Goal: Information Seeking & Learning: Compare options

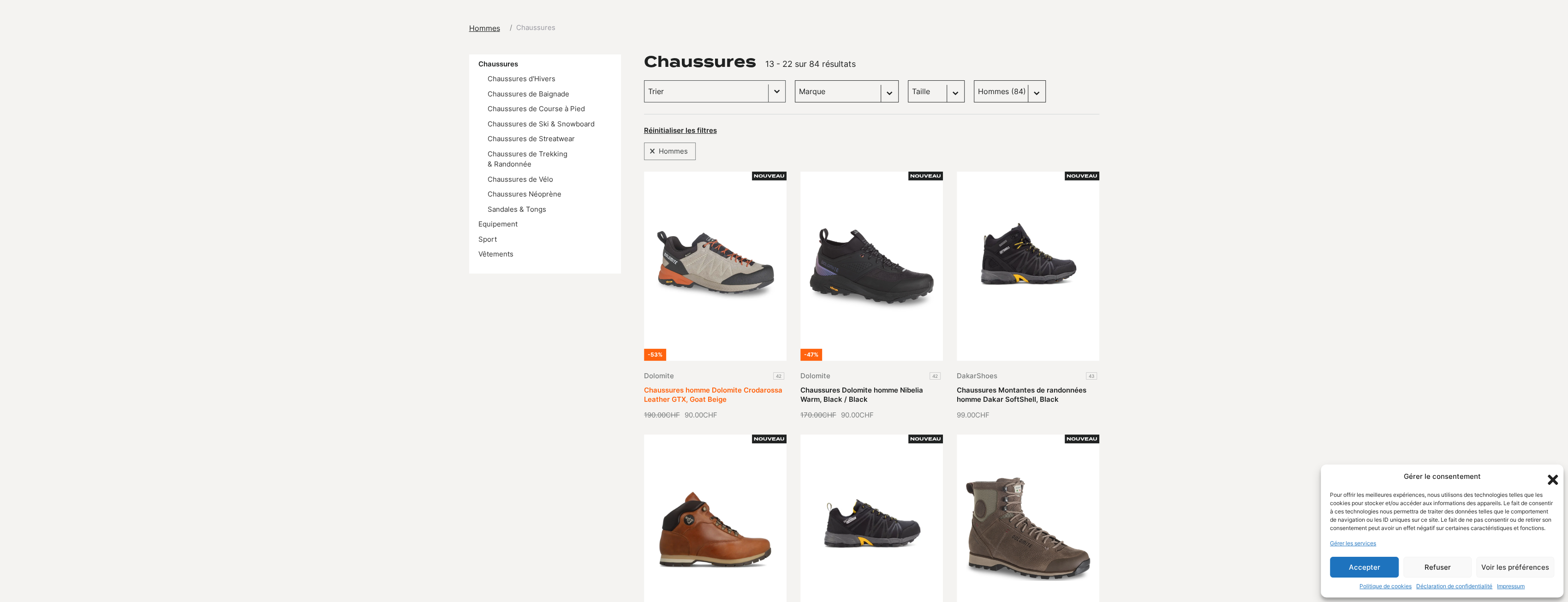
scroll to position [46, 0]
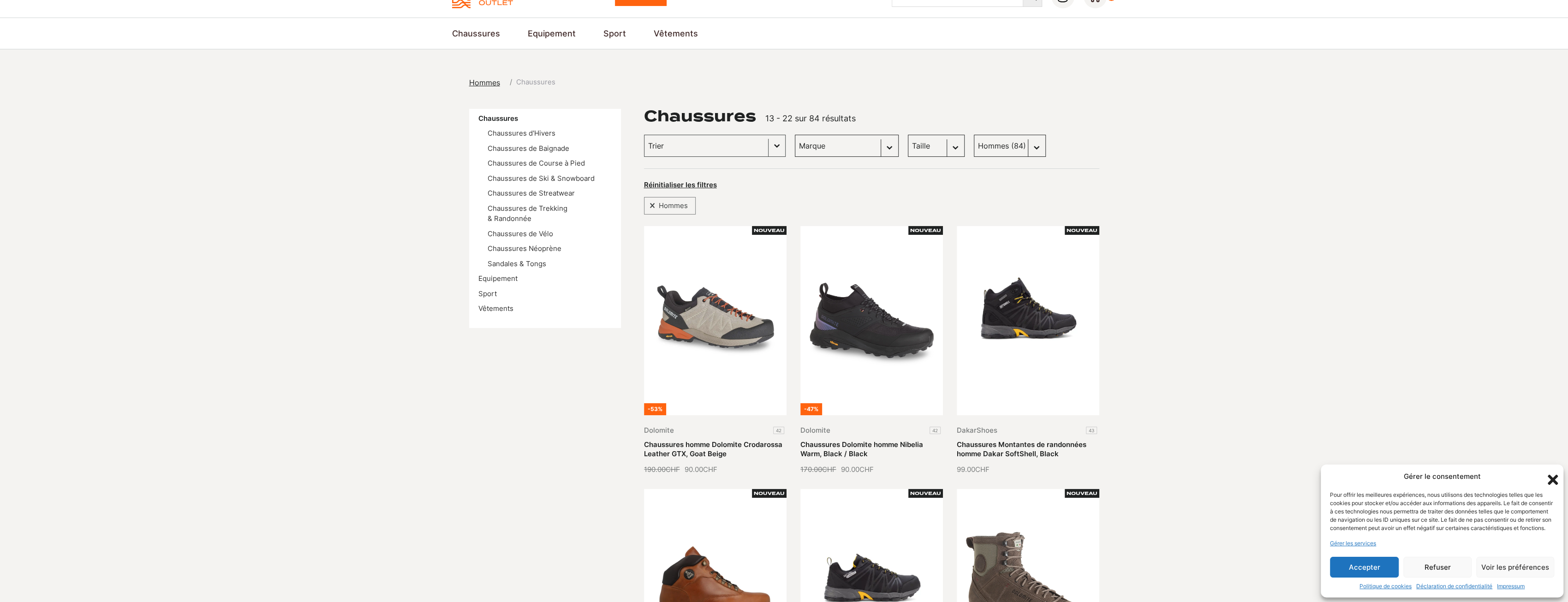
click at [861, 149] on select "Marque Scott (20) Dolomite (19) Vans (17) Kayland (6) DakarShoes (3) Globe Skat…" at bounding box center [847, 145] width 104 height 22
click at [1047, 181] on div "Réinitialiser les filtres" at bounding box center [872, 184] width 455 height 12
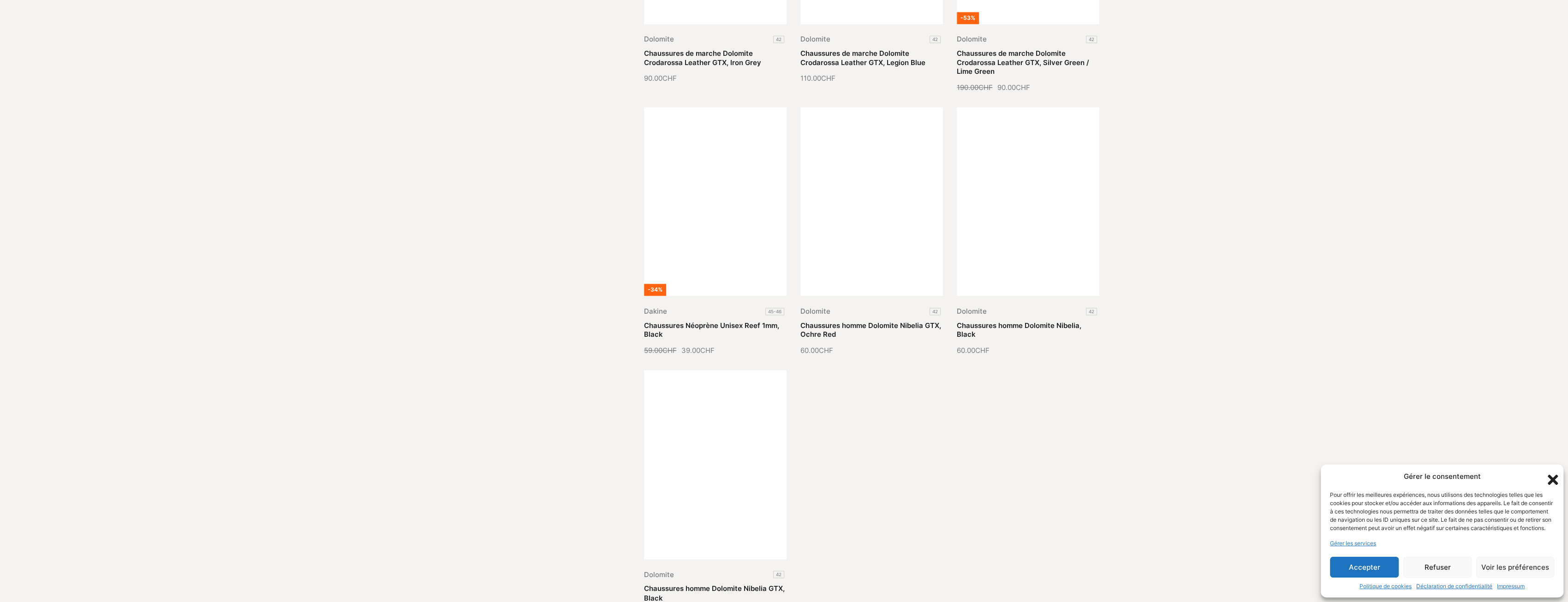
scroll to position [1476, 0]
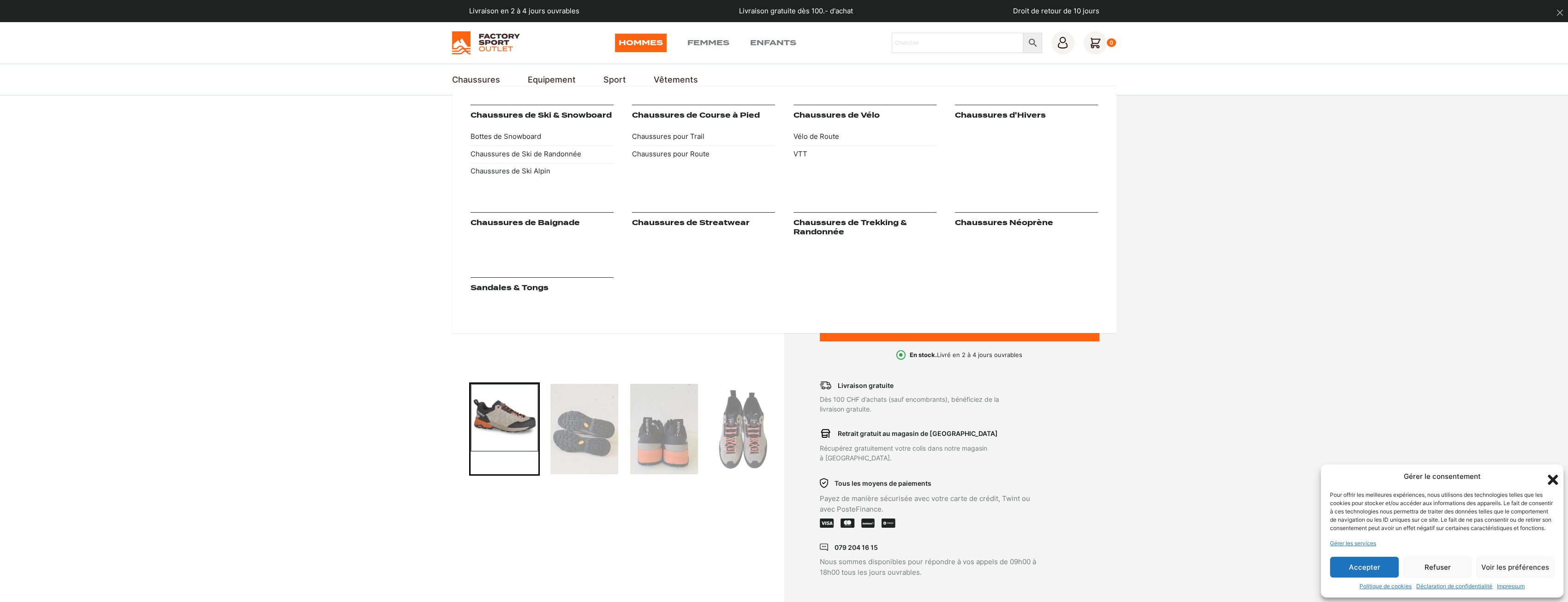
click at [833, 229] on link "Chaussures de Trekking & Randonnée" at bounding box center [850, 227] width 113 height 18
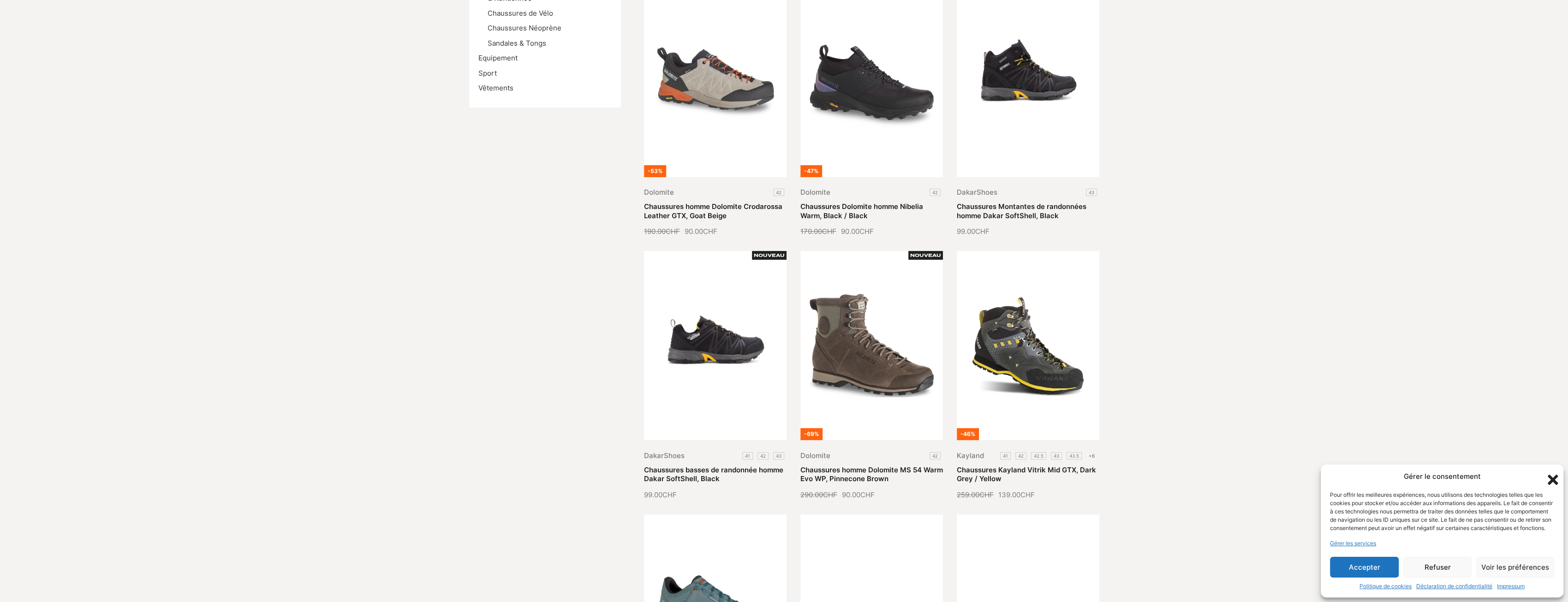
scroll to position [277, 0]
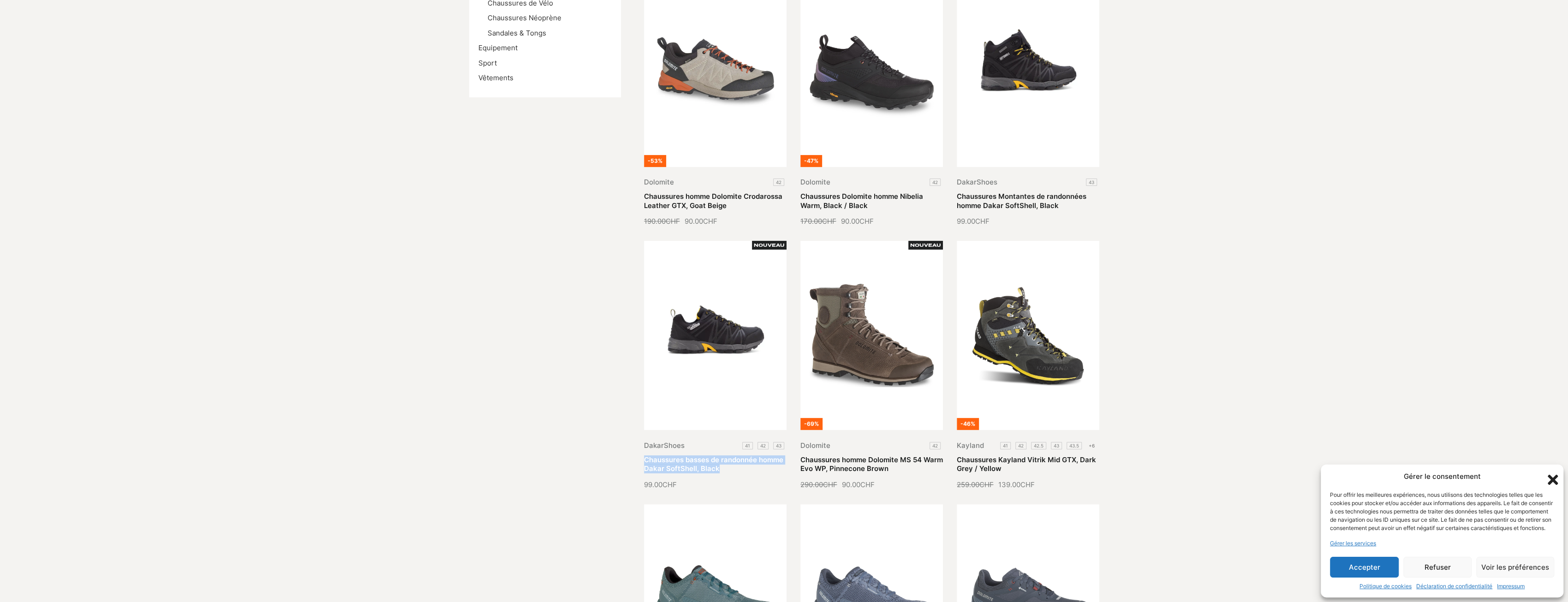
drag, startPoint x: 634, startPoint y: 461, endPoint x: 680, endPoint y: 465, distance: 46.2
click at [680, 465] on div "Chaussures Chaussures d'Hivers Chaussures de Baignade Chaussures de Course à Pi…" at bounding box center [784, 474] width 630 height 1191
copy link "Chaussures basses de randonnée homme Dakar SoftShell, Black"
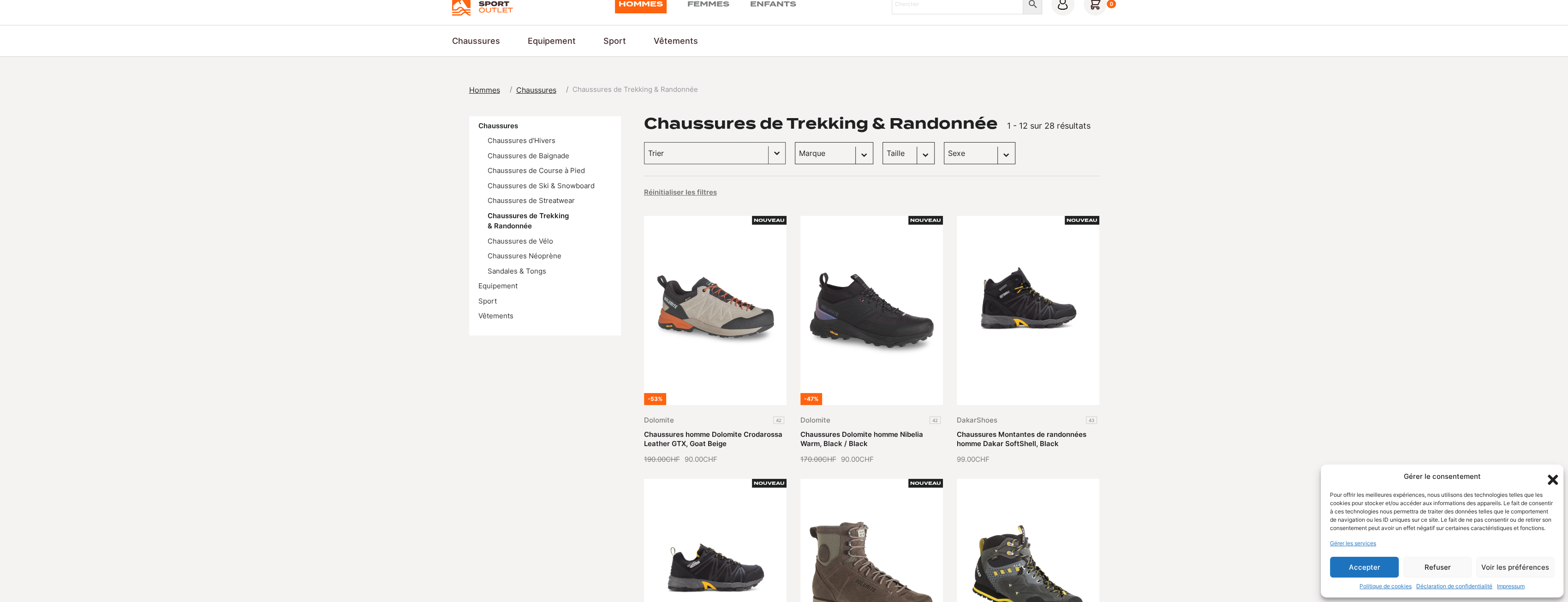
scroll to position [0, 0]
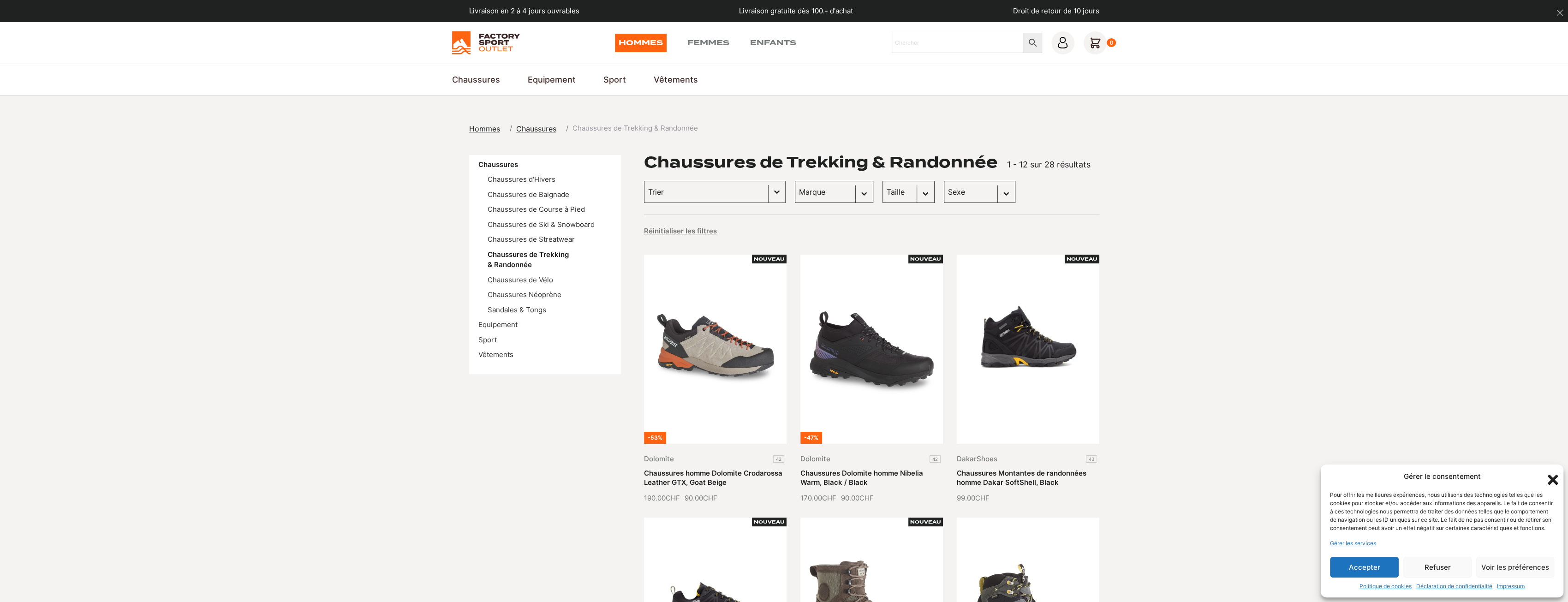
click at [799, 194] on select "Marque Dolomite (18) Kayland (7) DakarShoes (2) Columbia (1)" at bounding box center [834, 192] width 79 height 22
select select "dolomite"
click at [795, 181] on select "Marque Dolomite (18) Kayland (7) DakarShoes (2) Columbia (1)" at bounding box center [834, 192] width 79 height 22
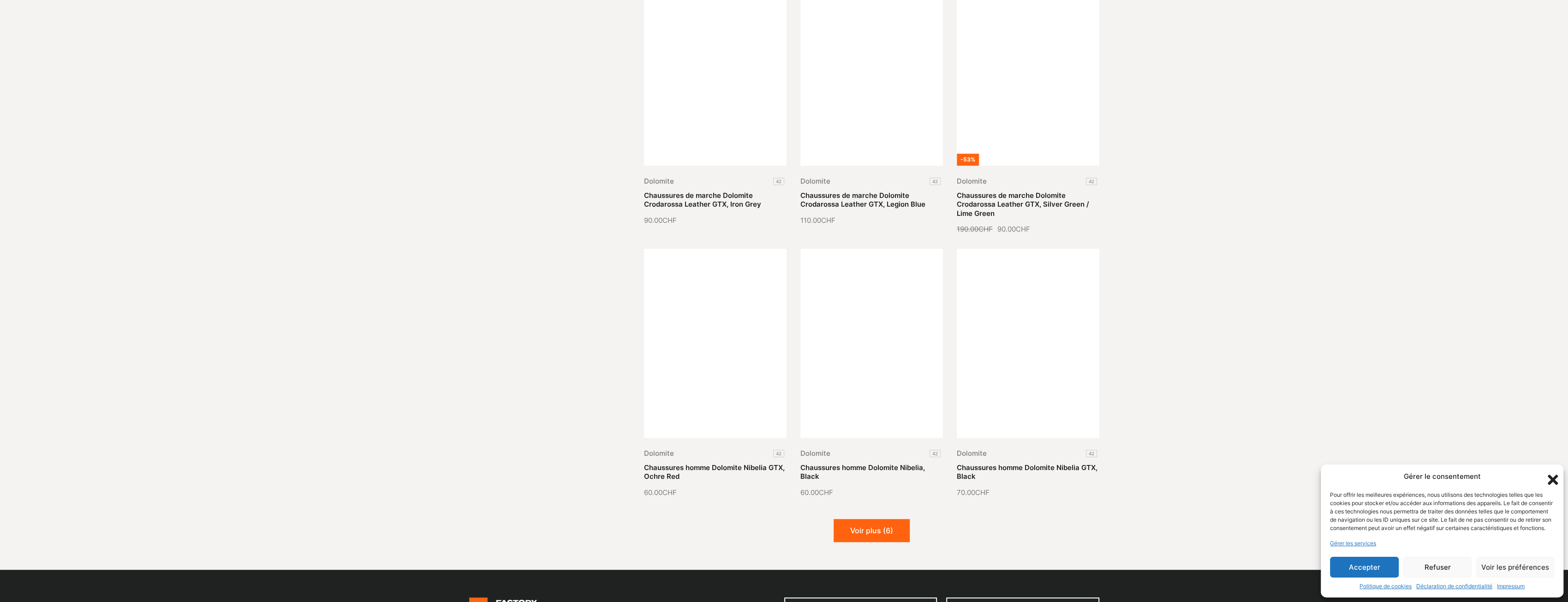
scroll to position [877, 0]
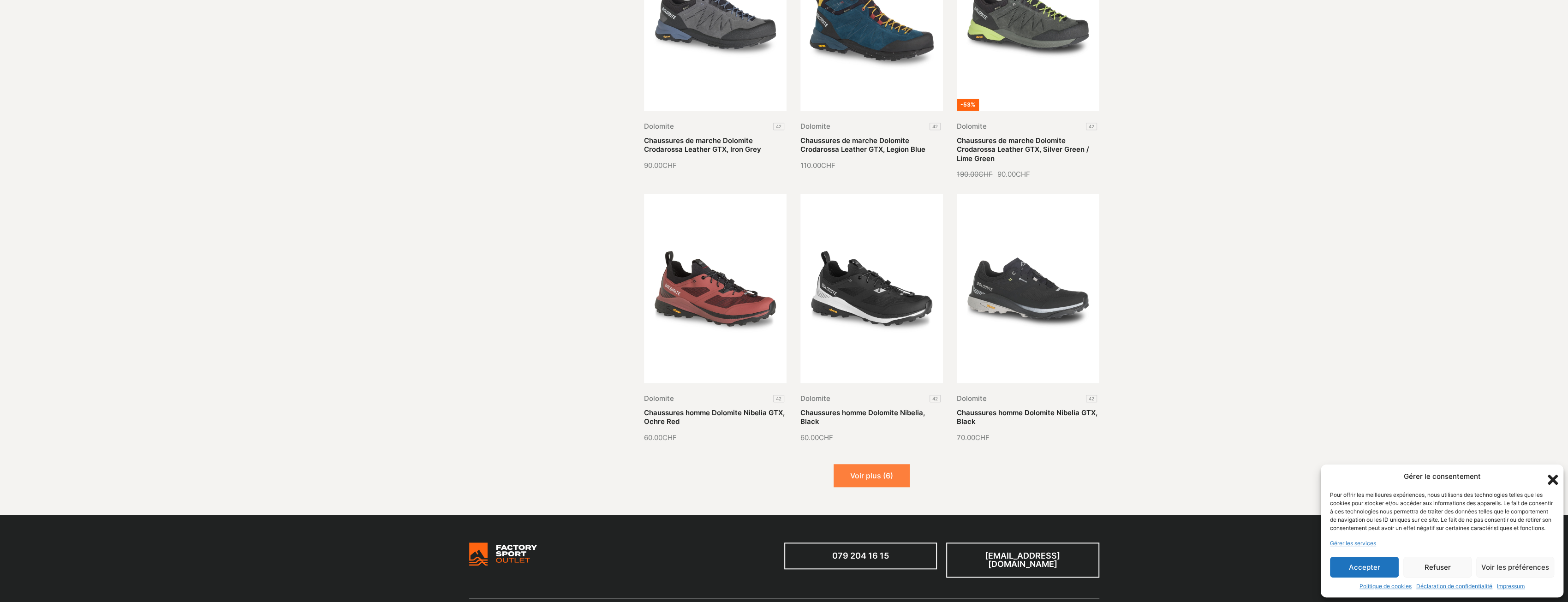
click at [883, 466] on button "Voir plus (6)" at bounding box center [871, 475] width 76 height 23
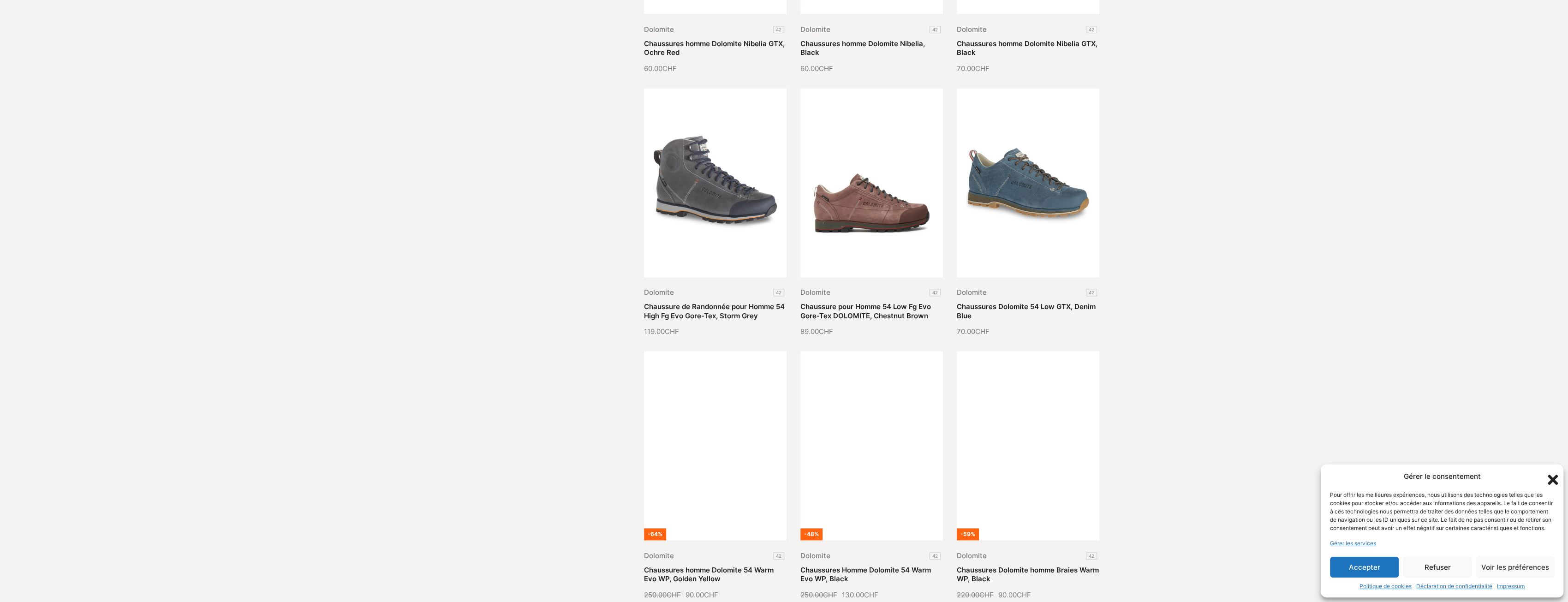
scroll to position [1338, 0]
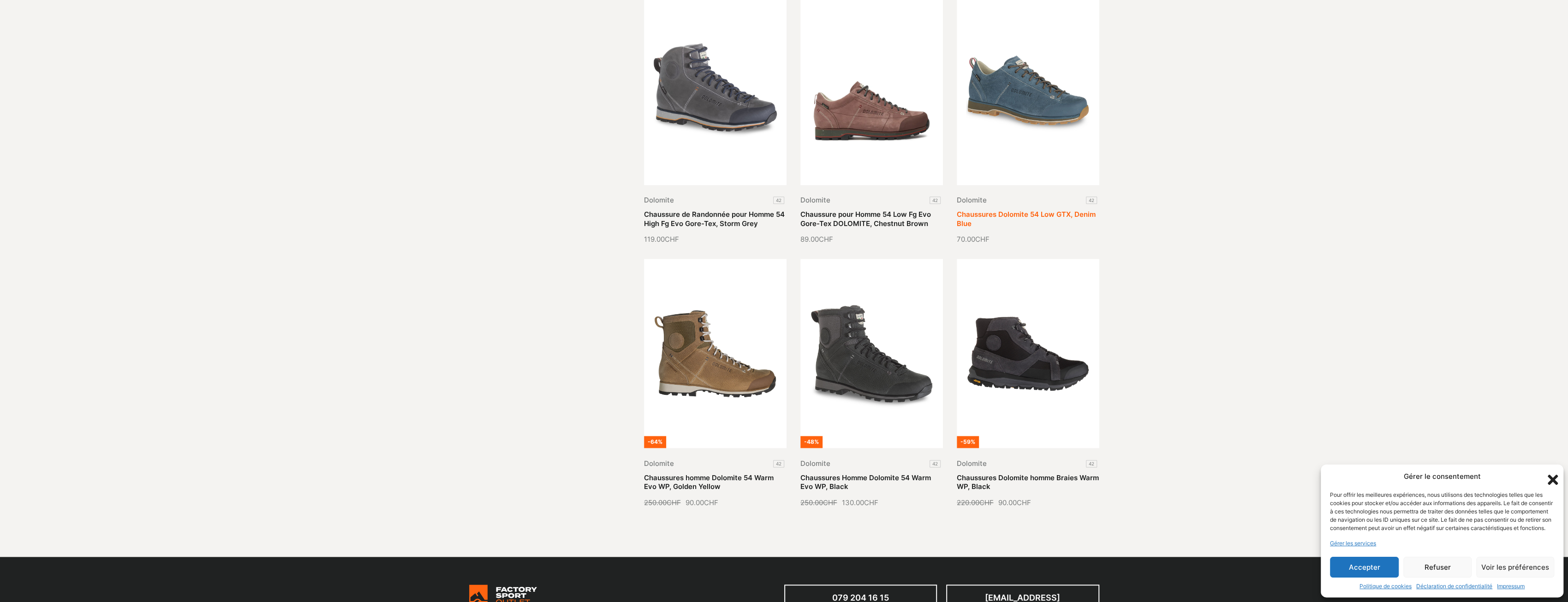
click at [1049, 220] on link "Chaussures Dolomite 54 Low GTX, Denim Blue" at bounding box center [1026, 219] width 139 height 18
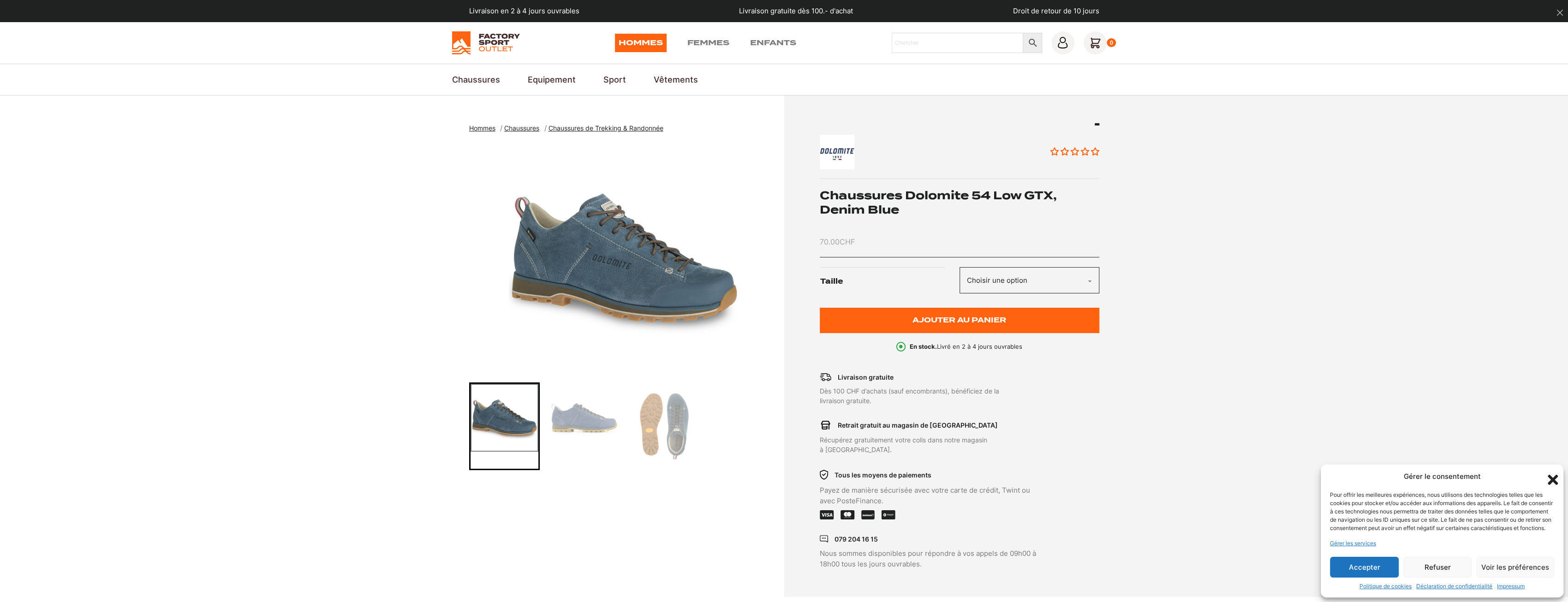
click at [656, 418] on img "Go to slide 3" at bounding box center [663, 426] width 68 height 85
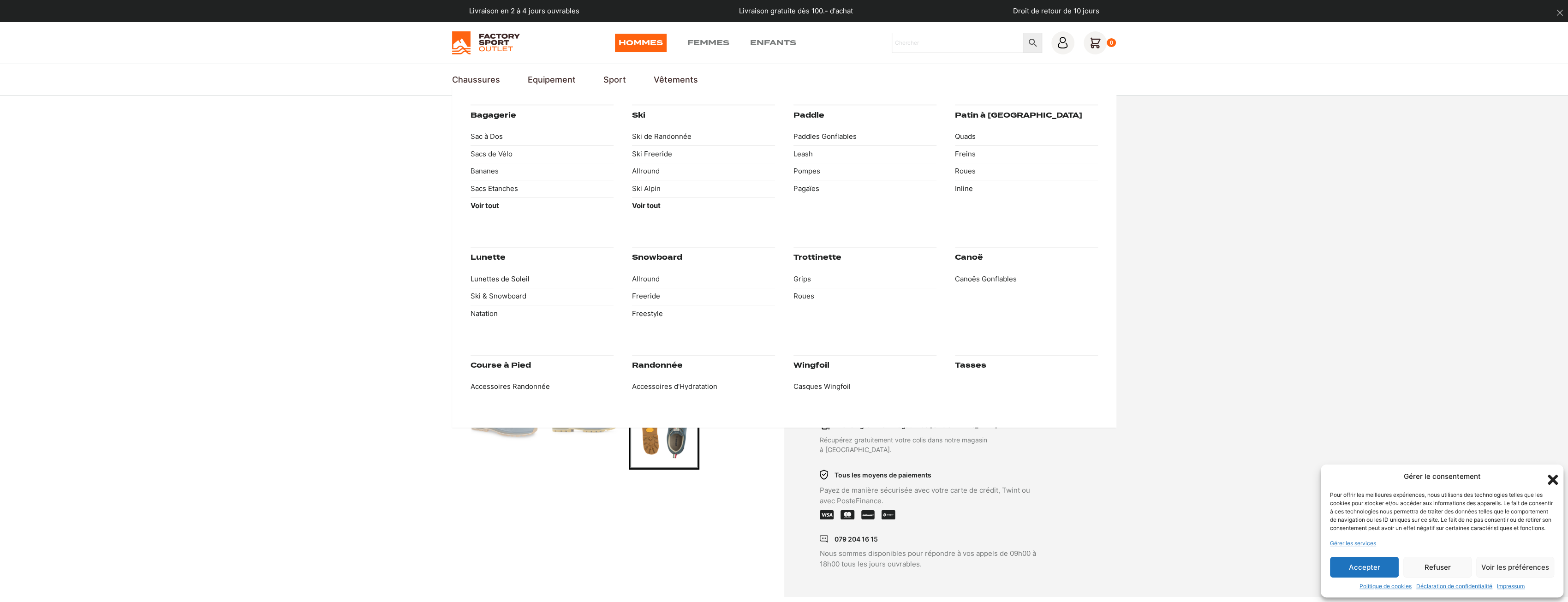
click at [499, 278] on link "Lunettes de Soleil" at bounding box center [542, 279] width 143 height 18
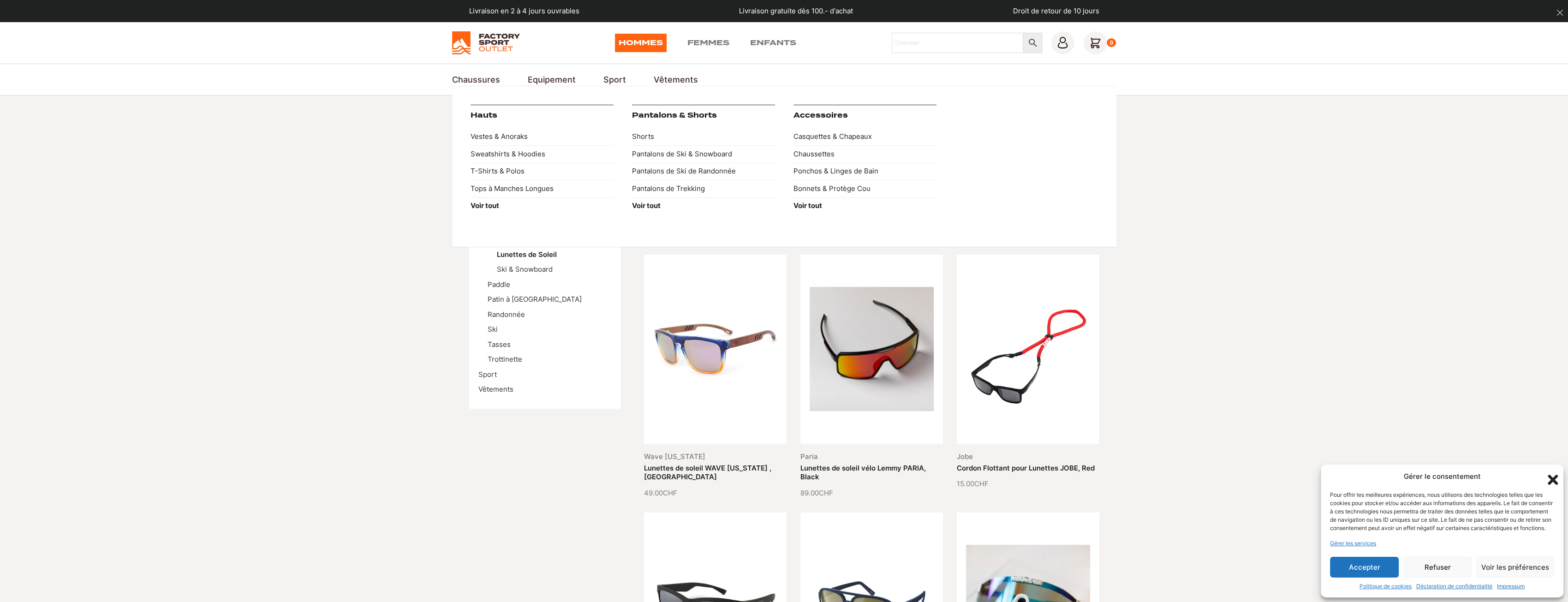
click at [671, 82] on link "Vêtements" at bounding box center [676, 80] width 44 height 12
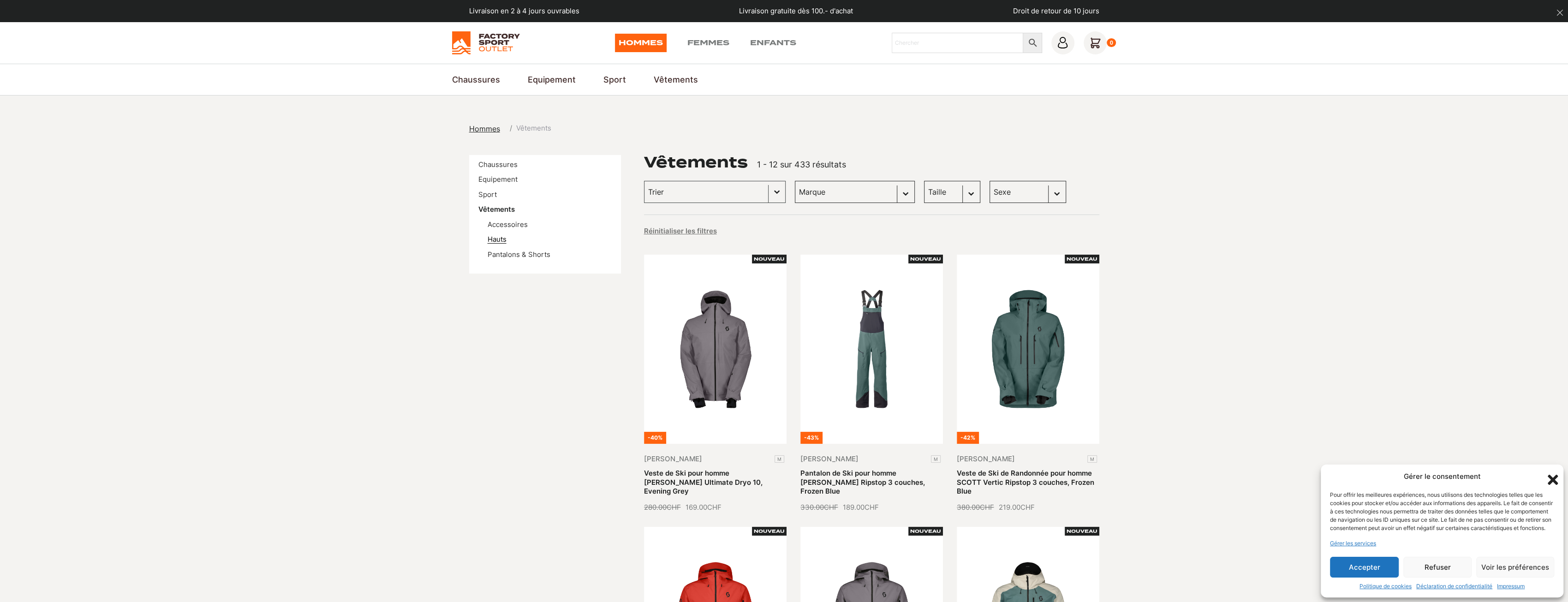
click at [500, 239] on link "Hauts" at bounding box center [497, 239] width 19 height 9
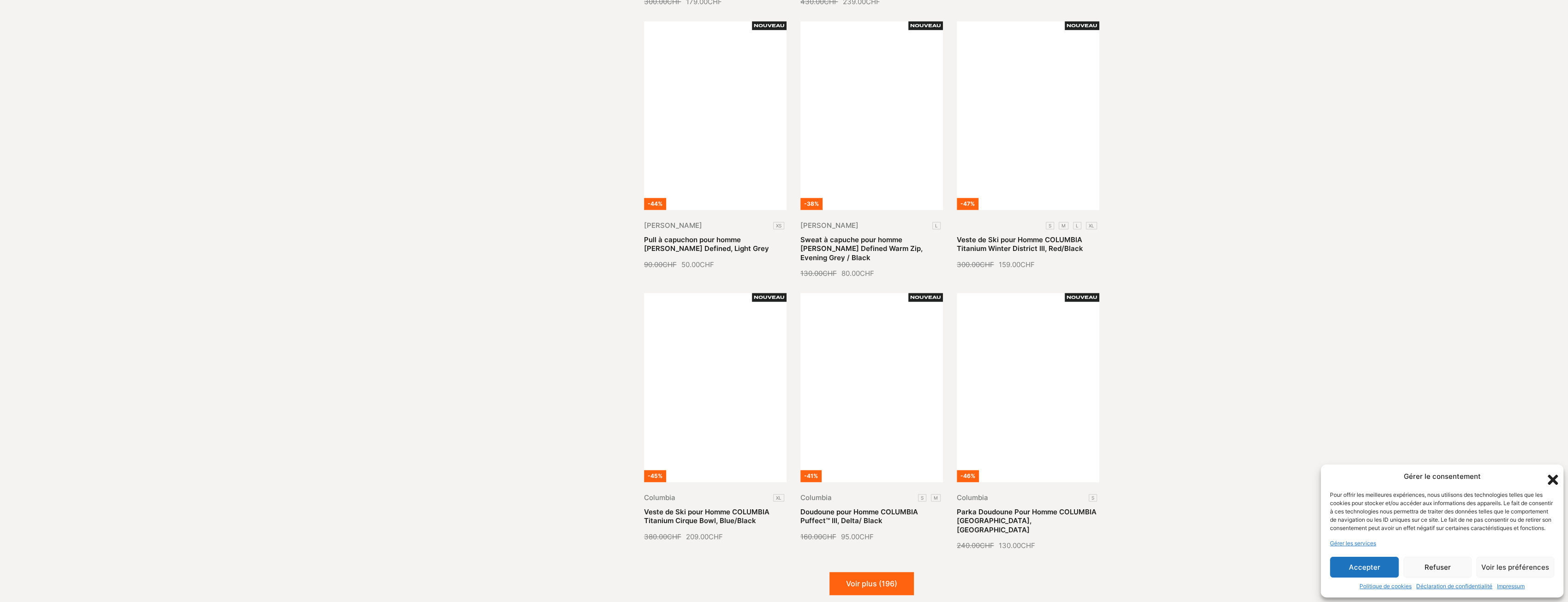
scroll to position [830, 0]
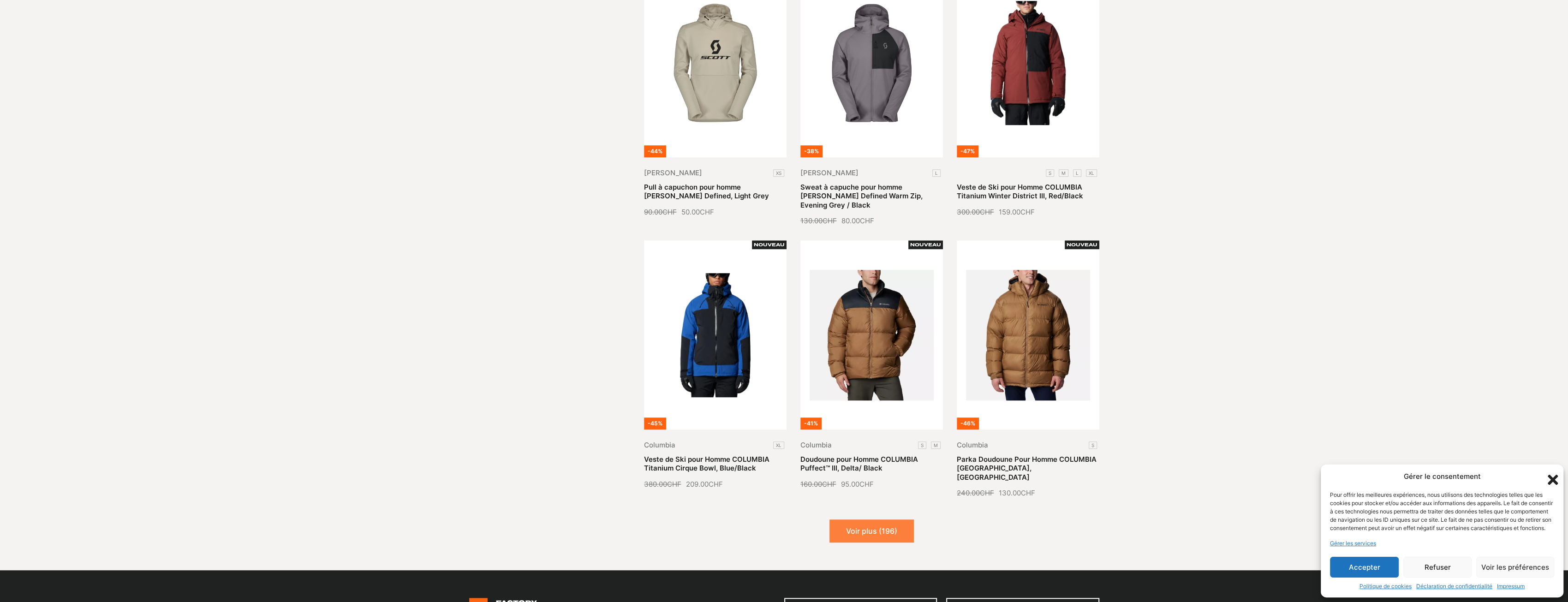
click at [880, 519] on button "Voir plus (196)" at bounding box center [872, 531] width 85 height 23
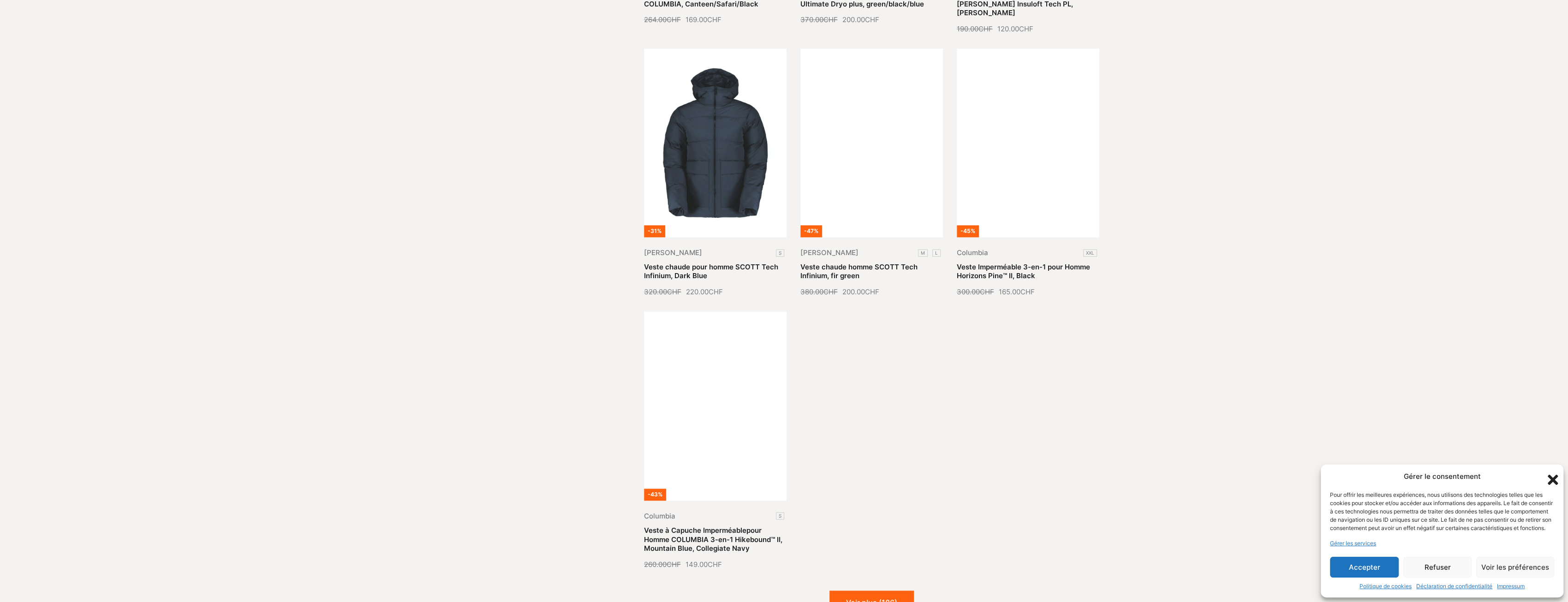
scroll to position [1891, 0]
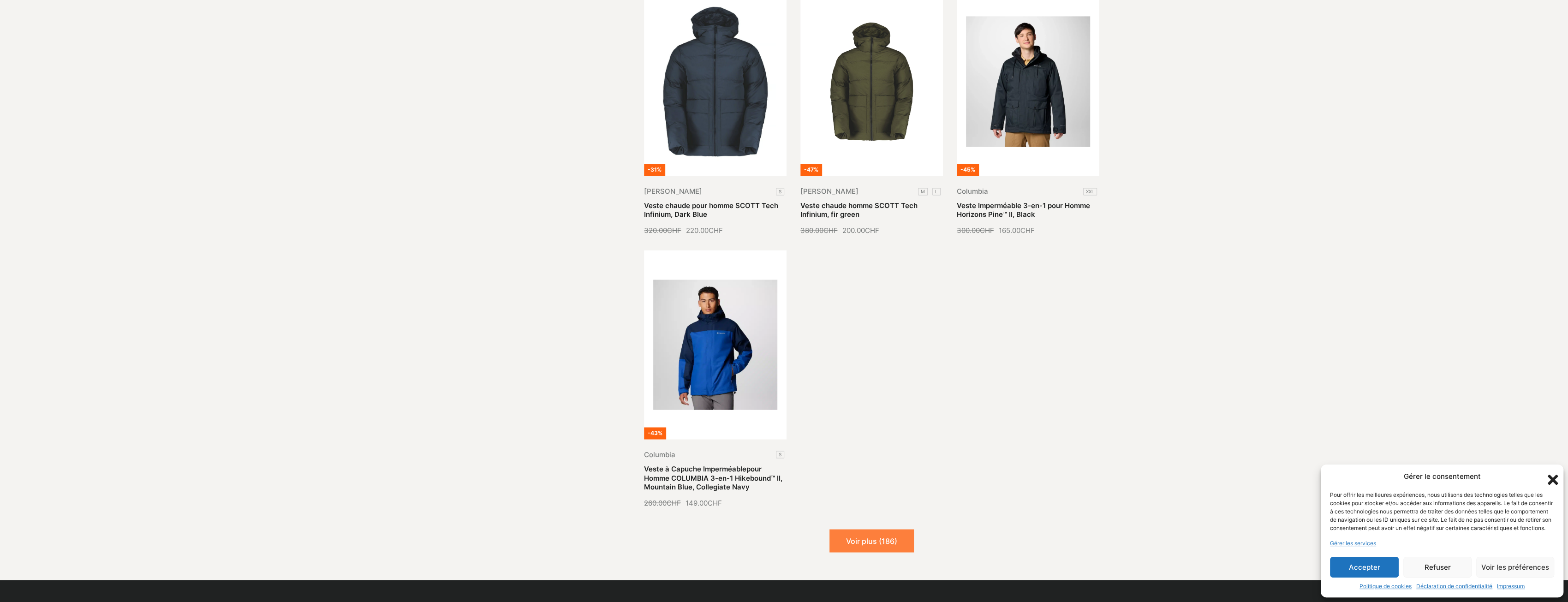
click at [873, 529] on button "Voir plus (186)" at bounding box center [872, 541] width 85 height 23
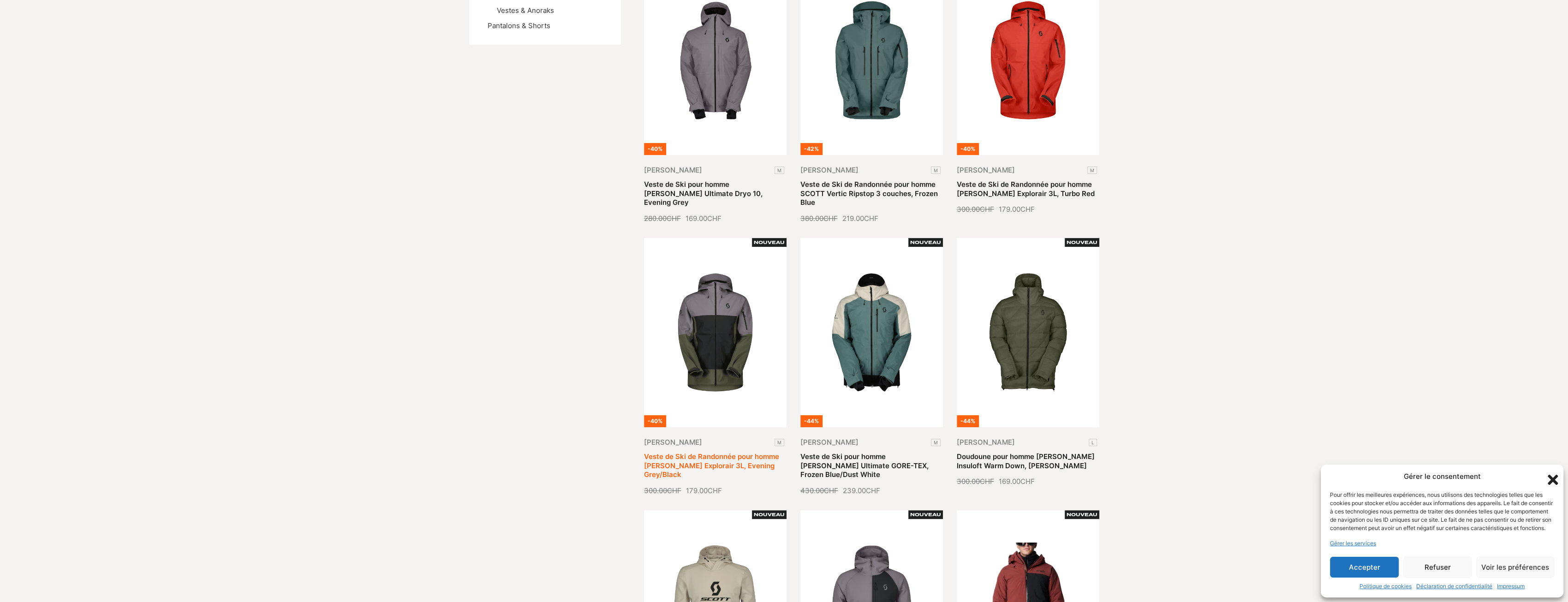
scroll to position [0, 0]
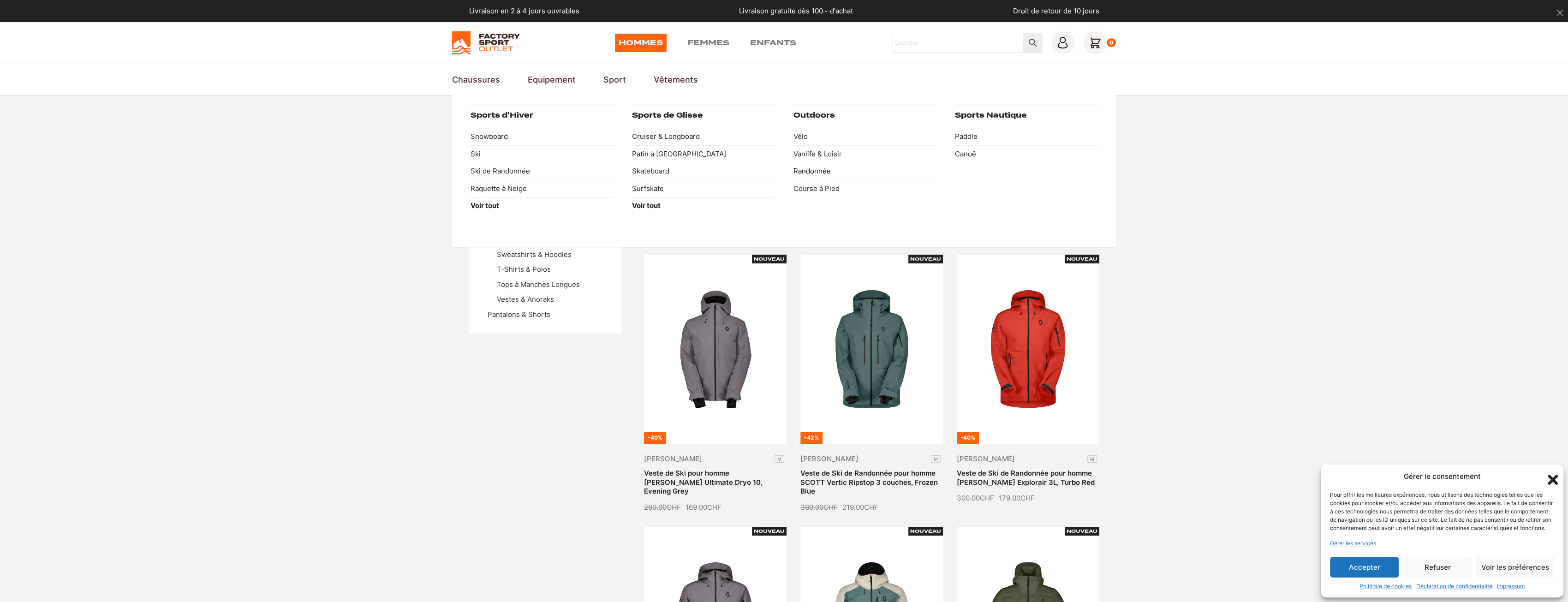
click at [818, 169] on link "Randonnée" at bounding box center [865, 172] width 143 height 18
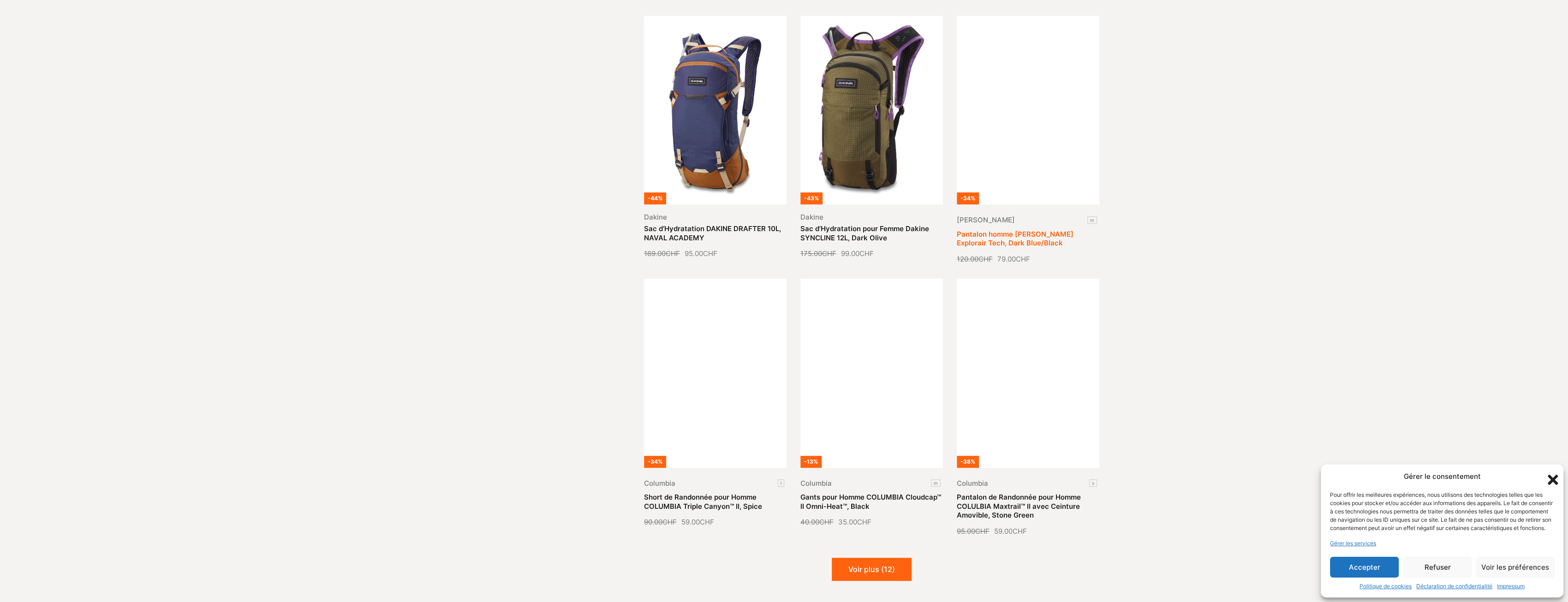
scroll to position [784, 0]
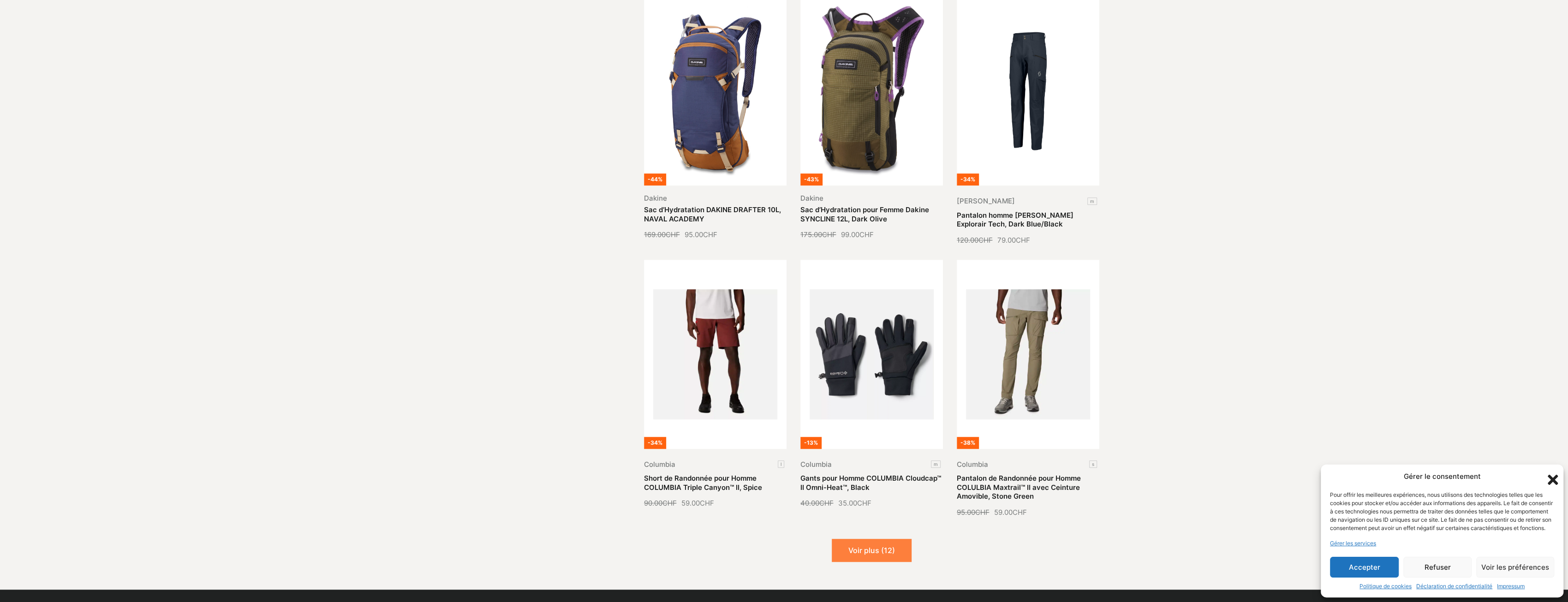
click at [885, 547] on button "Voir plus (12)" at bounding box center [871, 550] width 80 height 23
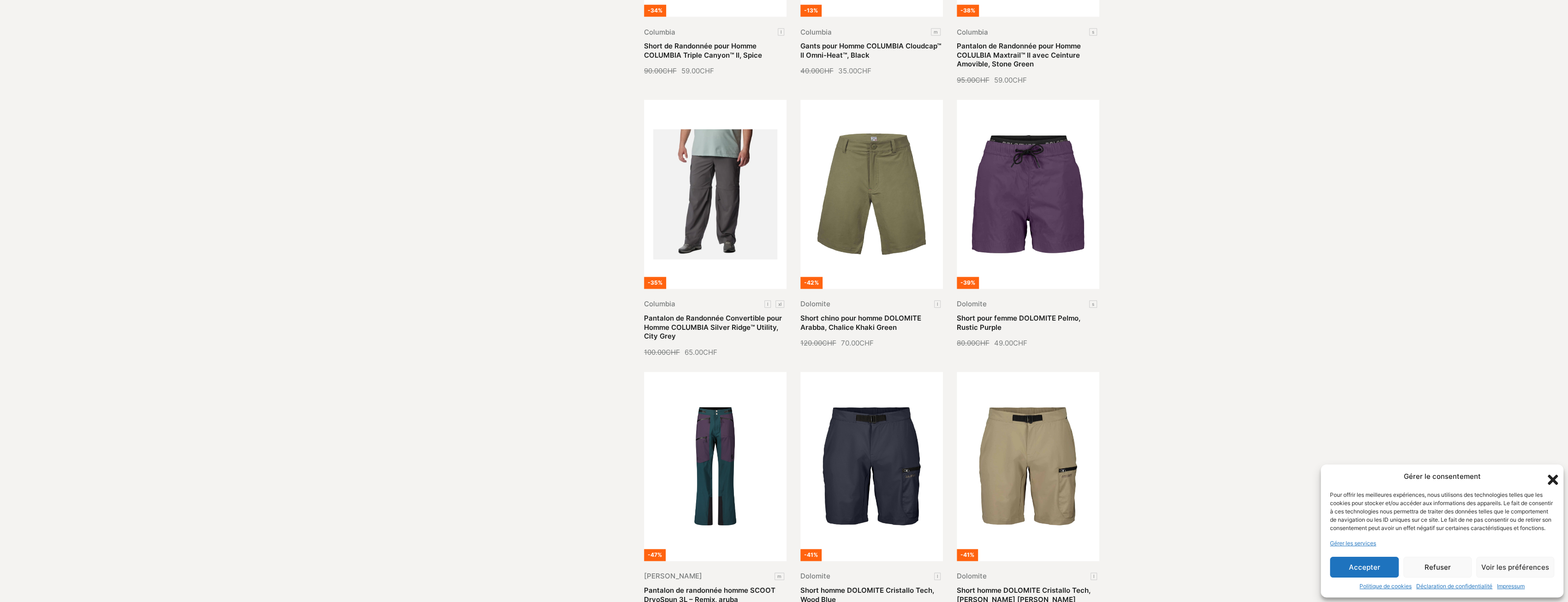
scroll to position [1015, 0]
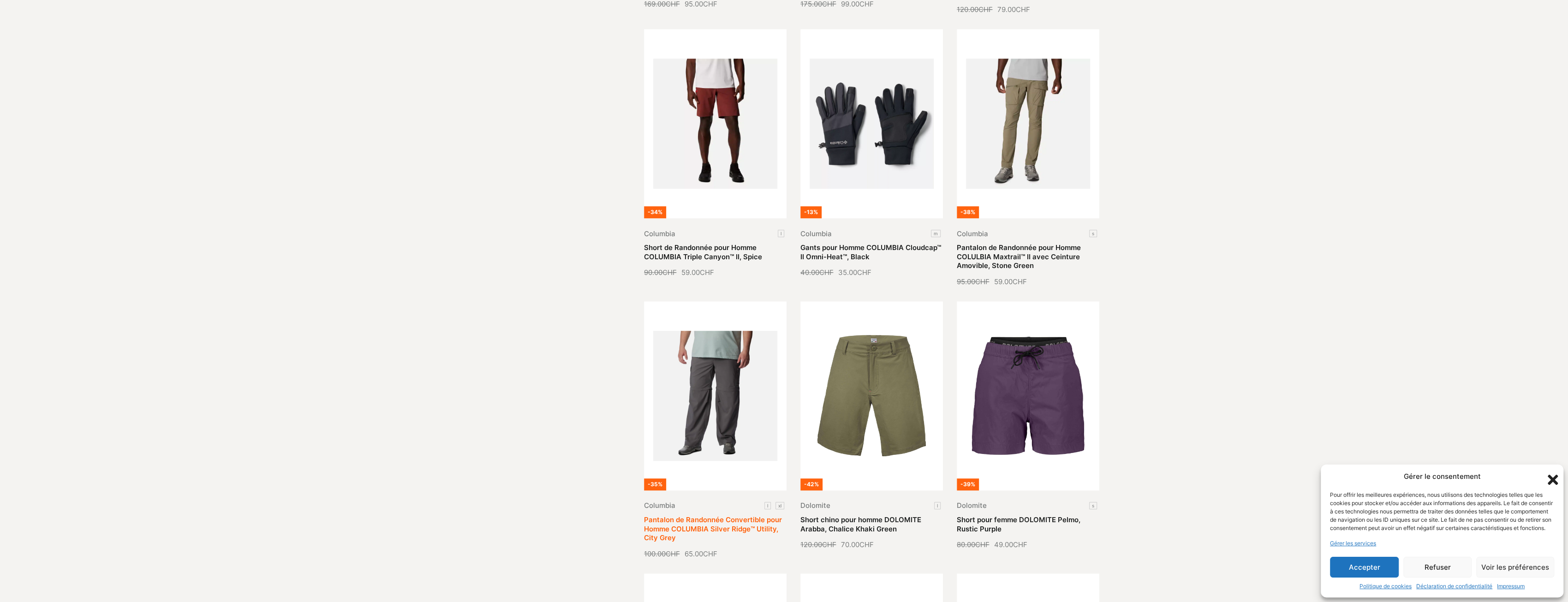
click at [690, 516] on link "Pantalon de Randonnée Convertible pour Homme COLUMBIA Silver Ridge™ Utility, Ci…" at bounding box center [713, 529] width 138 height 27
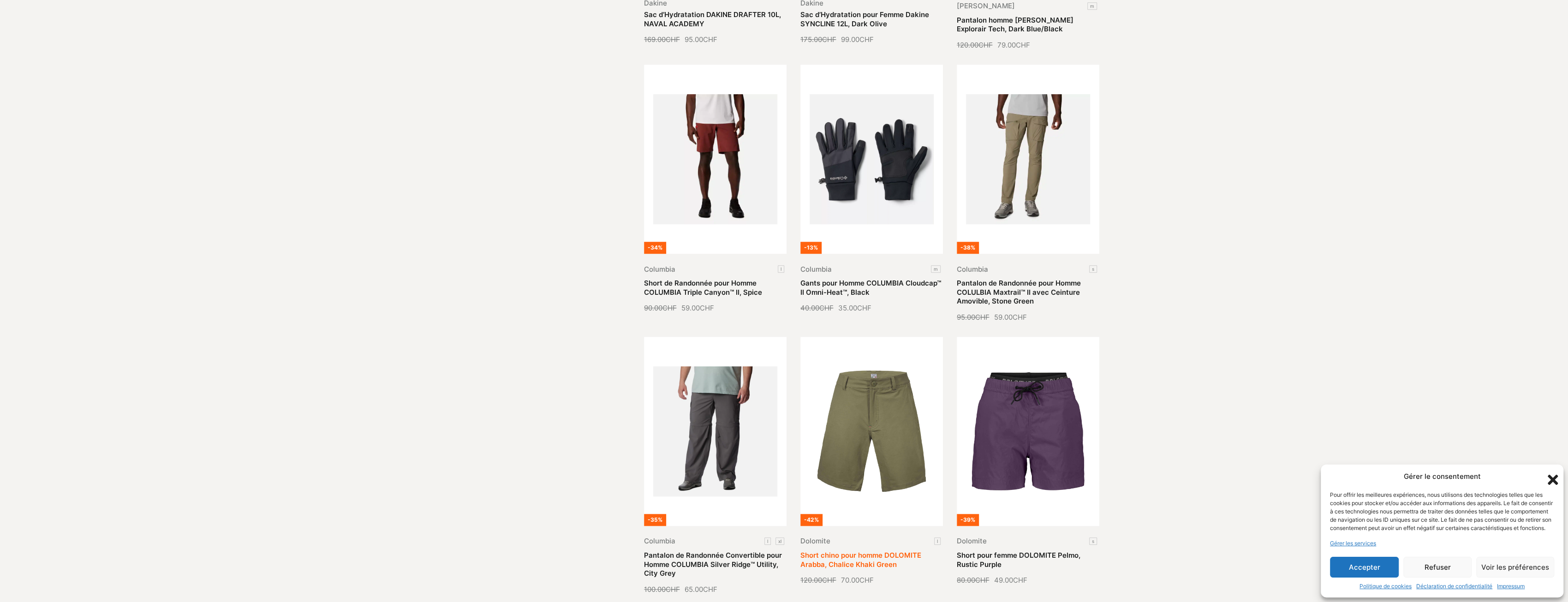
scroll to position [923, 0]
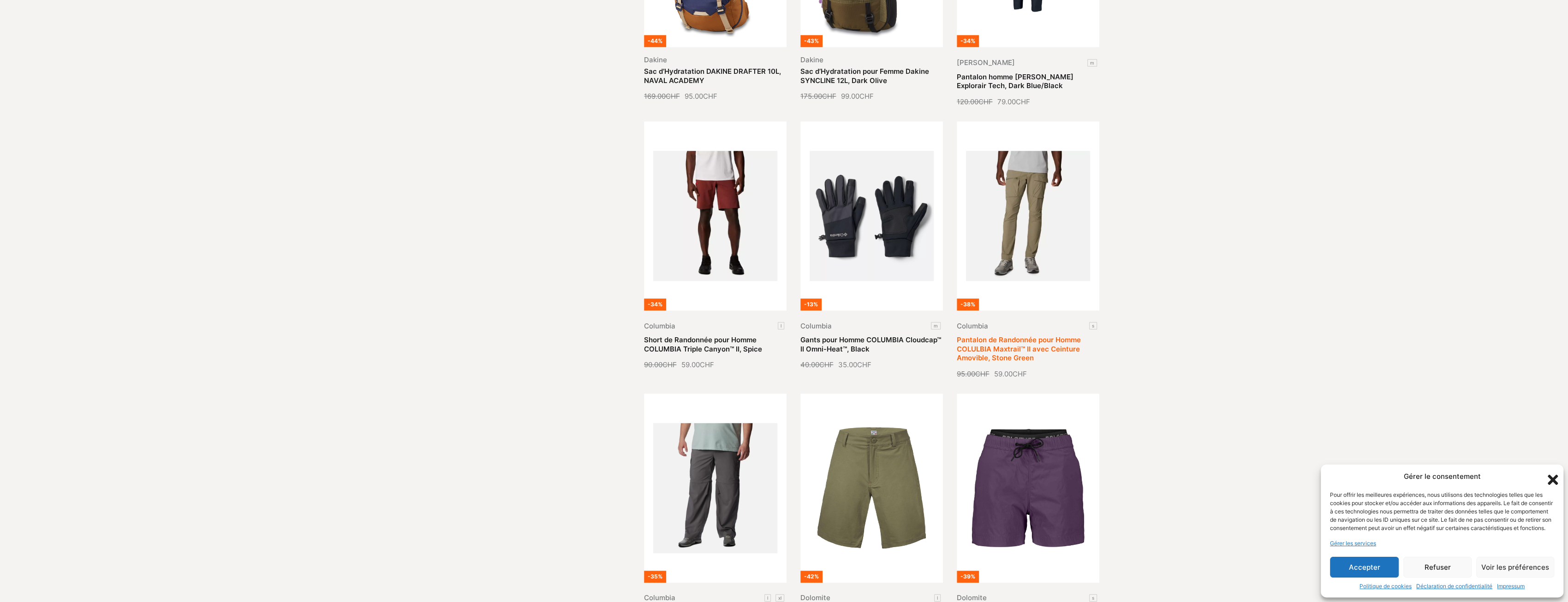
click at [1015, 335] on link "Pantalon de Randonnée pour Homme COLULBIA Maxtrail™ II avec Ceinture Amovible, …" at bounding box center [1019, 349] width 124 height 27
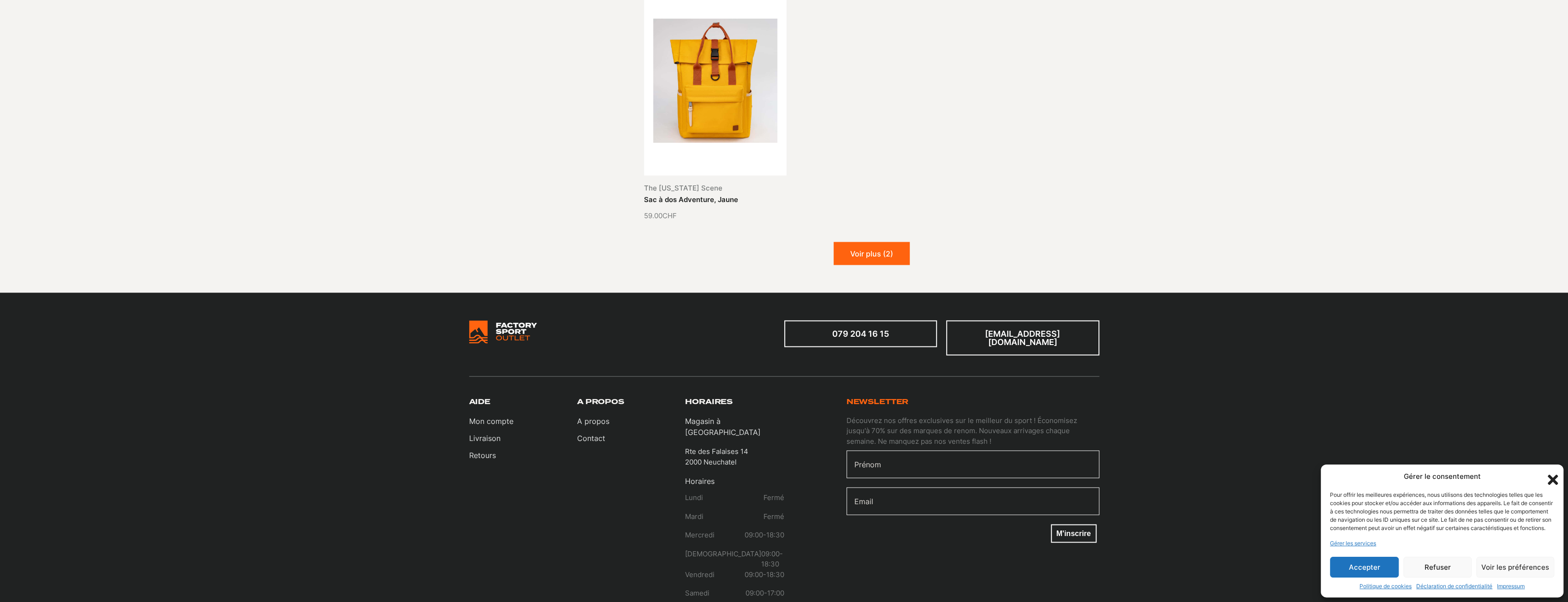
scroll to position [2168, 0]
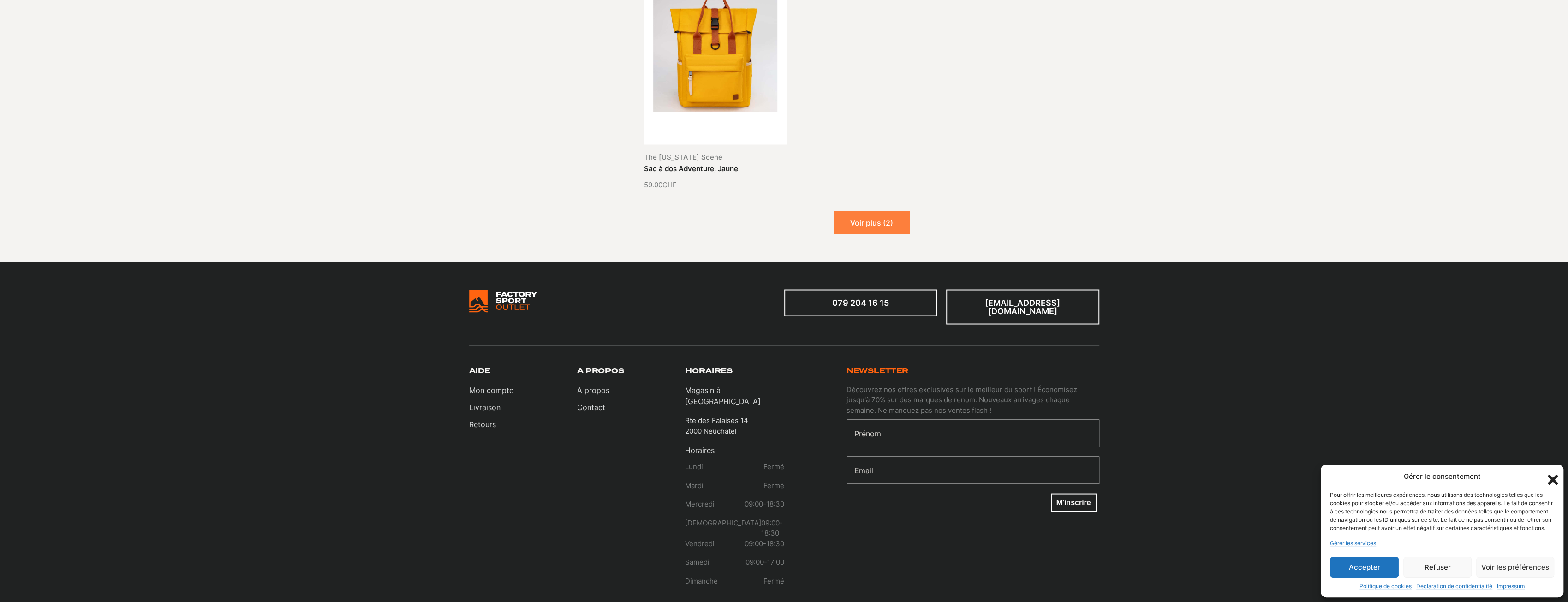
click at [881, 219] on button "Voir plus (2)" at bounding box center [871, 222] width 76 height 23
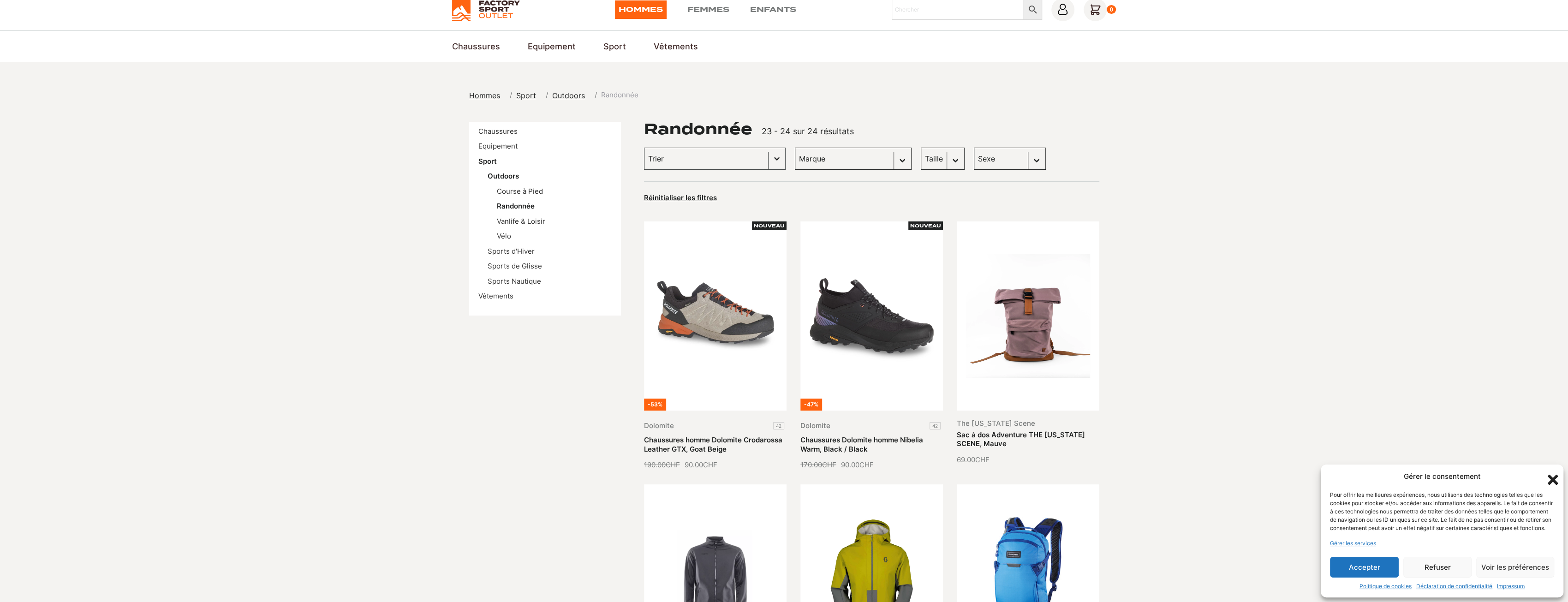
scroll to position [0, 0]
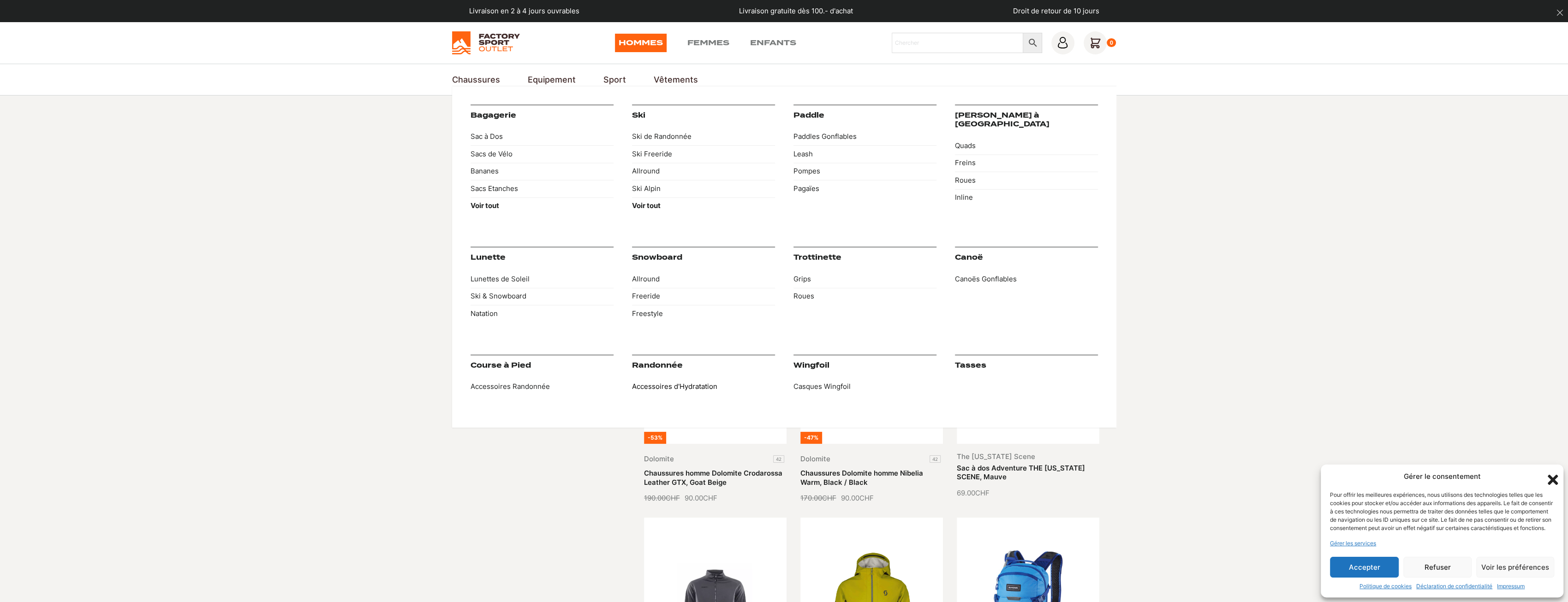
click at [715, 388] on link "Accessoires d'Hydratation" at bounding box center [703, 387] width 143 height 18
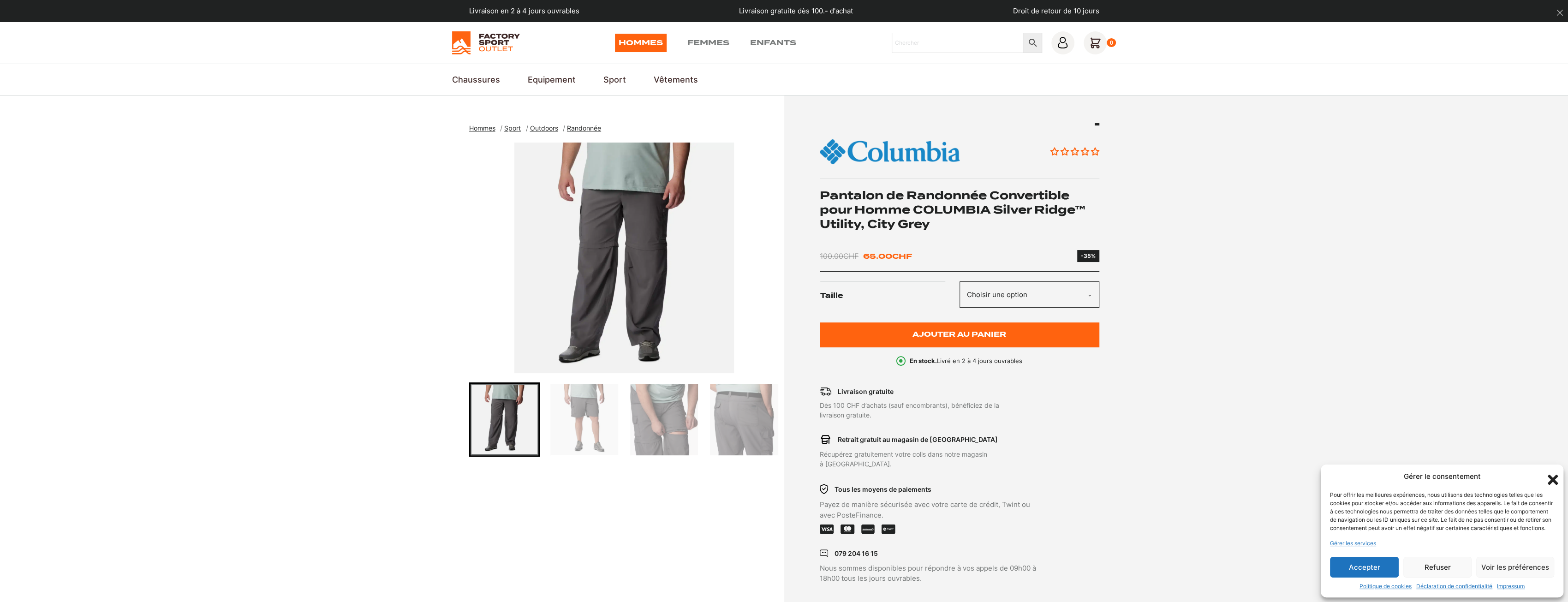
click at [582, 407] on img "Go to slide 2" at bounding box center [584, 419] width 68 height 71
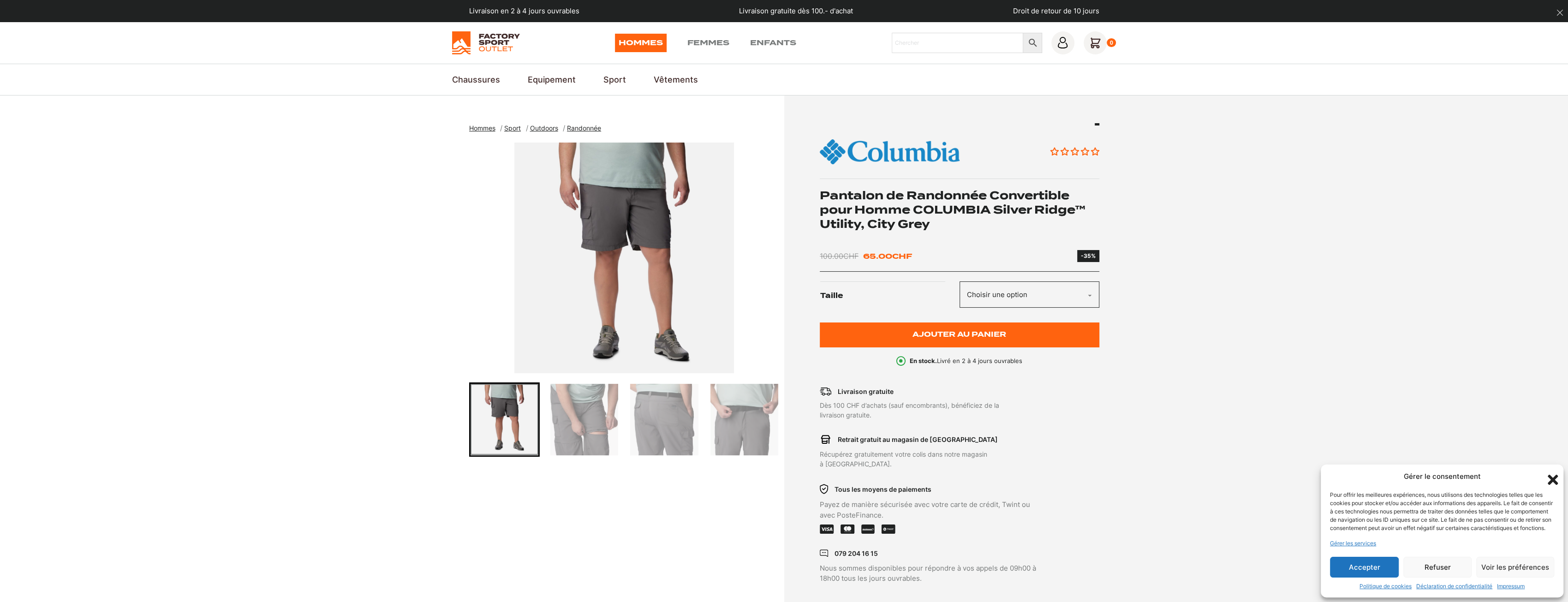
click at [622, 408] on div at bounding box center [544, 419] width 310 height 74
click at [658, 420] on img "Go to slide 4" at bounding box center [663, 419] width 68 height 71
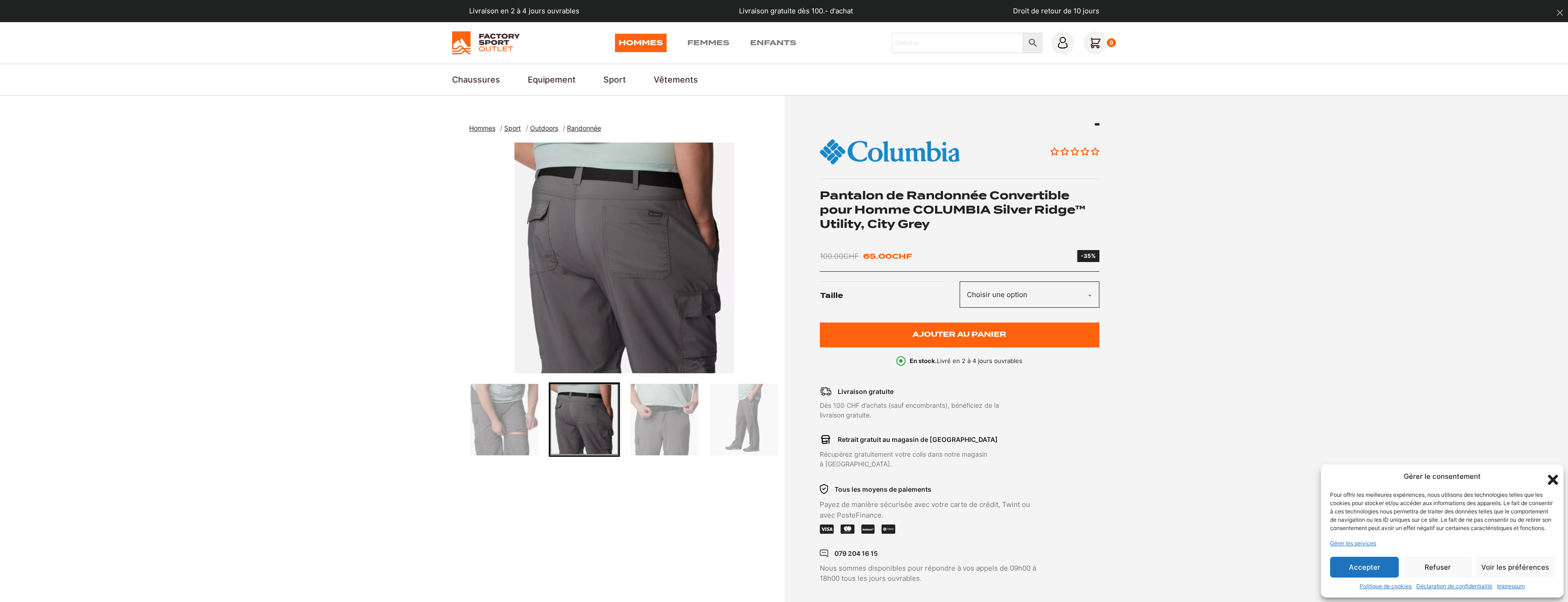
click at [706, 421] on div at bounding box center [625, 419] width 310 height 74
click at [747, 432] on img "Go to slide 6" at bounding box center [743, 419] width 68 height 71
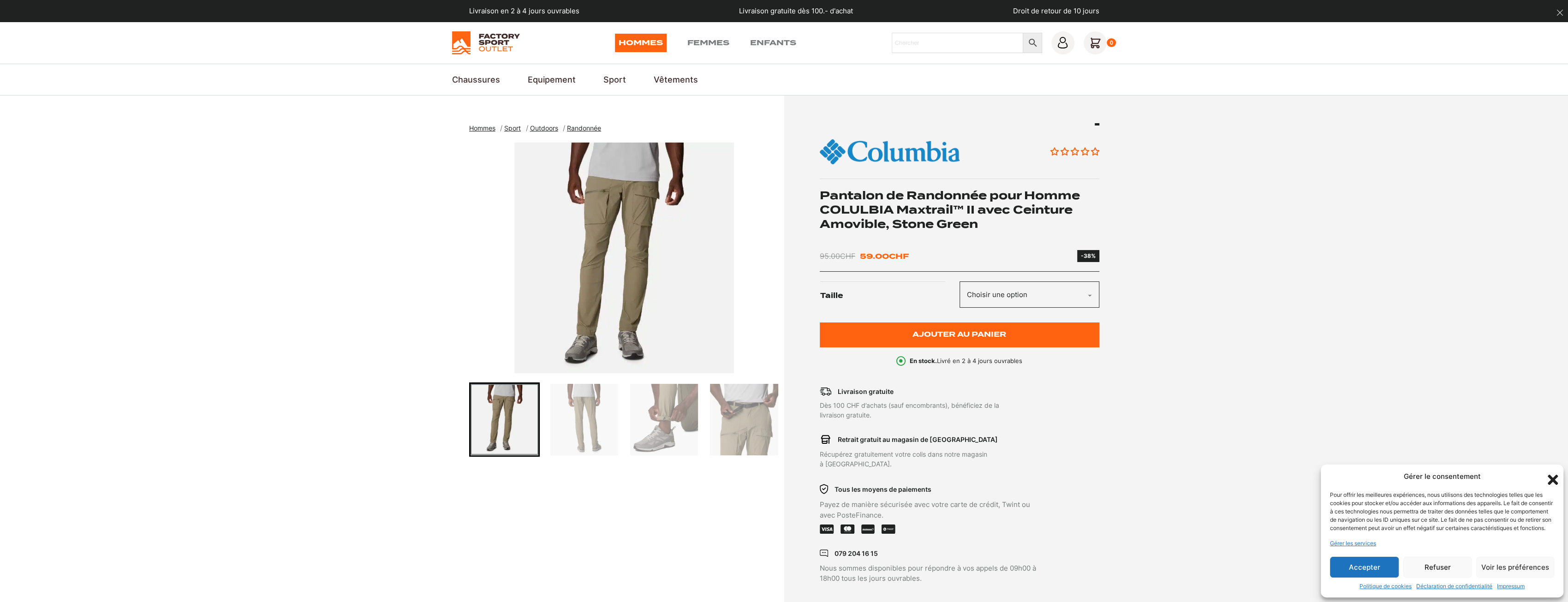
click at [578, 414] on img "Go to slide 2" at bounding box center [584, 419] width 68 height 71
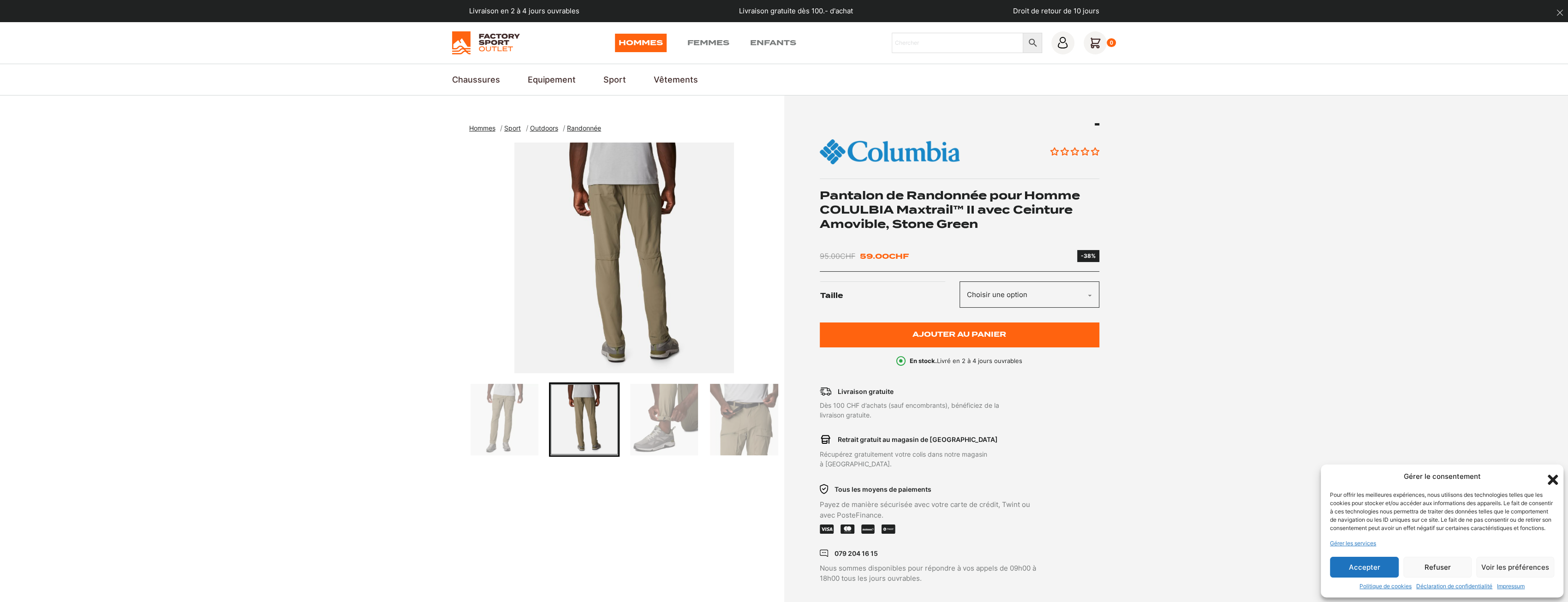
click at [654, 411] on img "Go to slide 3" at bounding box center [663, 419] width 68 height 71
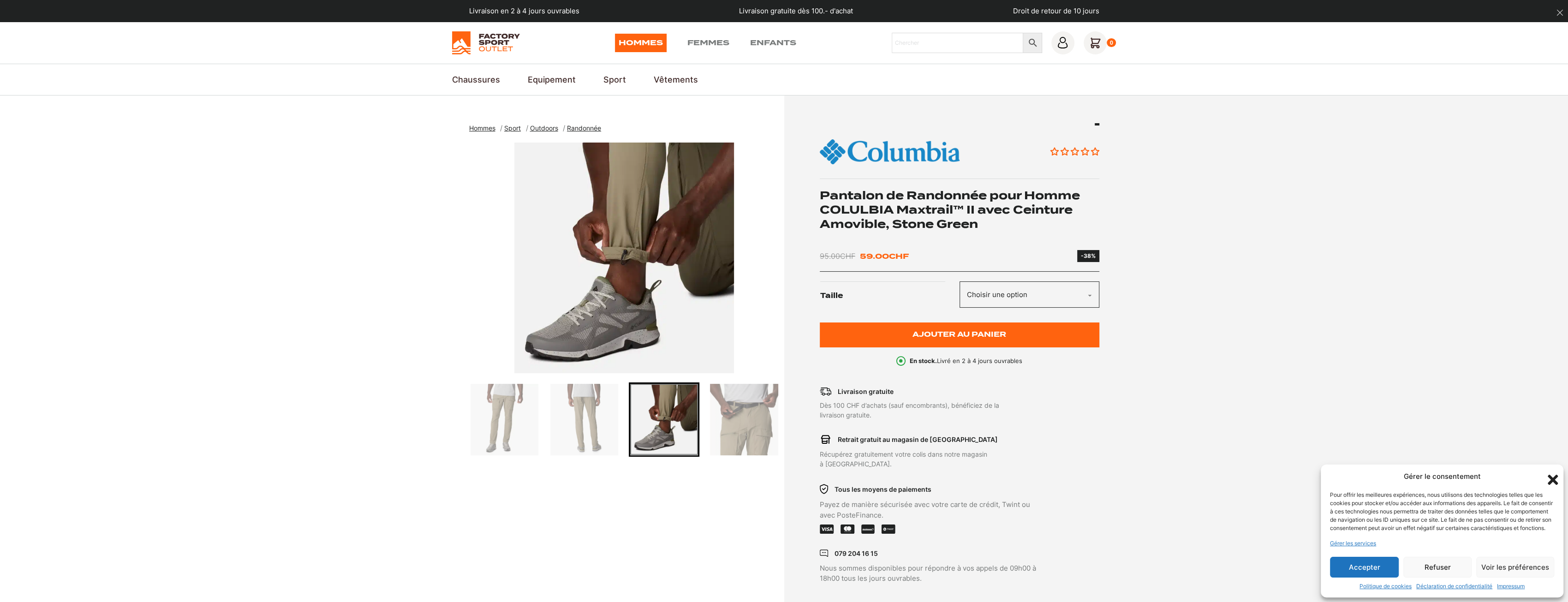
click at [755, 413] on img "Go to slide 4" at bounding box center [743, 419] width 68 height 71
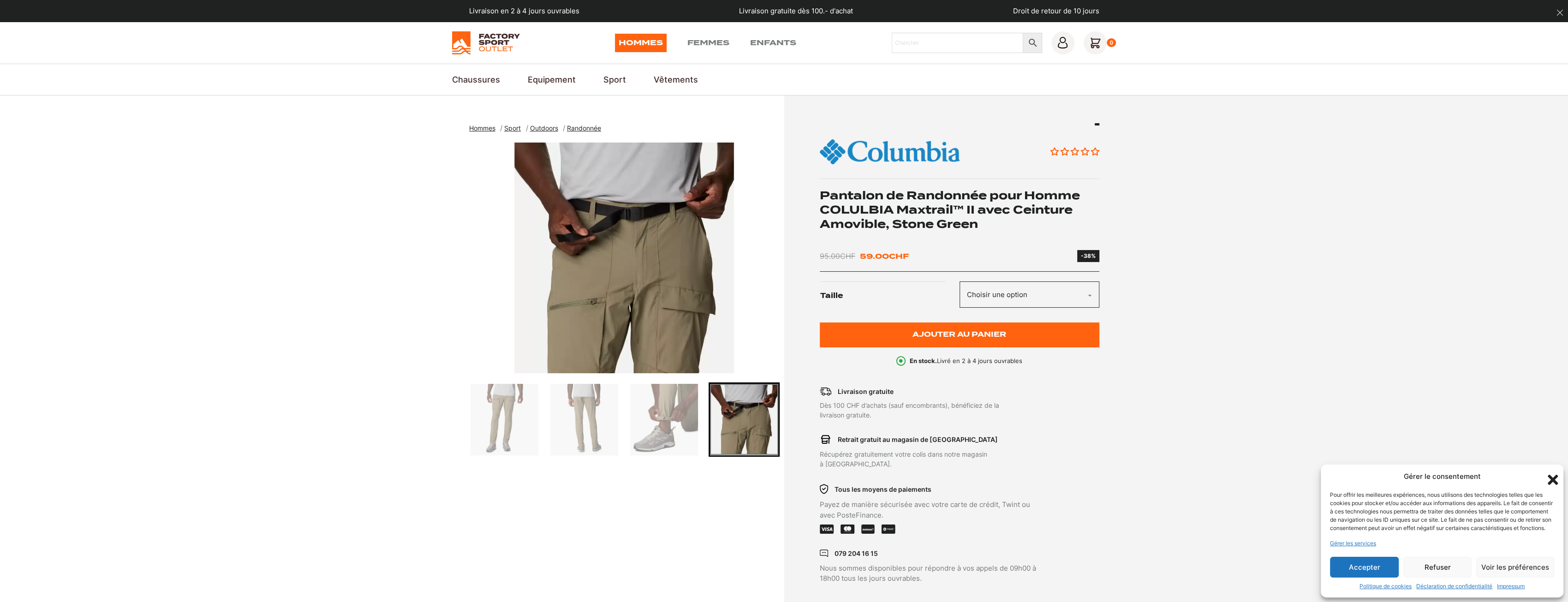
click at [673, 419] on img "Go to slide 3" at bounding box center [663, 419] width 68 height 71
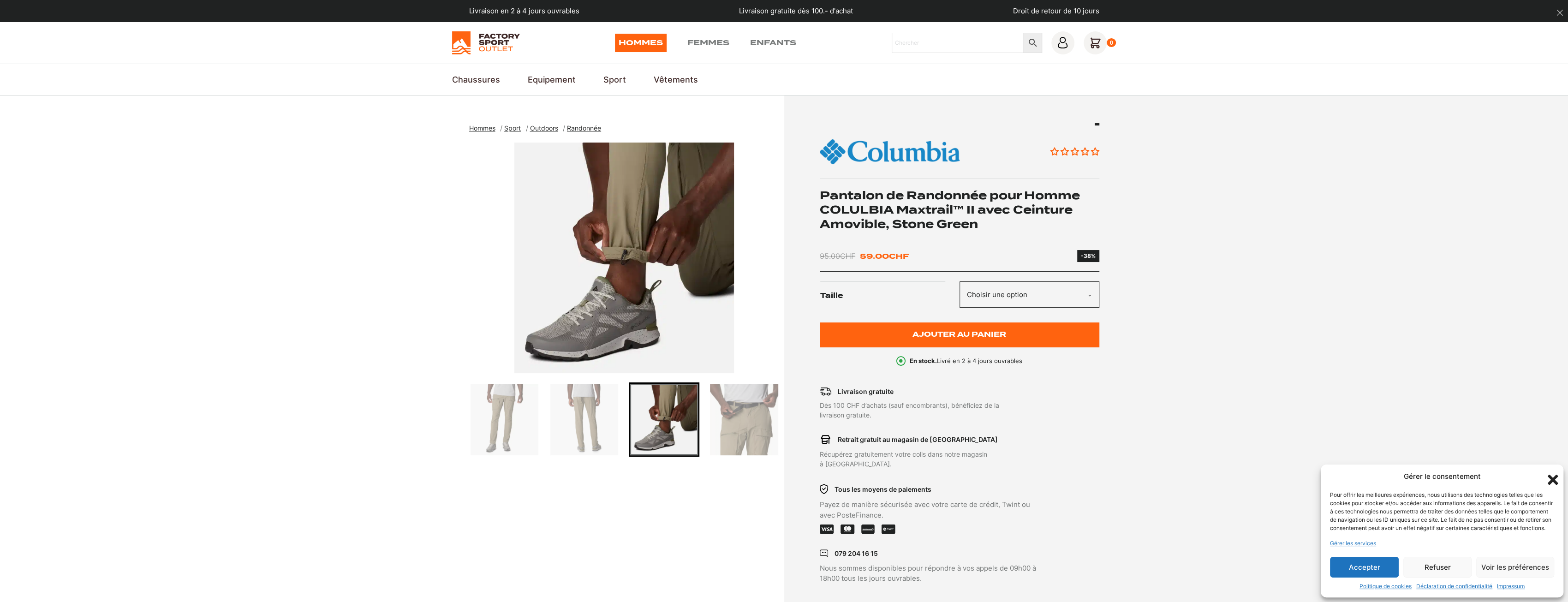
click at [614, 415] on img "Go to slide 2" at bounding box center [584, 419] width 68 height 71
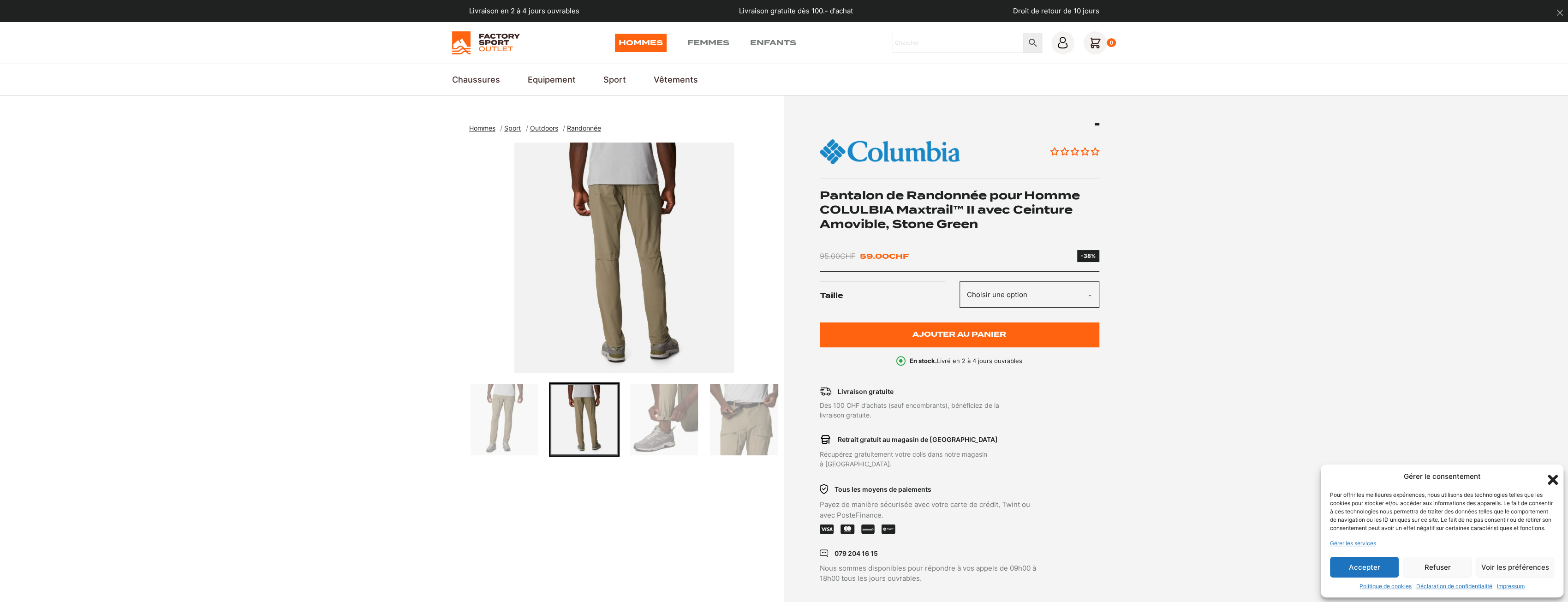
click at [578, 411] on img "Go to slide 2" at bounding box center [584, 419] width 68 height 71
click at [542, 411] on div at bounding box center [625, 419] width 310 height 74
click at [506, 411] on img "Go to slide 1" at bounding box center [504, 419] width 68 height 71
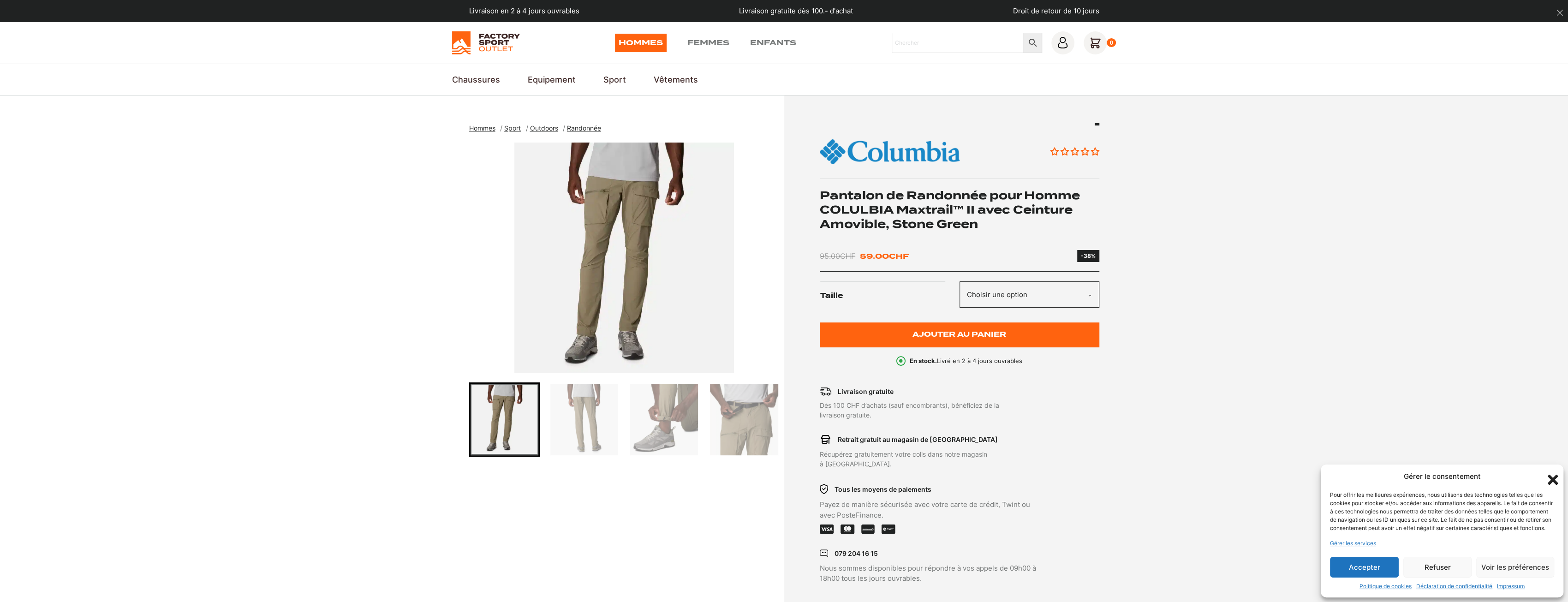
click at [618, 257] on img "1 of 4" at bounding box center [625, 257] width 310 height 231
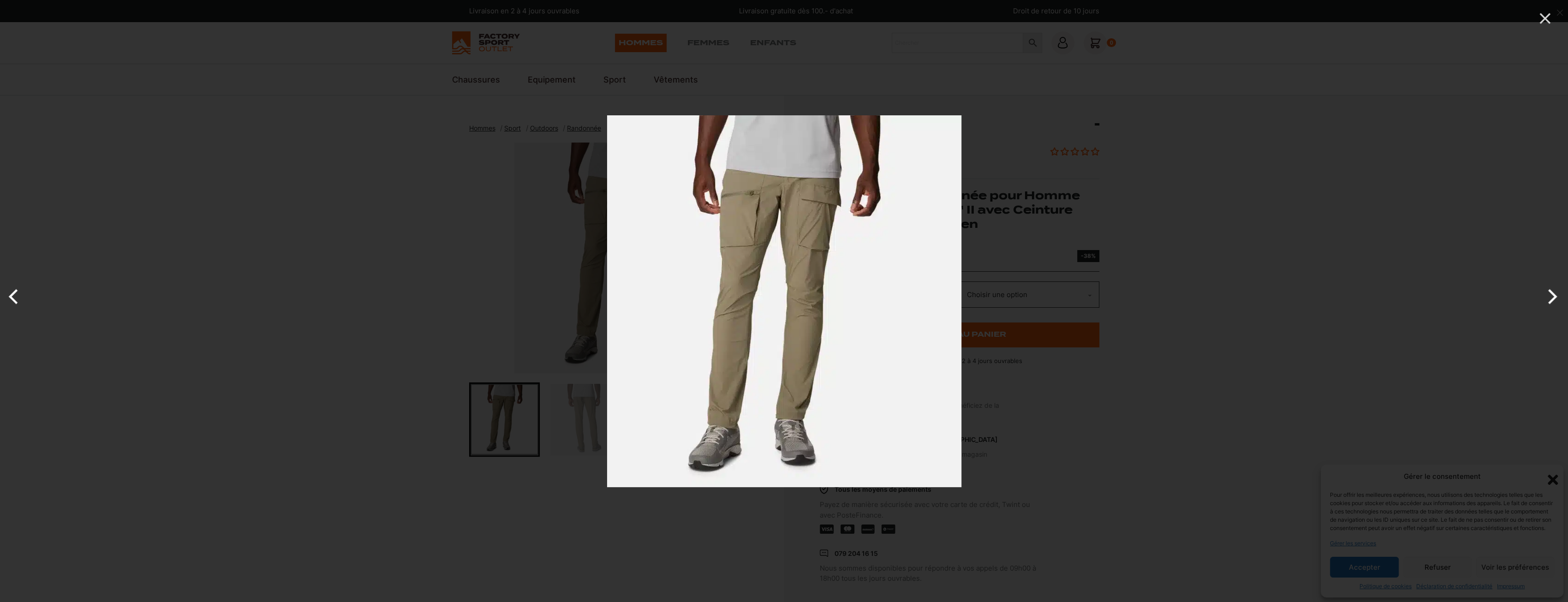
click at [487, 331] on div at bounding box center [784, 301] width 1568 height 602
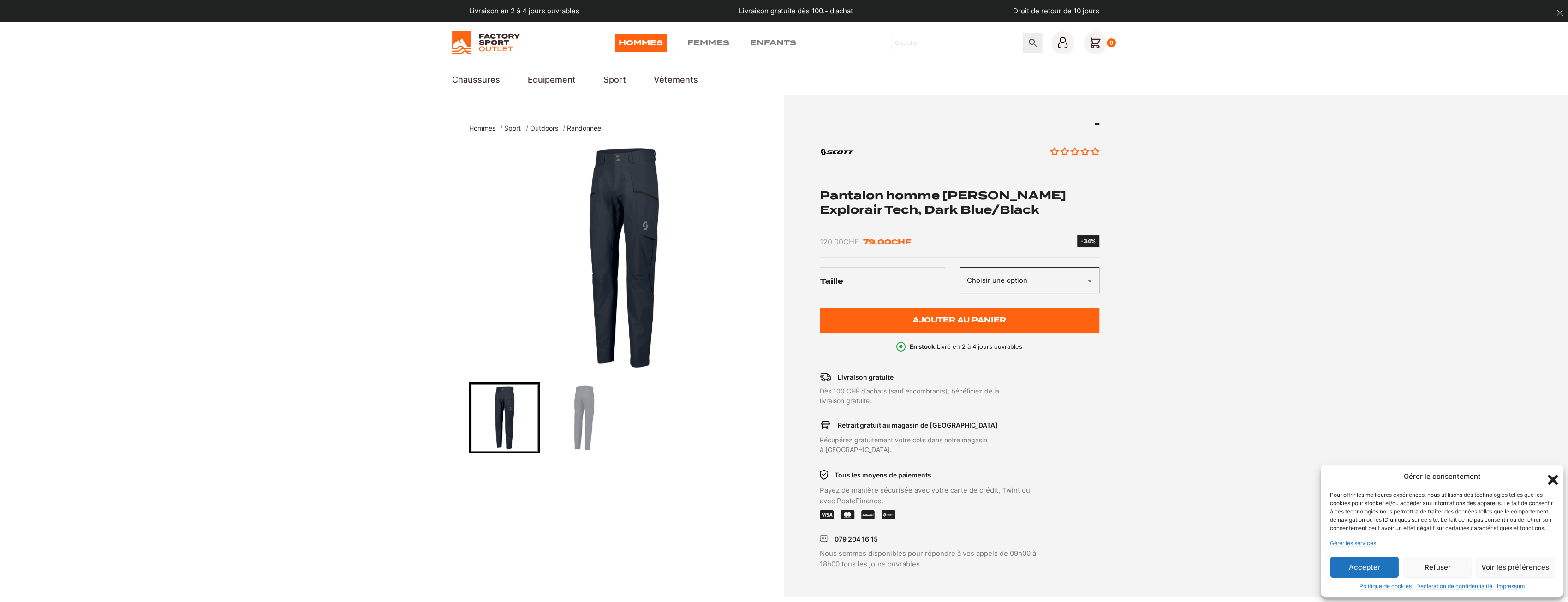
click at [566, 404] on img "Go to slide 2" at bounding box center [584, 418] width 68 height 68
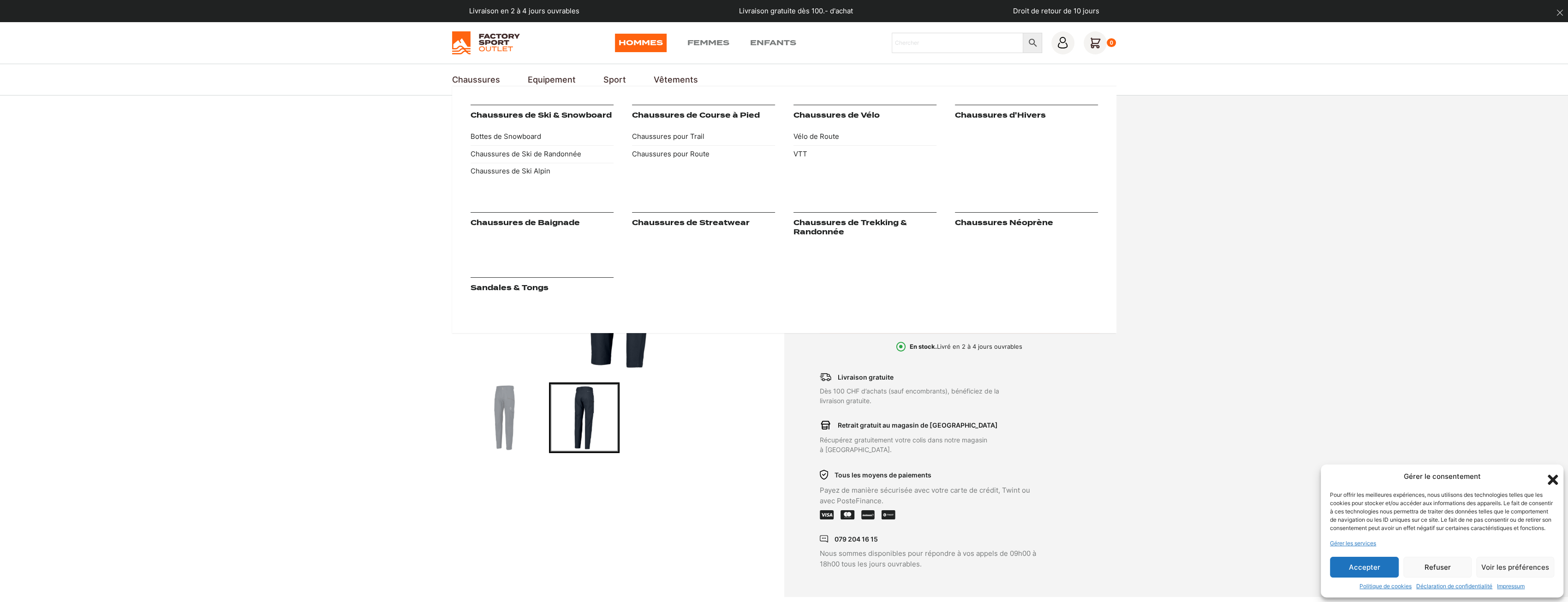
click at [464, 76] on link "Chaussures" at bounding box center [476, 80] width 48 height 12
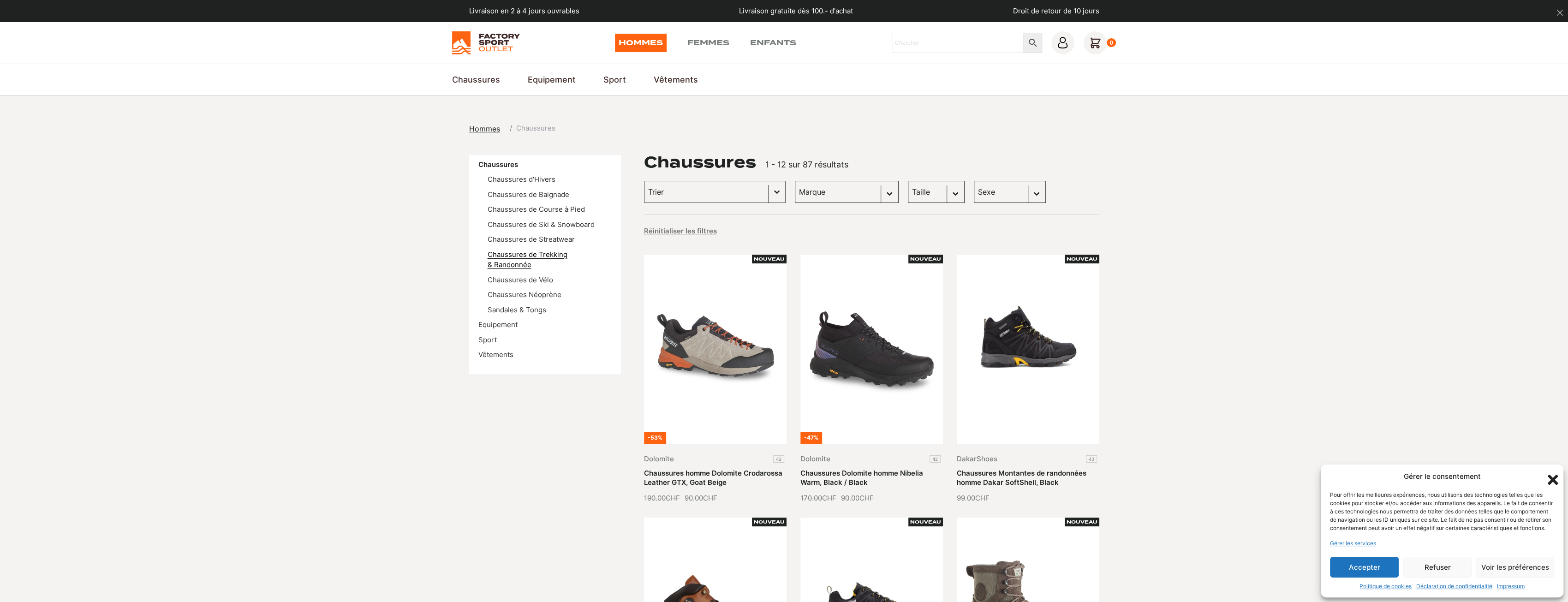
click at [548, 253] on link "Chaussures de Trekking & Randonnée" at bounding box center [527, 260] width 80 height 19
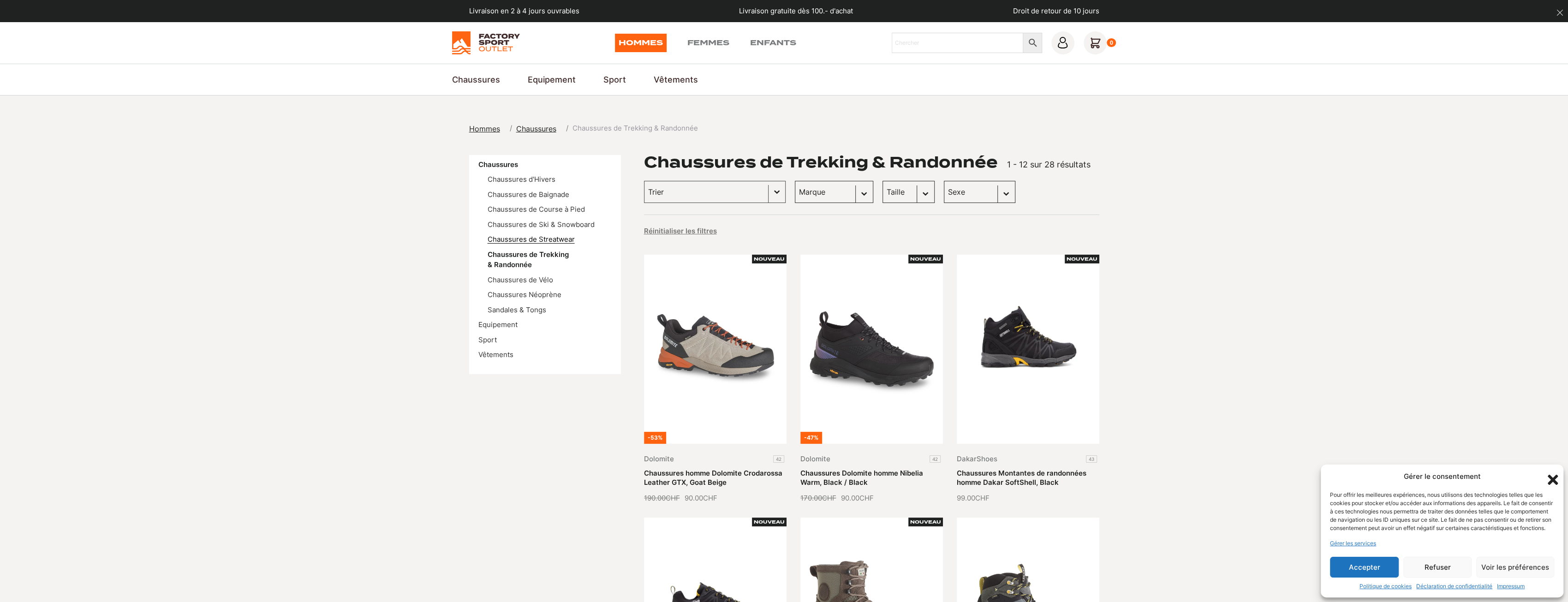
click at [557, 241] on link "Chaussures de Streatwear" at bounding box center [531, 239] width 87 height 9
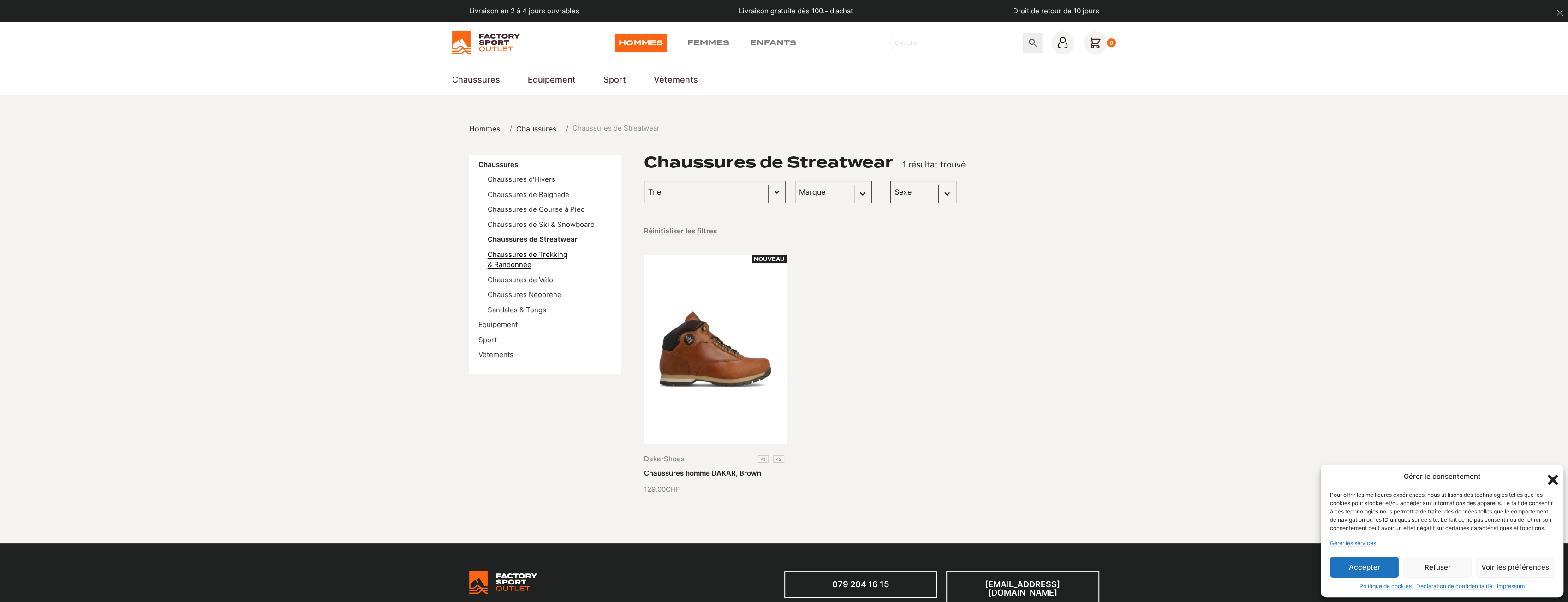
click at [561, 254] on link "Chaussures de Trekking & Randonnée" at bounding box center [527, 260] width 80 height 19
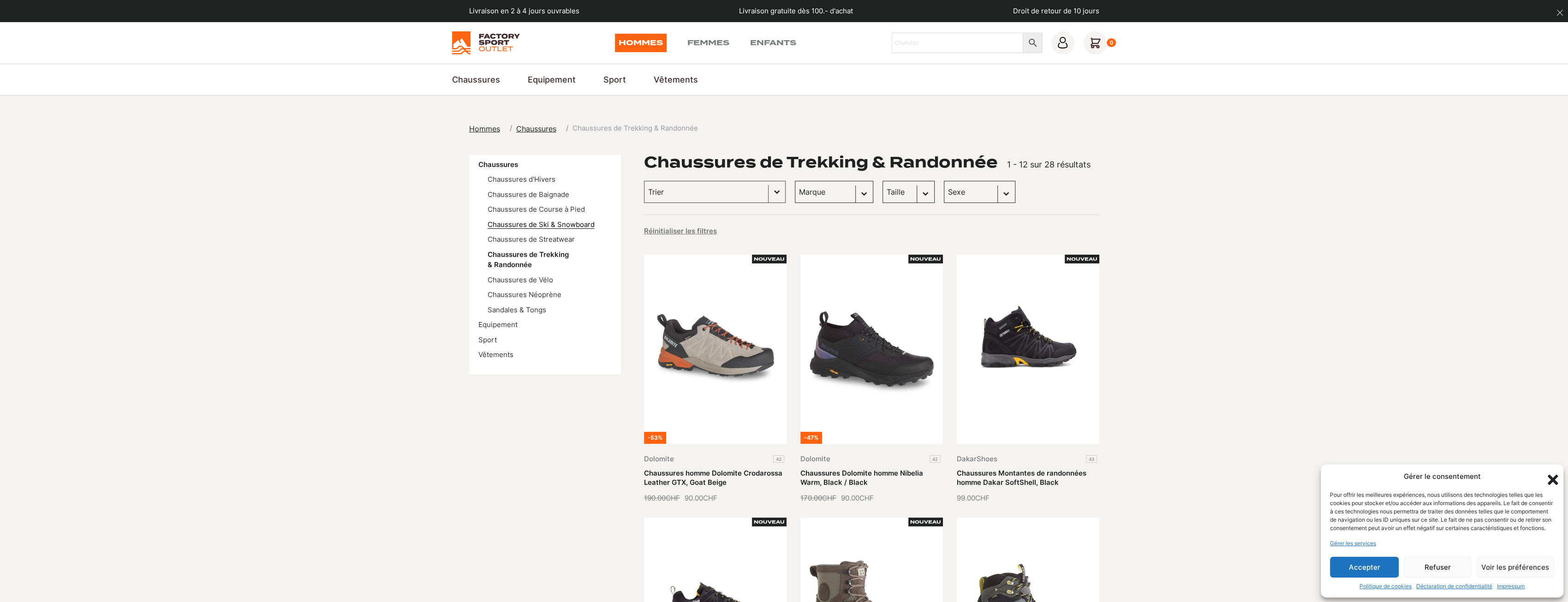
click at [565, 225] on link "Chaussures de Ski & Snowboard" at bounding box center [541, 225] width 107 height 9
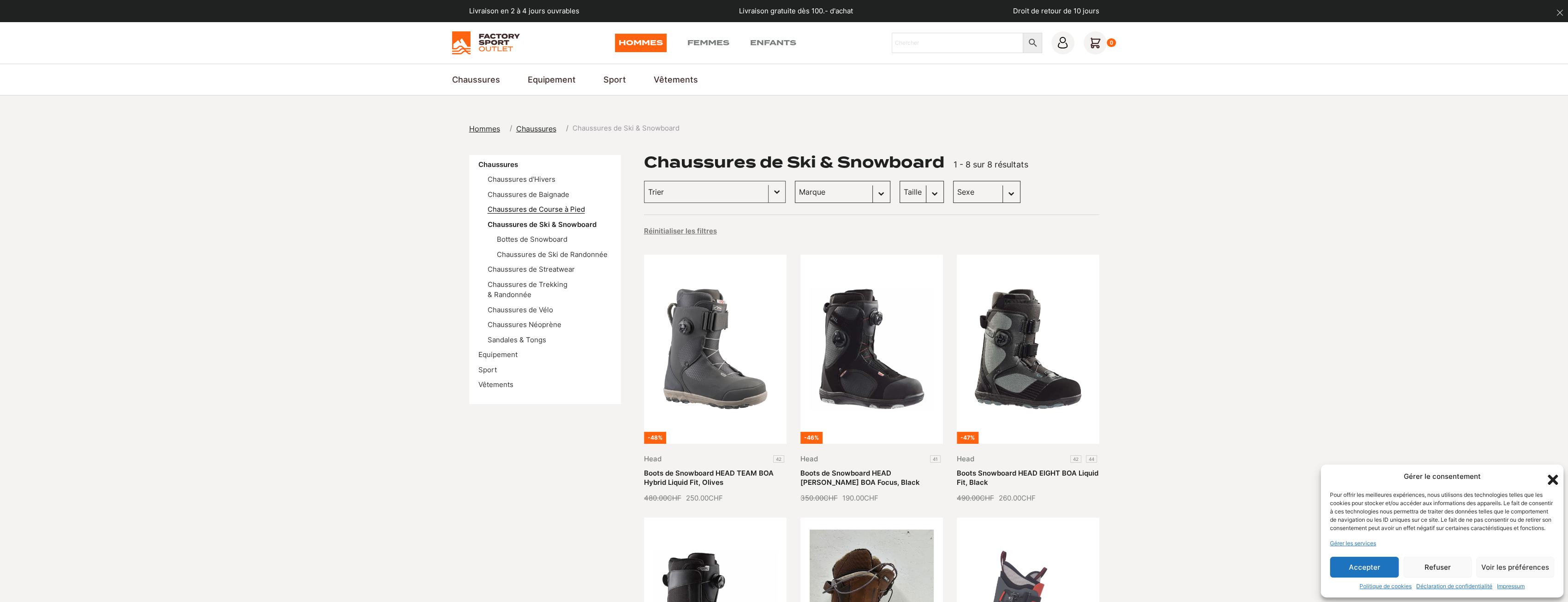
click at [565, 212] on link "Chaussures de Course à Pied" at bounding box center [536, 209] width 97 height 9
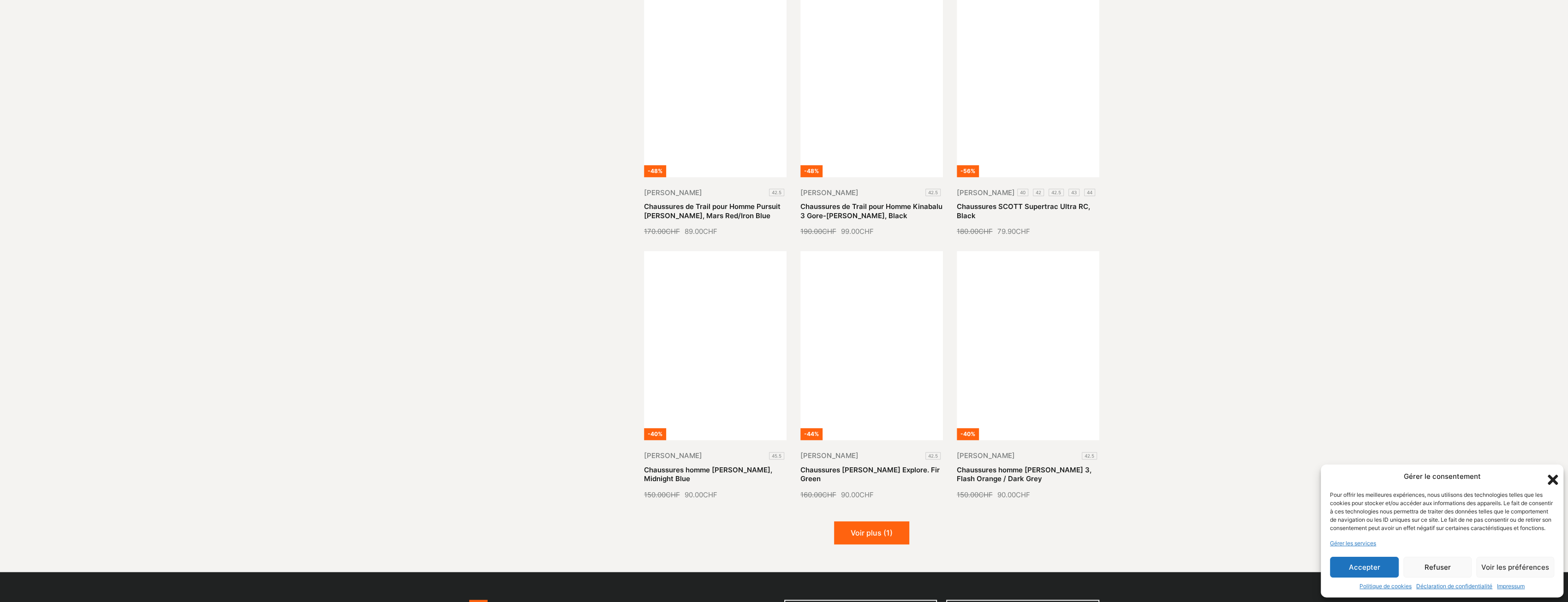
scroll to position [830, 0]
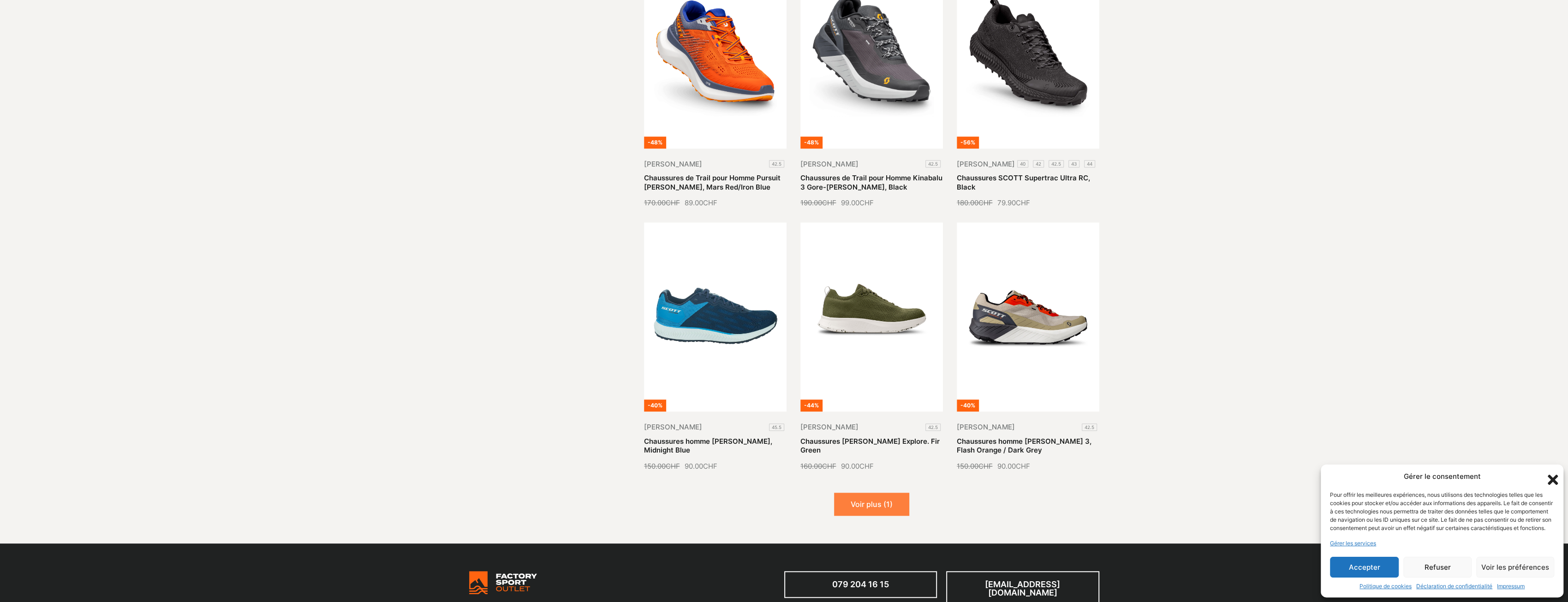
click at [870, 506] on button "Voir plus (1)" at bounding box center [872, 504] width 75 height 23
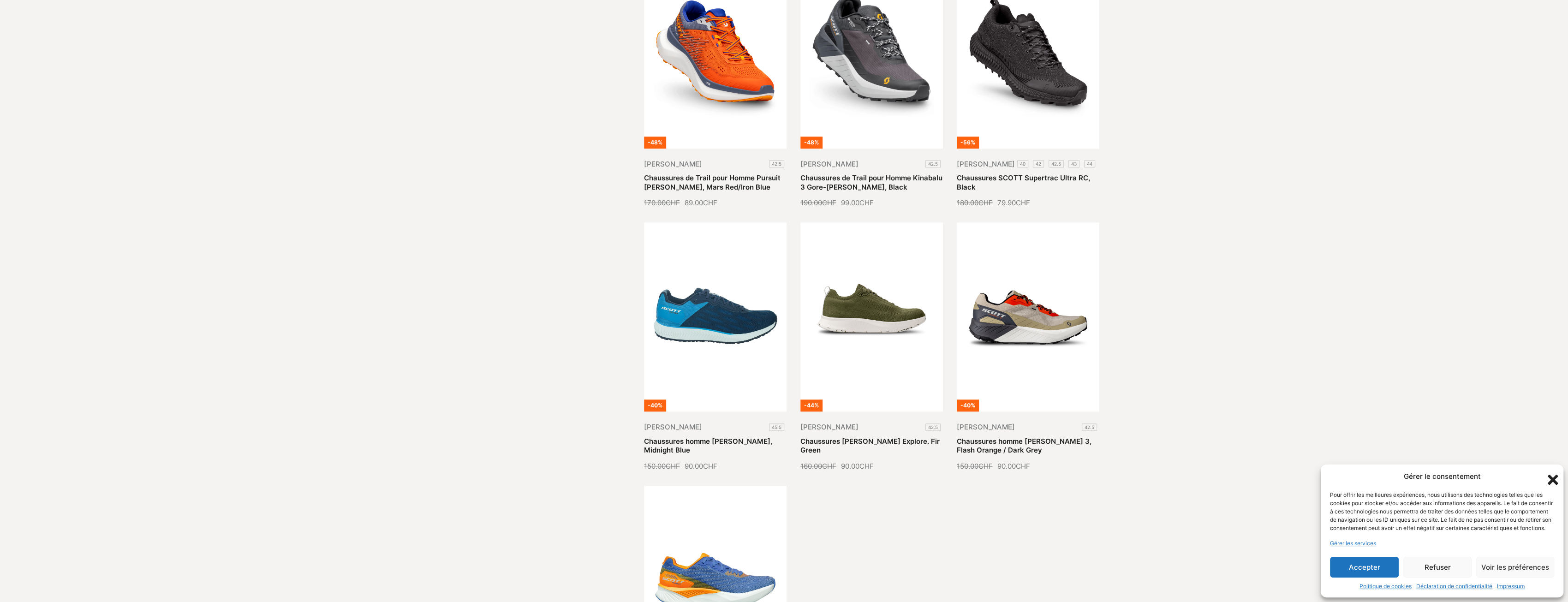
click at [869, 511] on div "-51% Scott 40.5 Chaussures homme Scott Supertrac Amphib, Fir Green / Dark Blue …" at bounding box center [872, 79] width 455 height 1311
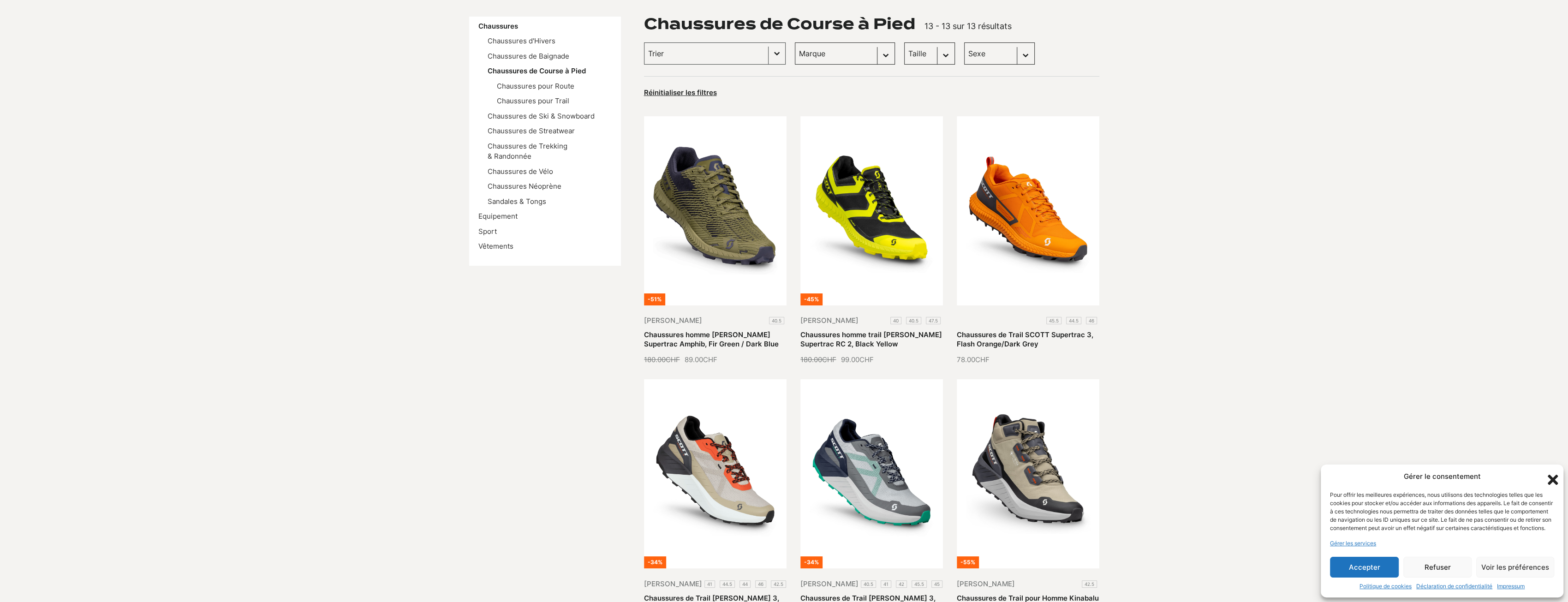
scroll to position [0, 0]
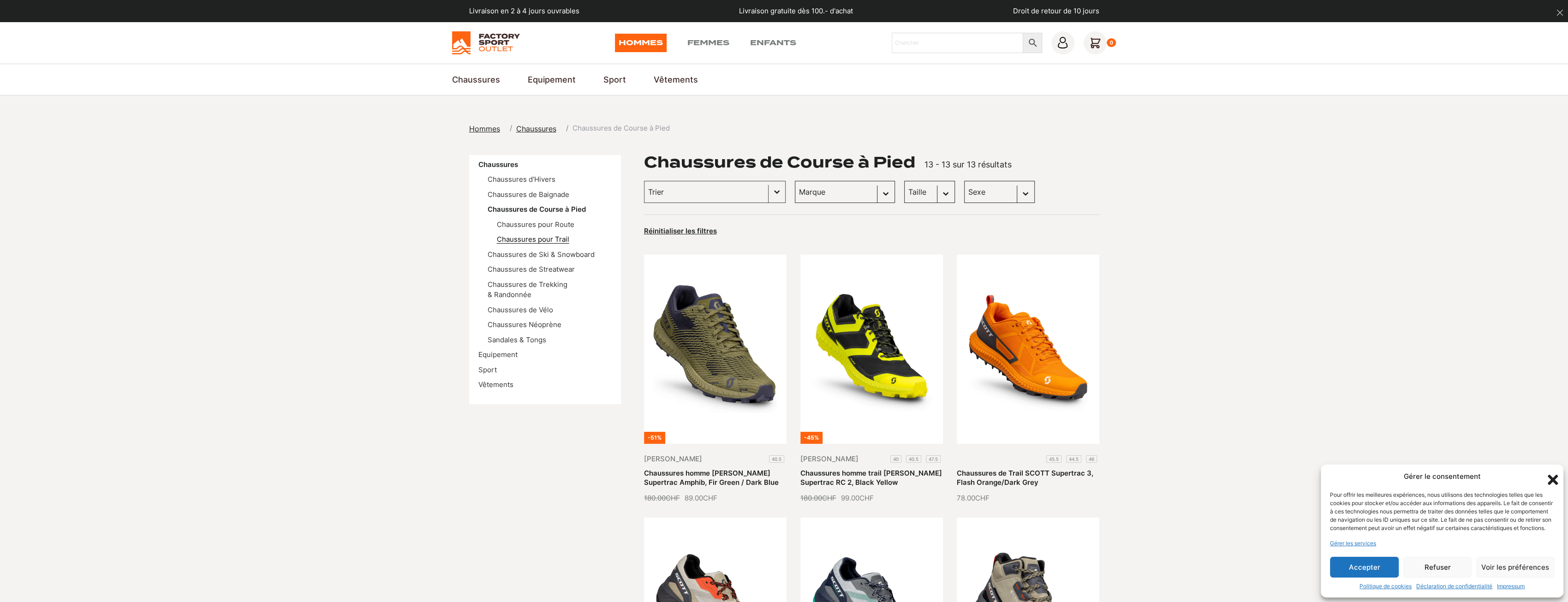
click at [561, 240] on link "Chaussures pour Trail" at bounding box center [533, 239] width 72 height 9
click at [553, 283] on link "Chaussures de Trekking & Randonnée" at bounding box center [527, 290] width 80 height 19
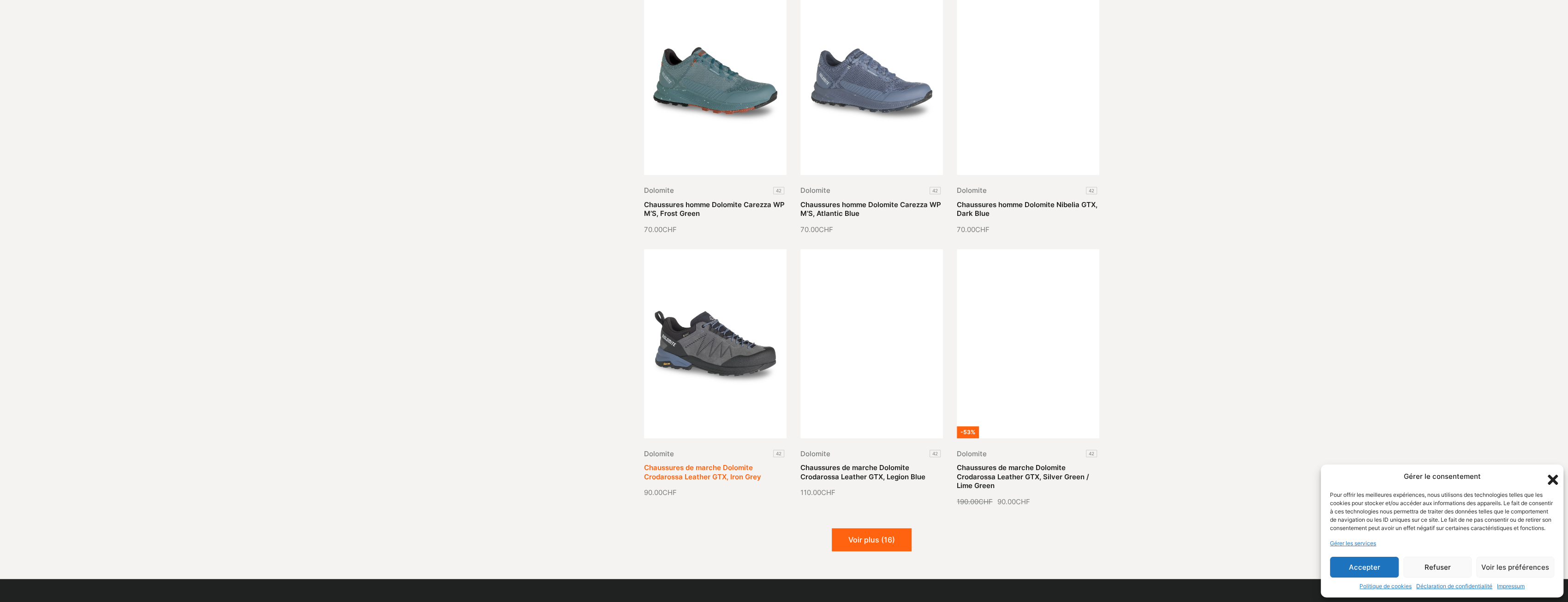
scroll to position [877, 0]
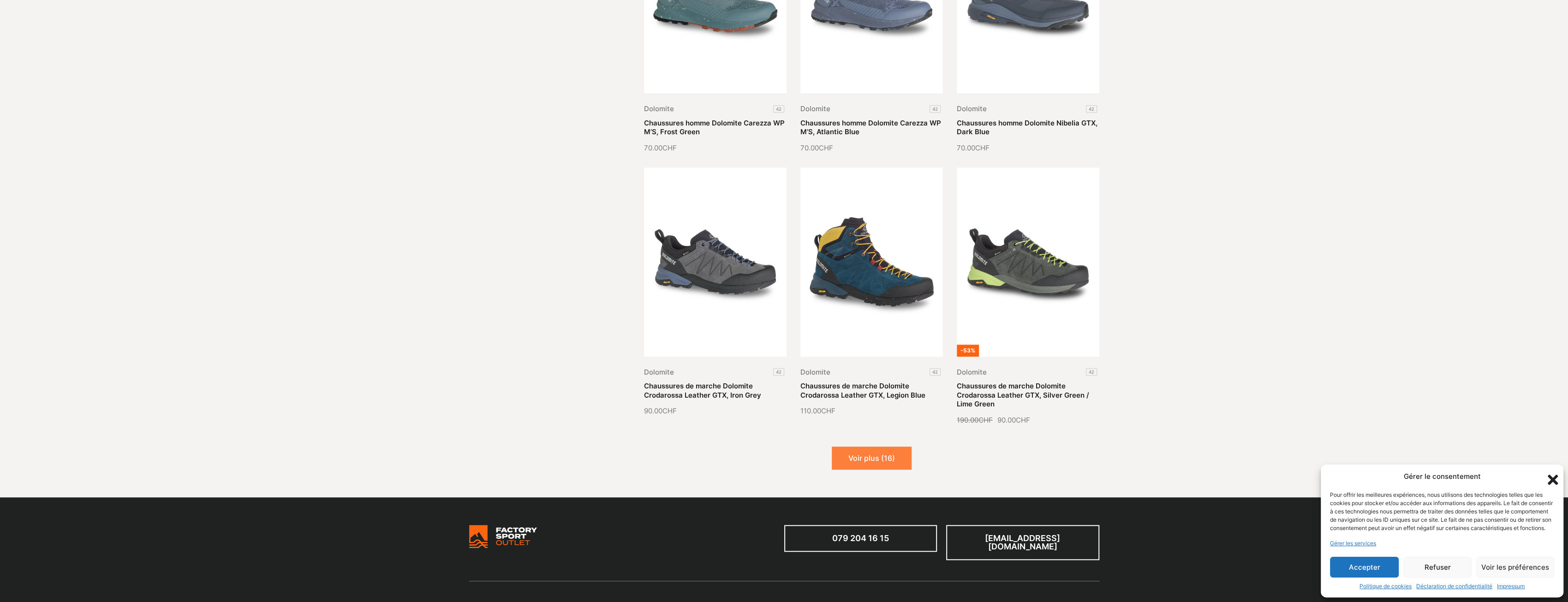
click at [883, 457] on button "Voir plus (16)" at bounding box center [871, 458] width 80 height 23
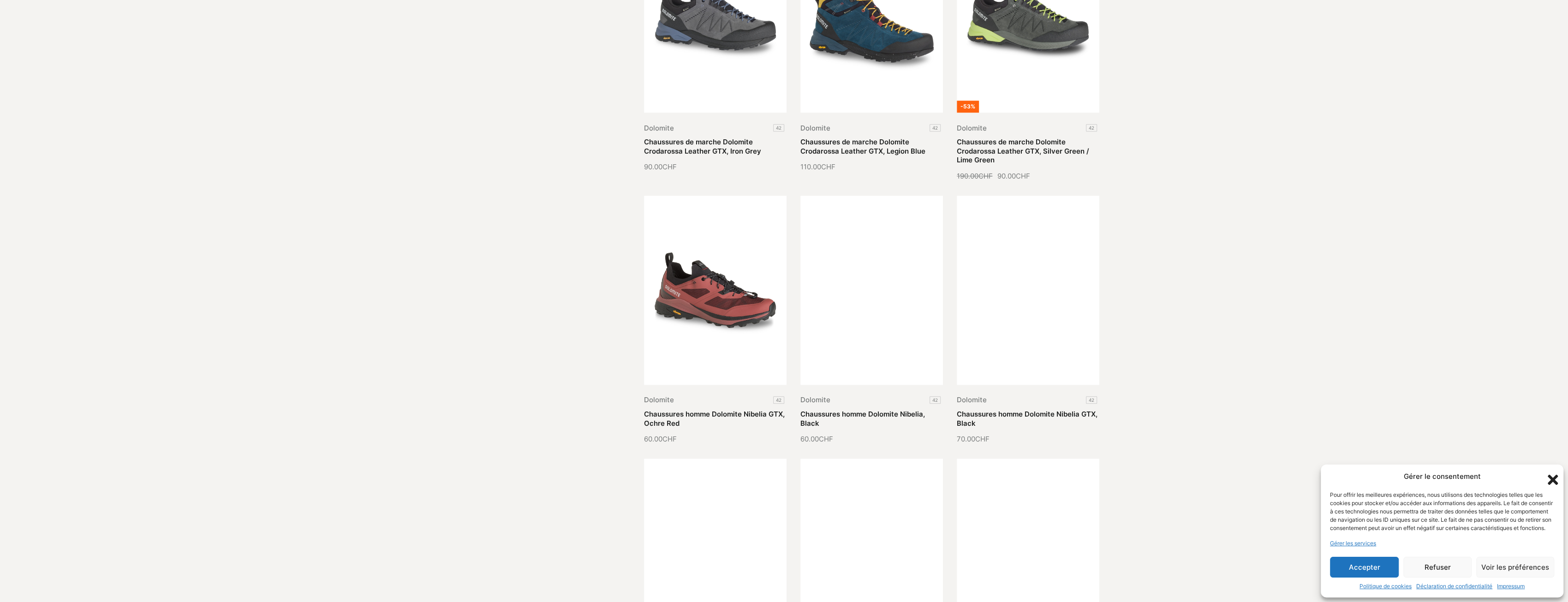
scroll to position [1245, 0]
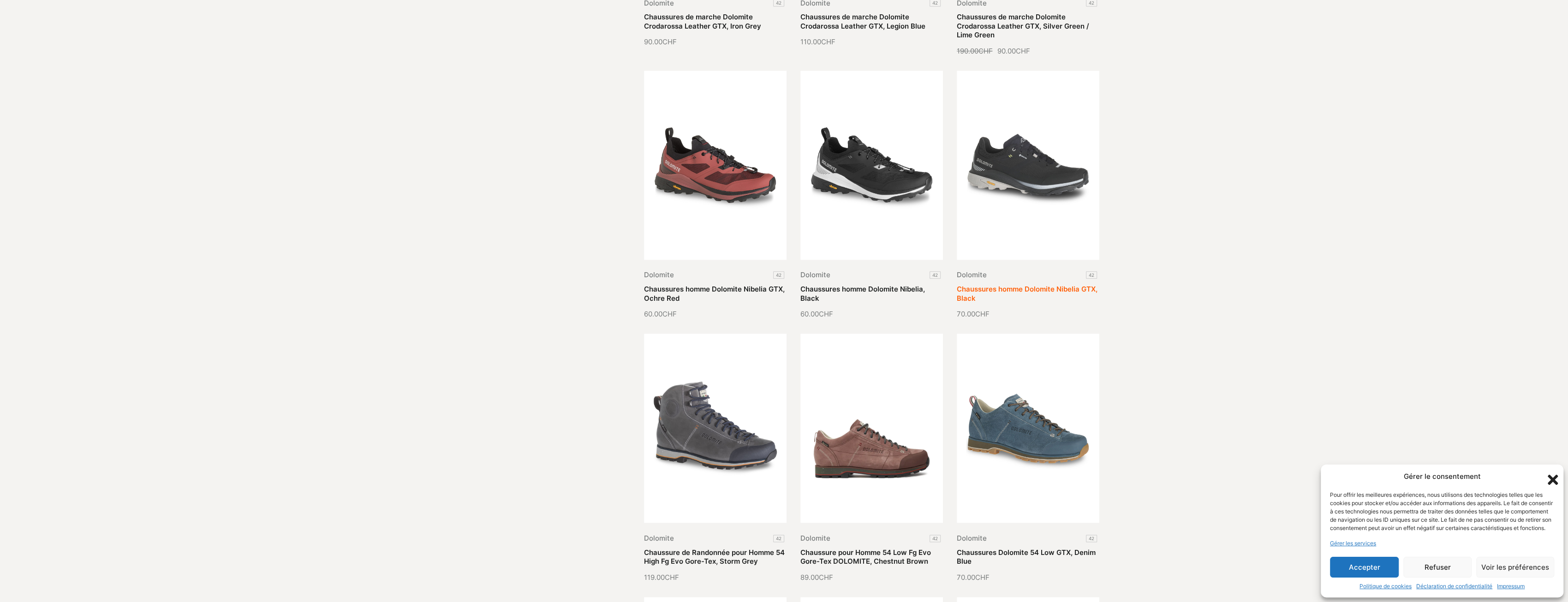
click at [1028, 285] on link "Chaussures homme Dolomite Nibelia GTX, Black" at bounding box center [1027, 294] width 141 height 18
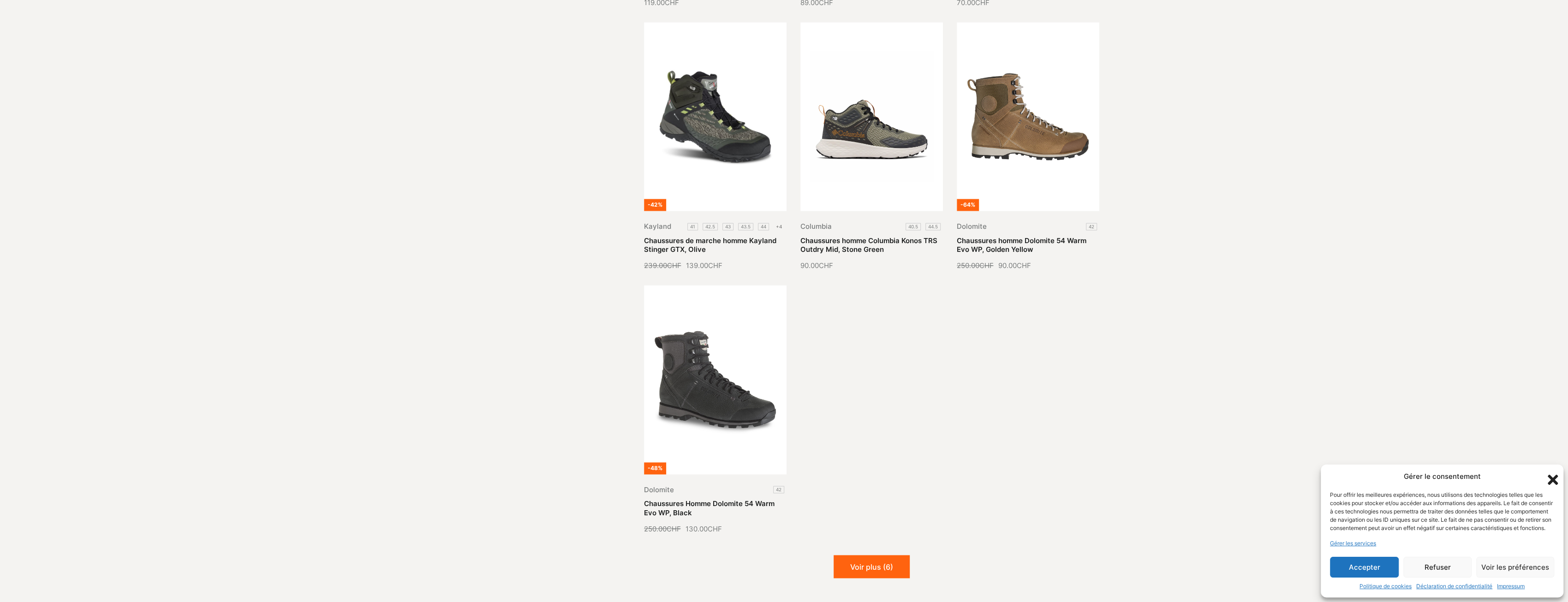
scroll to position [1975, 0]
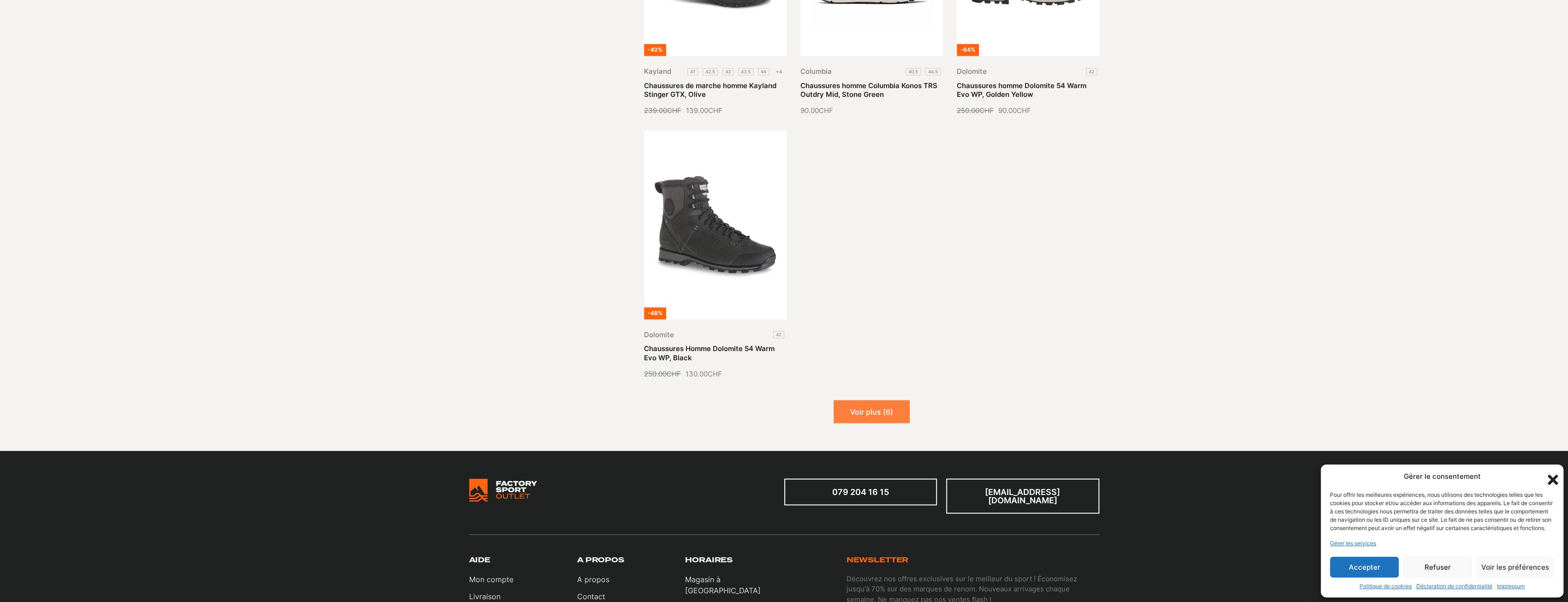
click at [884, 414] on button "Voir plus (6)" at bounding box center [871, 411] width 76 height 23
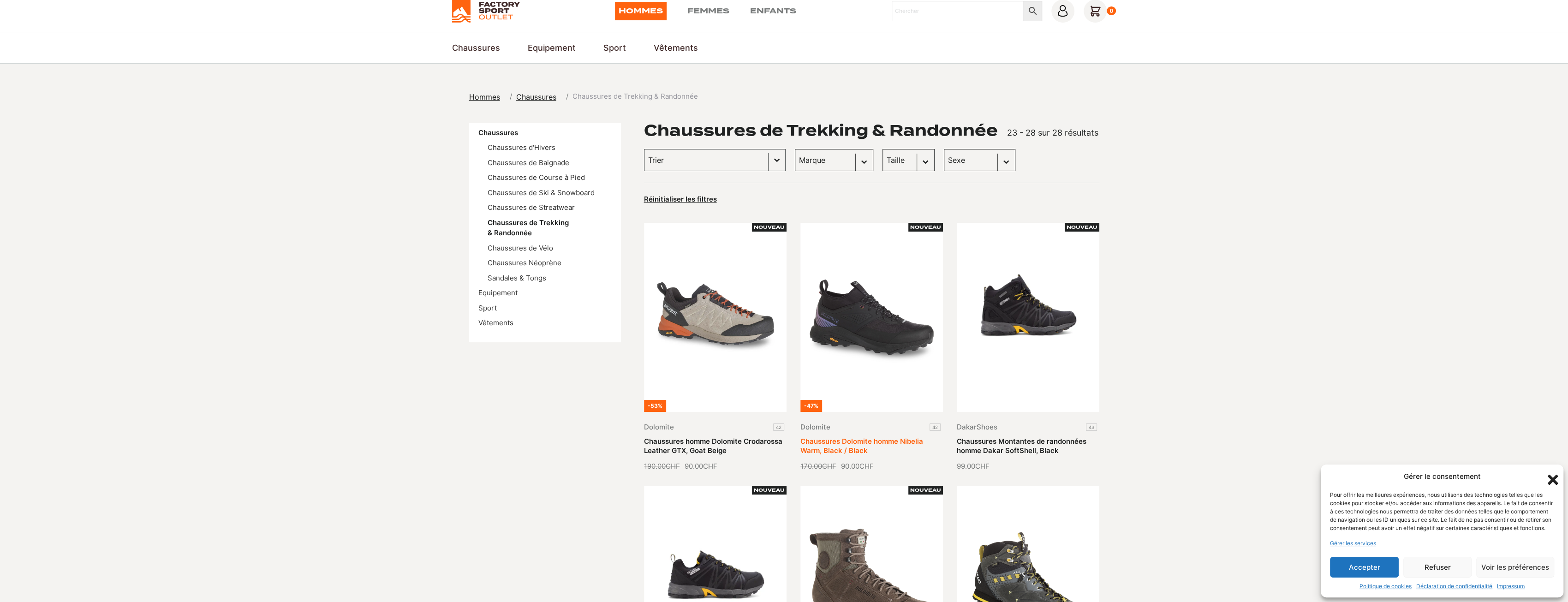
scroll to position [0, 0]
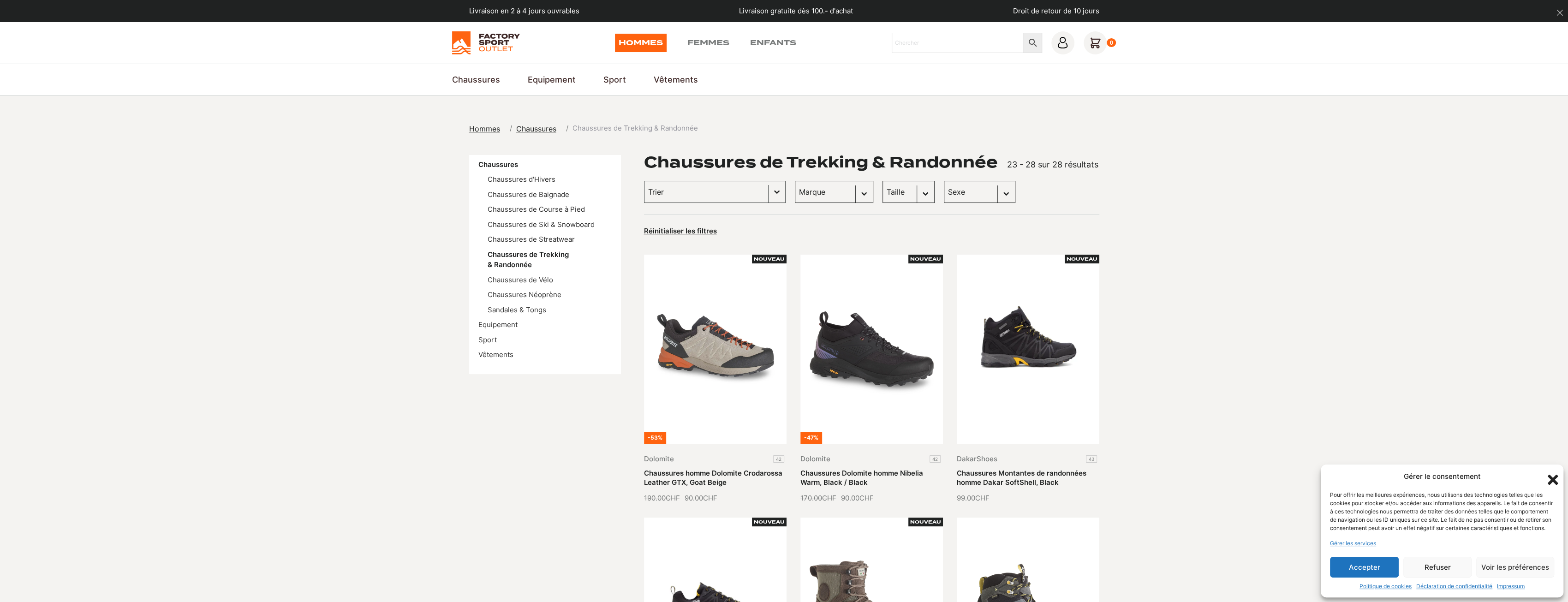
click at [803, 194] on select "Marque Dolomite (18) Kayland (7) DakarShoes (2) Columbia (1)" at bounding box center [834, 192] width 79 height 22
select select "dolomite"
click at [795, 181] on select "Marque Dolomite (18) Kayland (7) DakarShoes (2) Columbia (1)" at bounding box center [834, 192] width 79 height 22
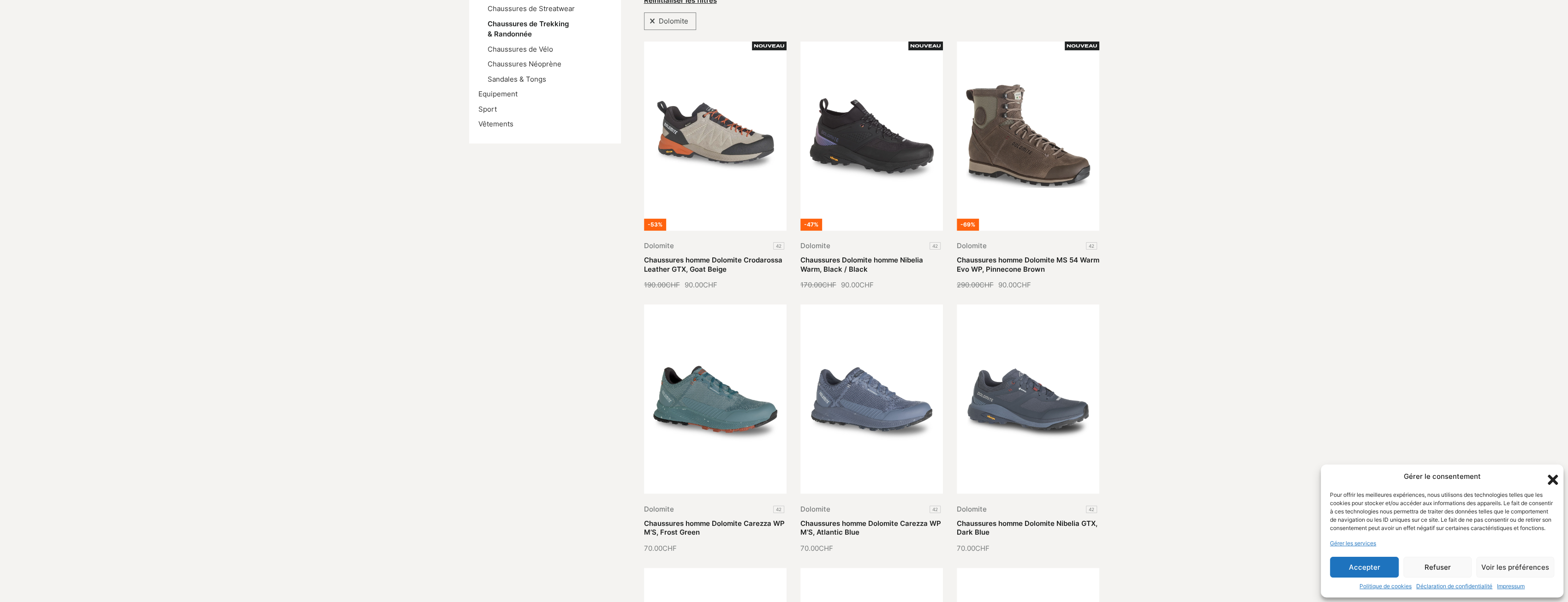
scroll to position [138, 0]
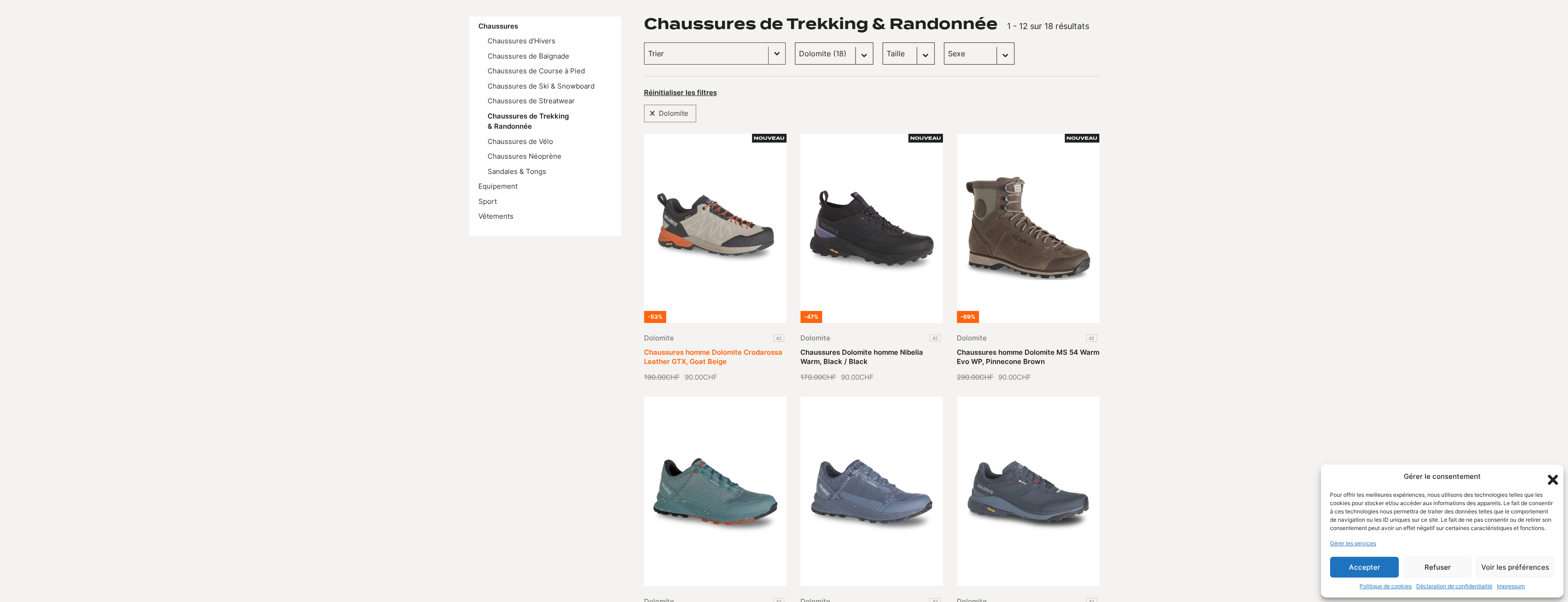
click at [685, 348] on link "Chaussures homme Dolomite Crodarossa Leather GTX, Goat Beige" at bounding box center [713, 357] width 138 height 18
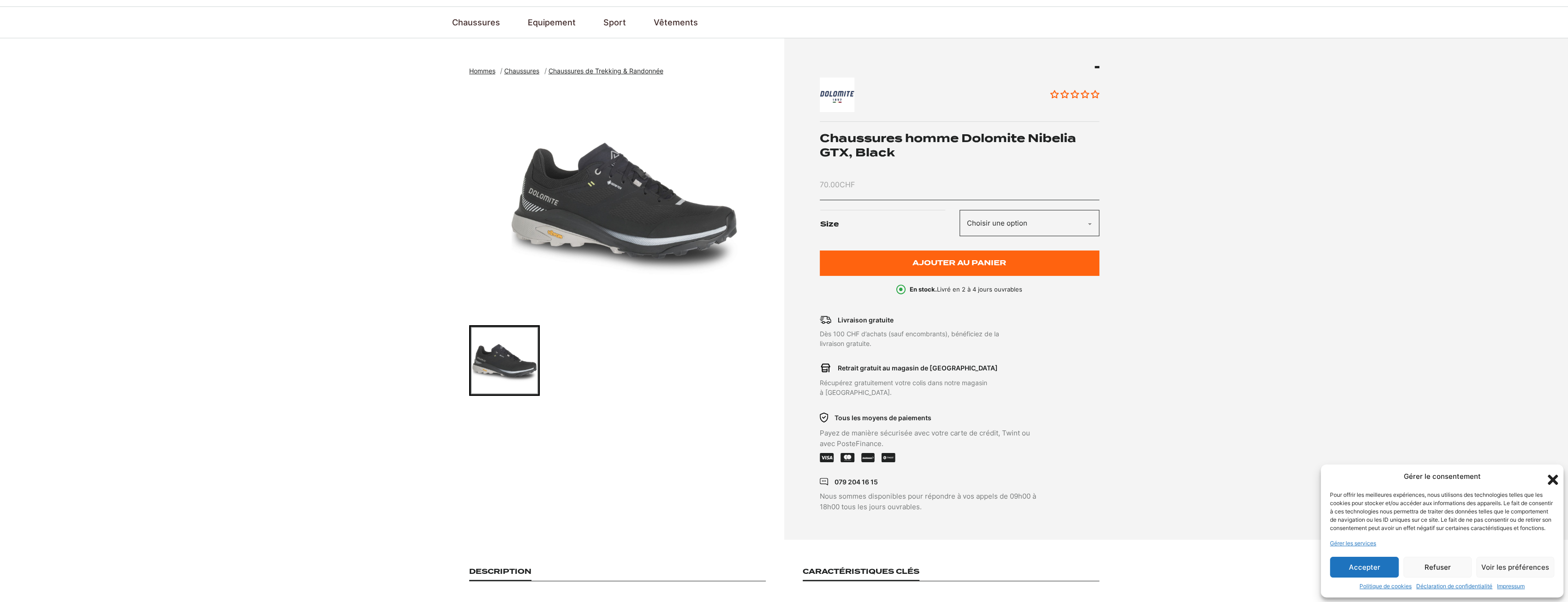
scroll to position [46, 0]
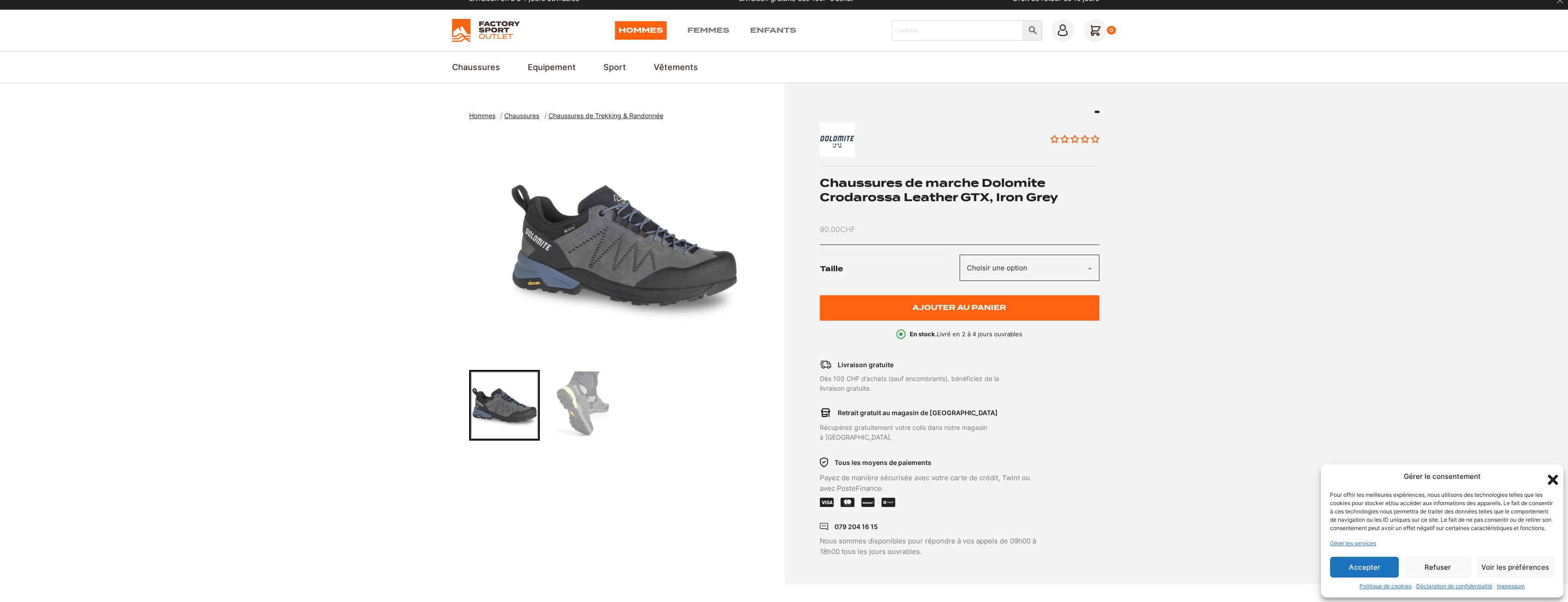
scroll to position [231, 0]
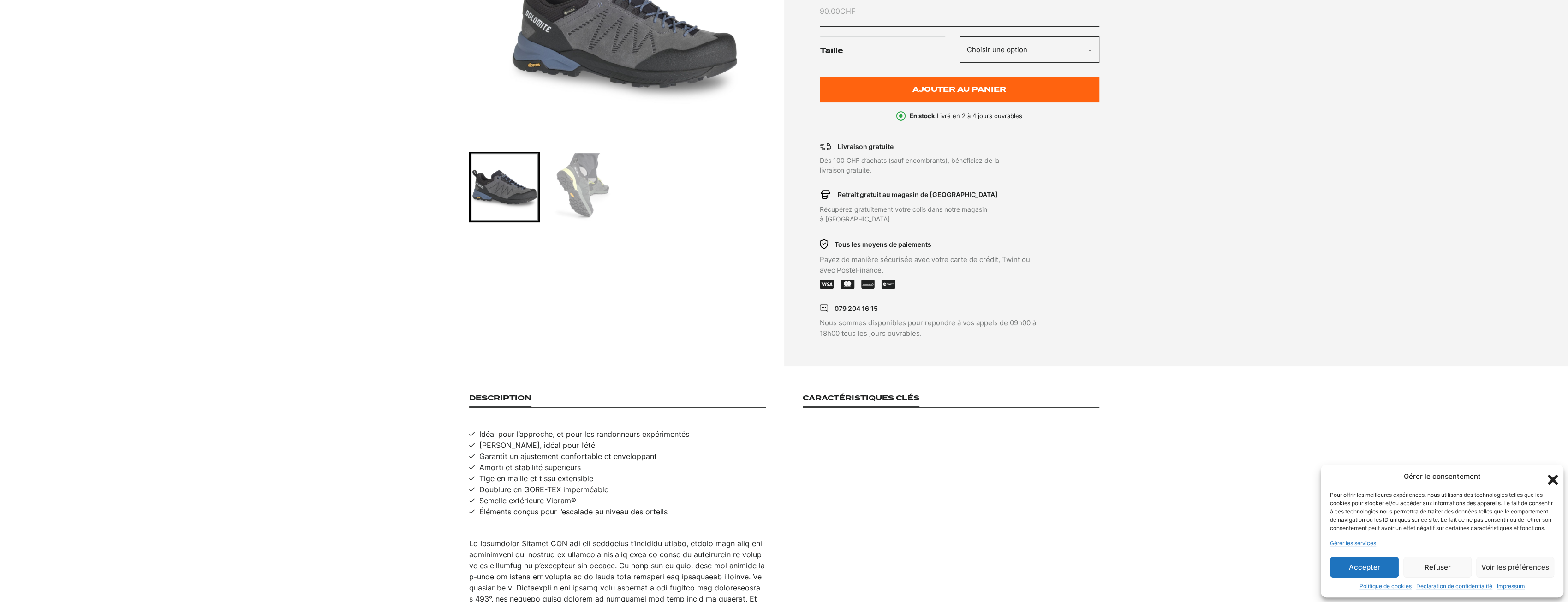
click at [576, 184] on img "Go to slide 2" at bounding box center [584, 187] width 68 height 68
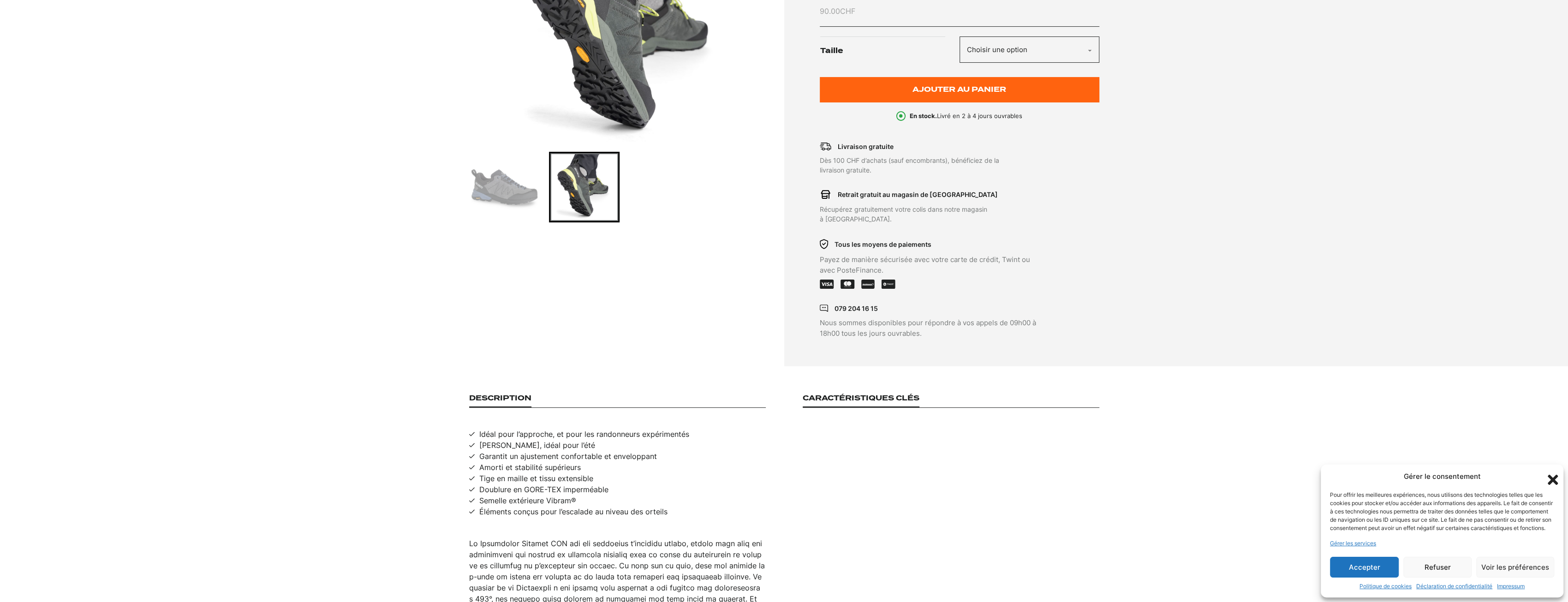
scroll to position [0, 0]
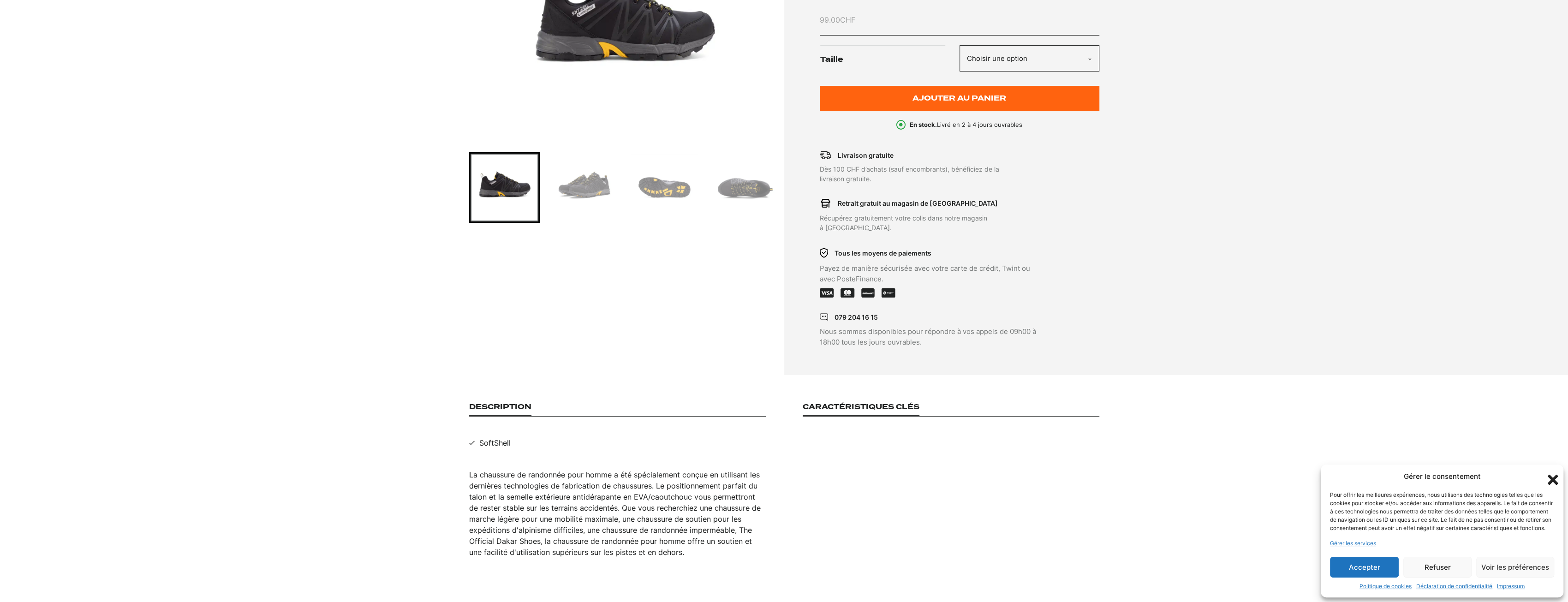
scroll to position [231, 0]
click at [578, 180] on img "Go to slide 2" at bounding box center [584, 187] width 68 height 68
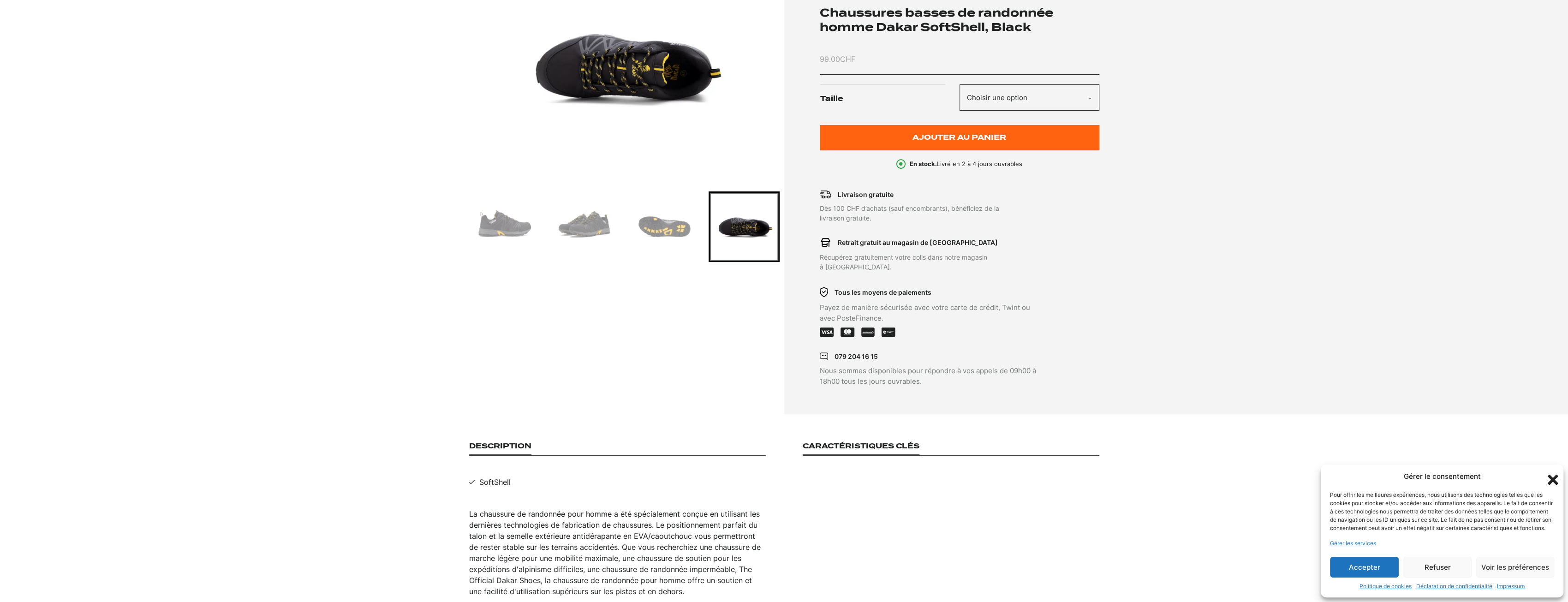
scroll to position [138, 0]
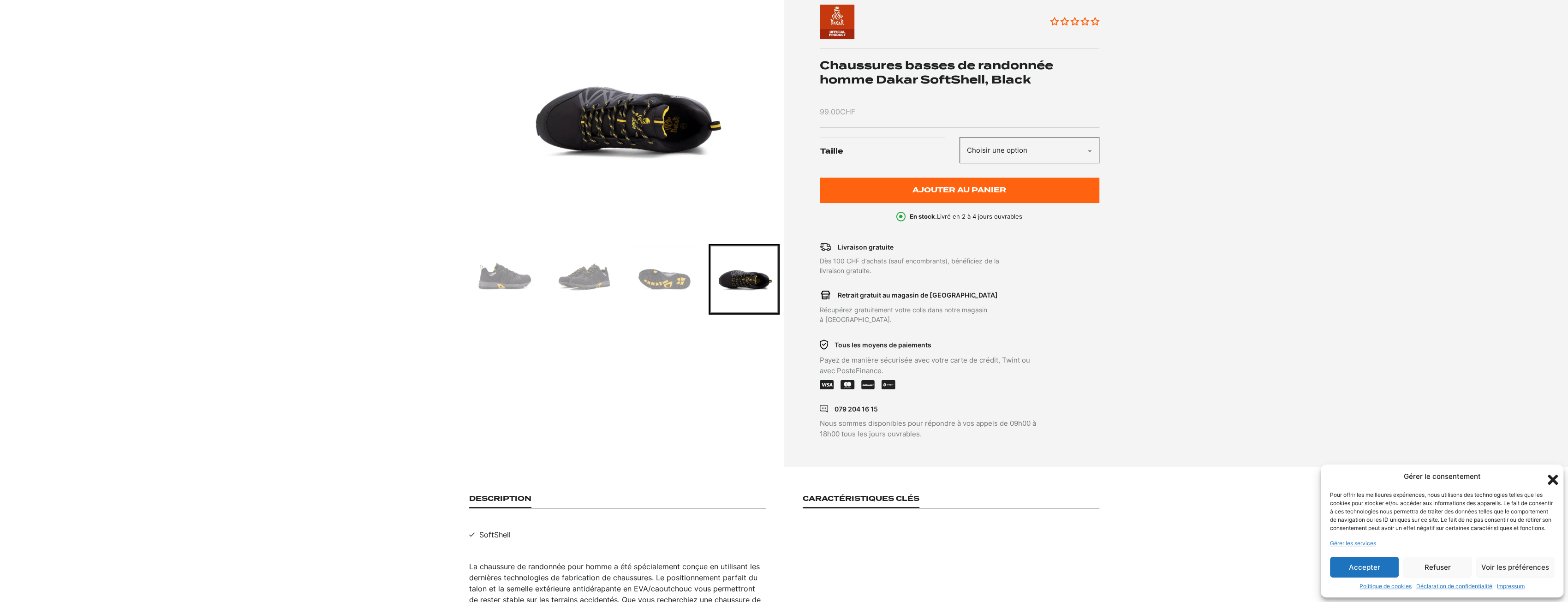
click at [659, 275] on img "Go to slide 3" at bounding box center [663, 279] width 68 height 68
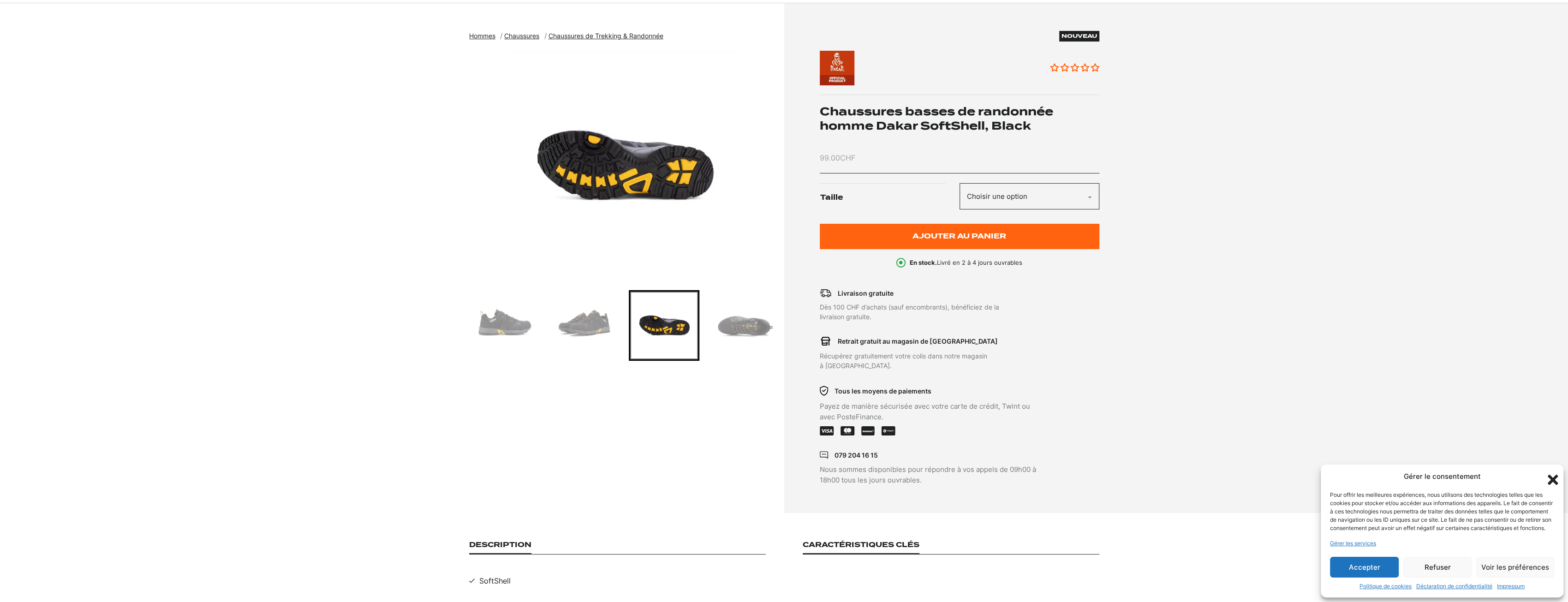
scroll to position [0, 0]
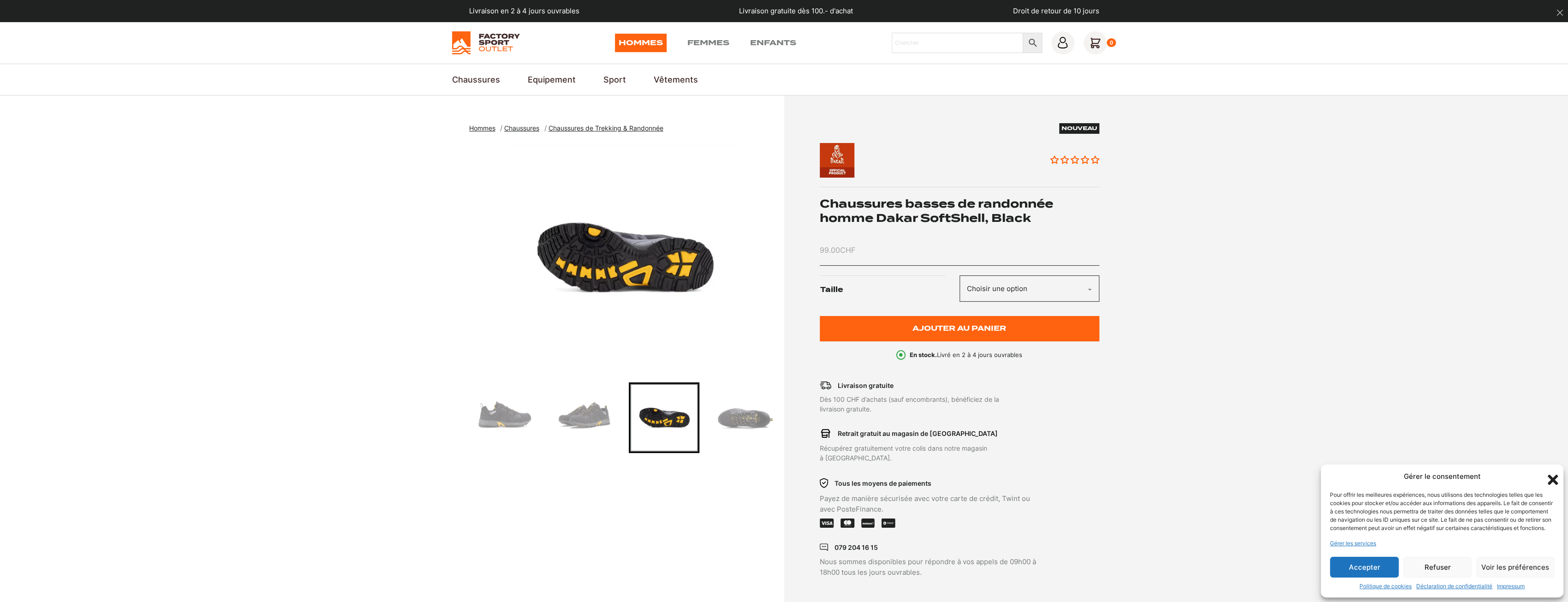
click at [721, 413] on img "Go to slide 4" at bounding box center [743, 418] width 68 height 68
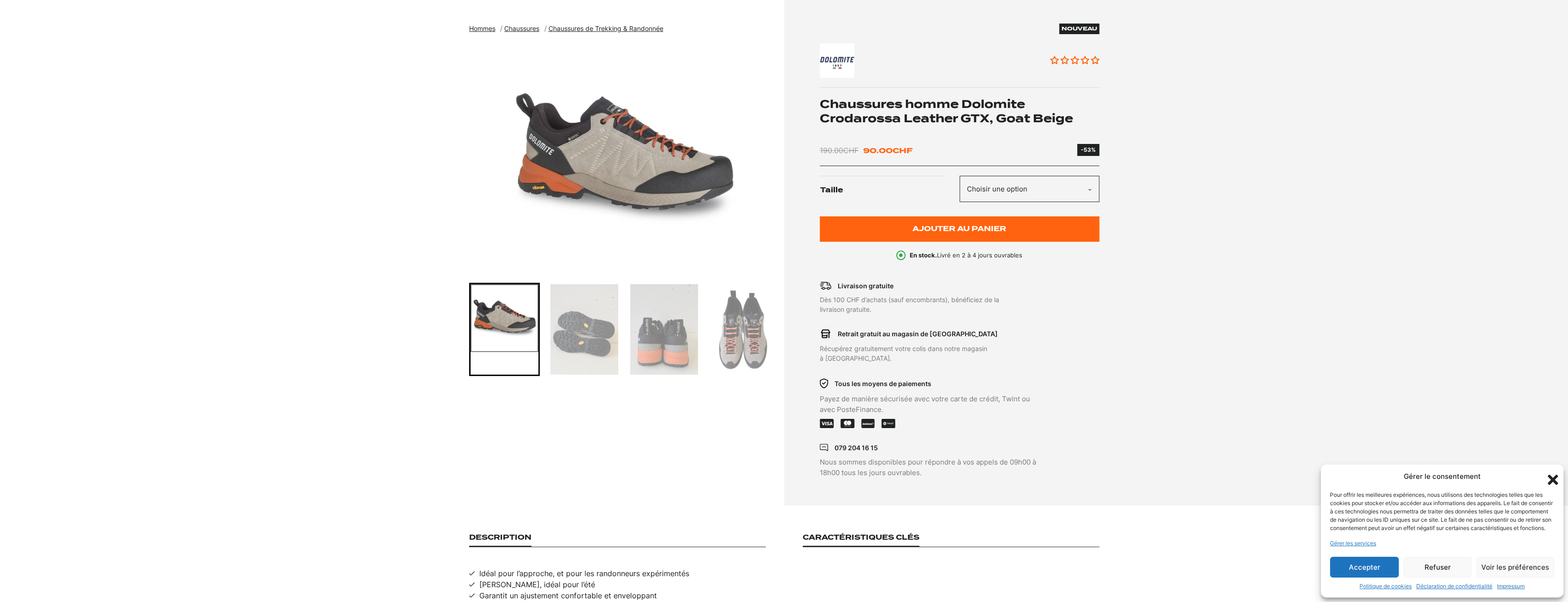
scroll to position [93, 0]
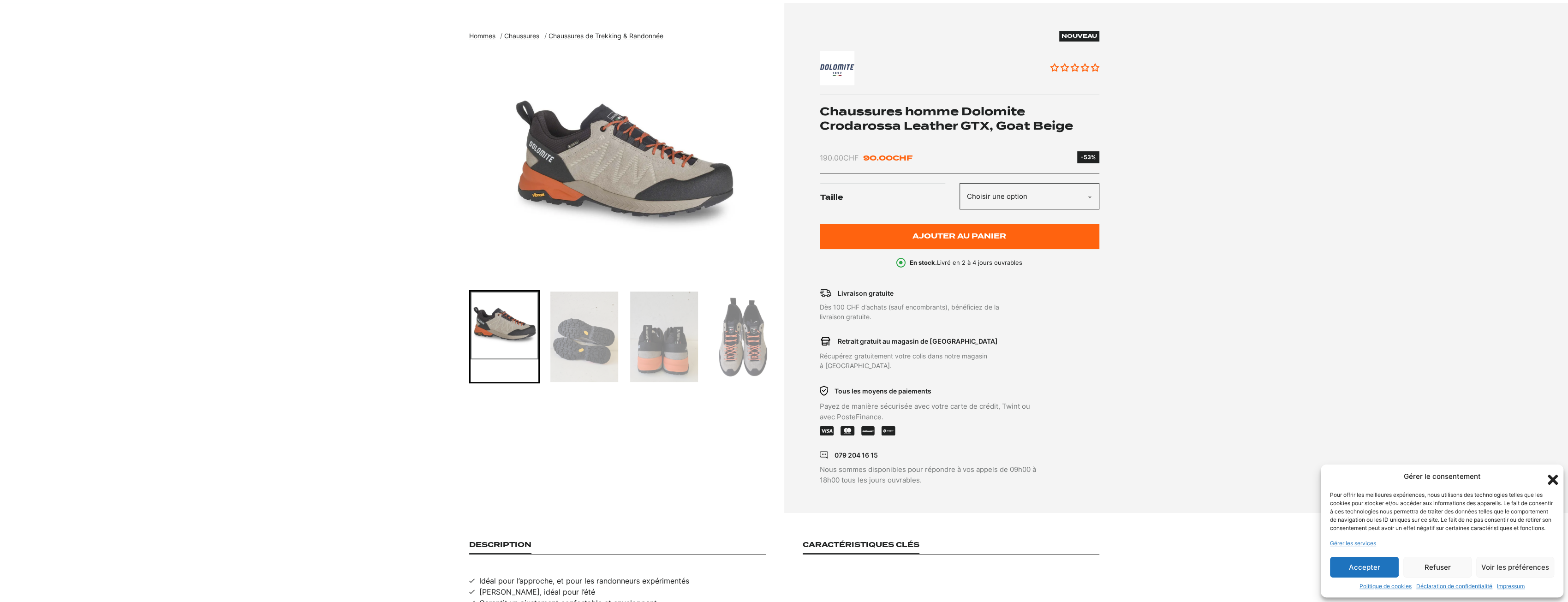
click at [731, 334] on img "Go to slide 4" at bounding box center [743, 337] width 68 height 91
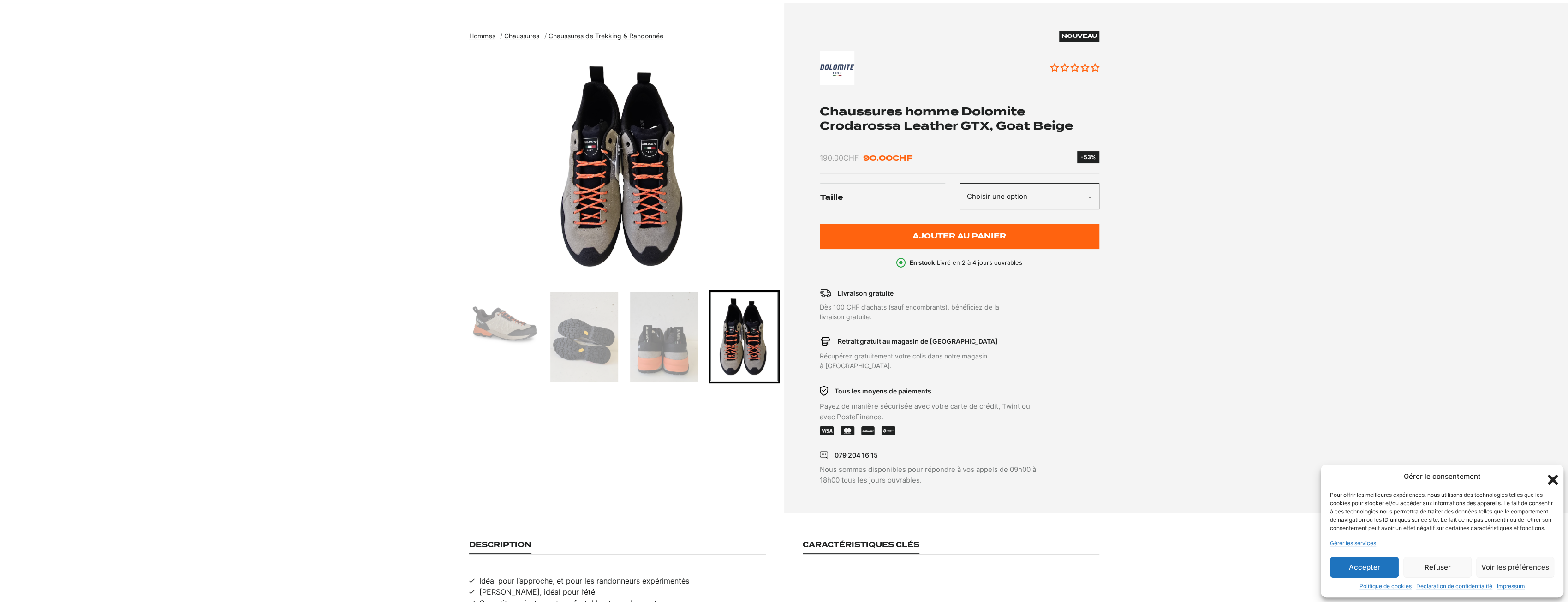
click at [671, 336] on img "Go to slide 3" at bounding box center [663, 337] width 68 height 91
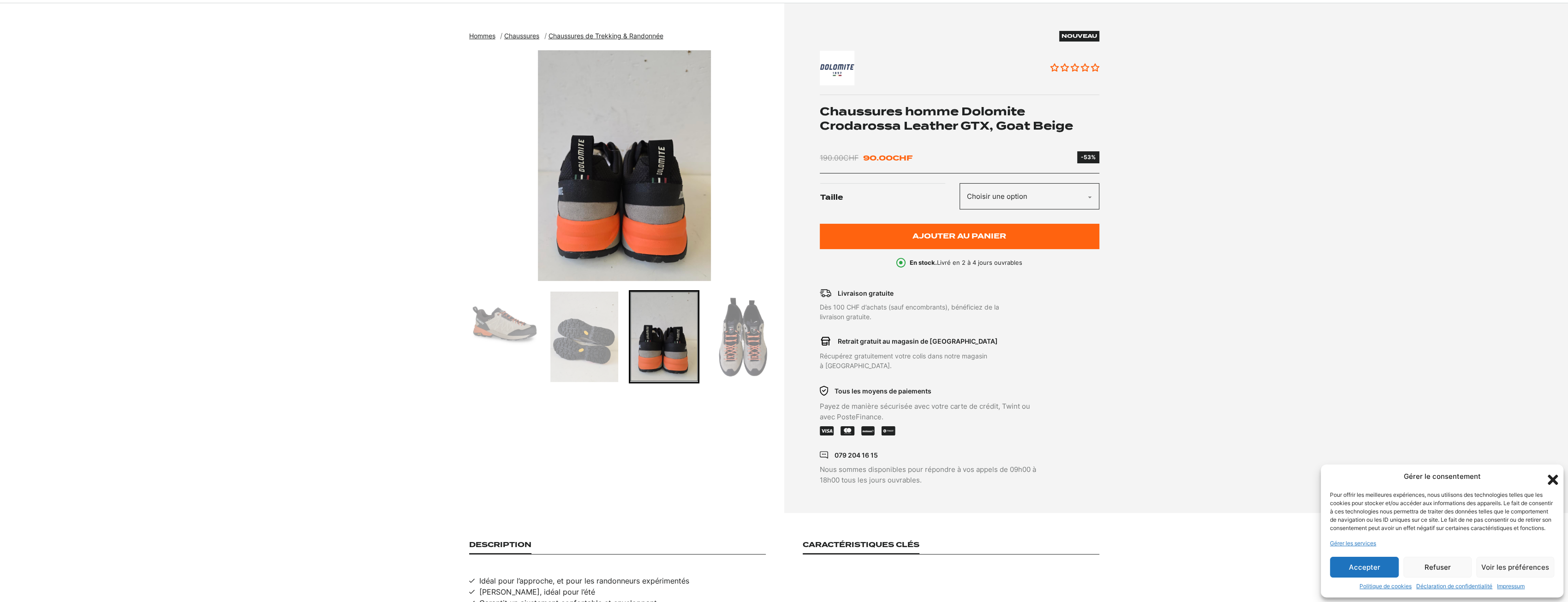
click at [645, 337] on img "Go to slide 3" at bounding box center [663, 337] width 68 height 90
click at [558, 342] on img "Go to slide 2" at bounding box center [584, 337] width 68 height 91
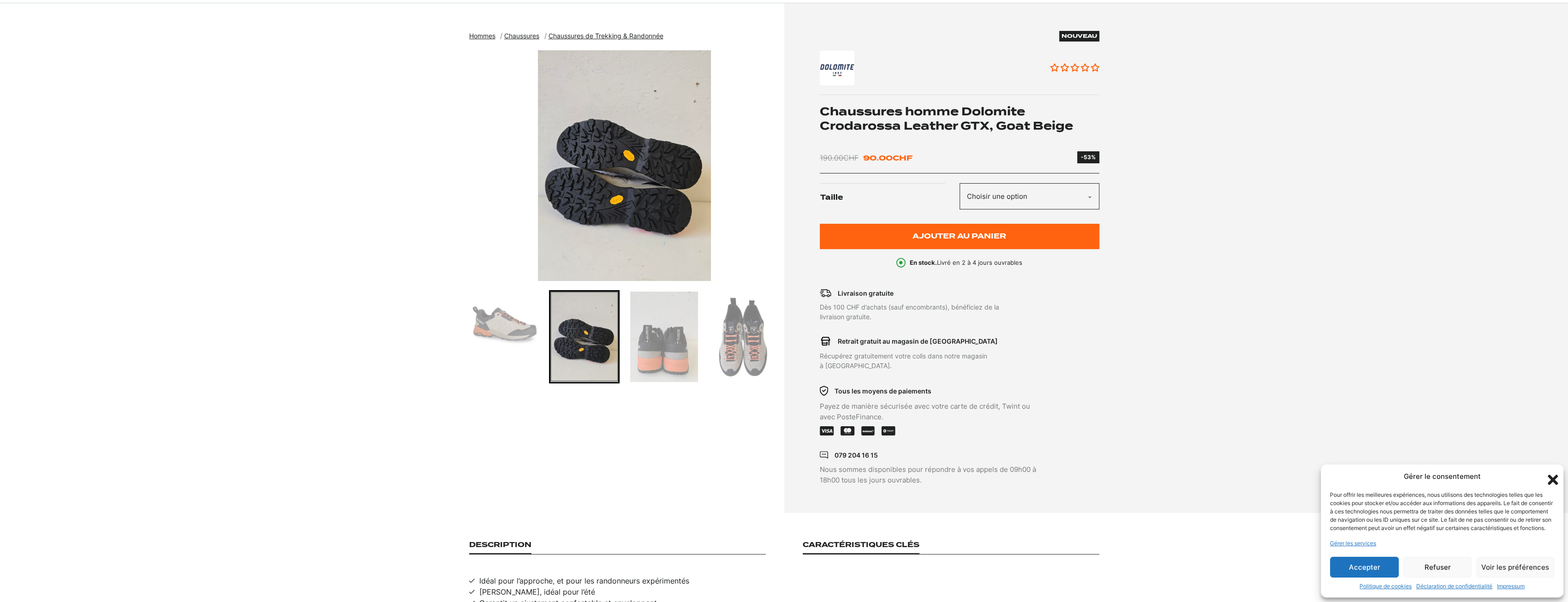
click at [513, 324] on img "Go to slide 1" at bounding box center [504, 325] width 68 height 68
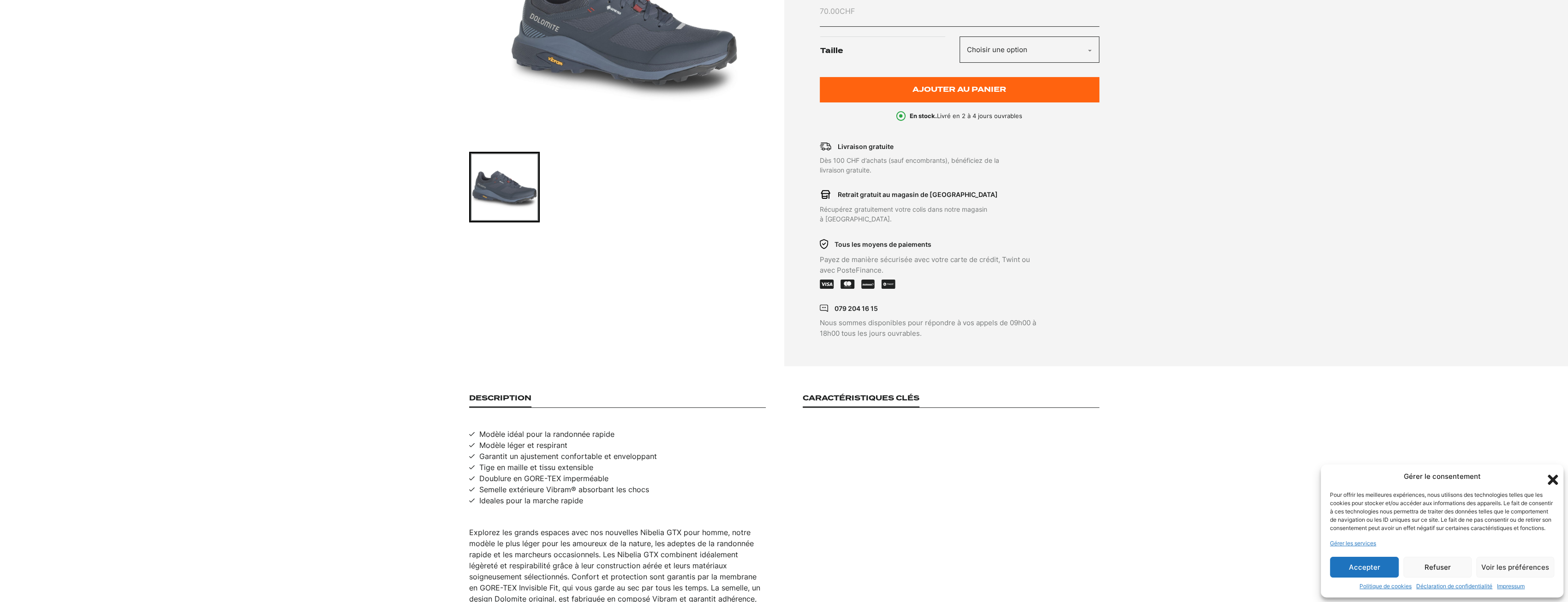
scroll to position [184, 0]
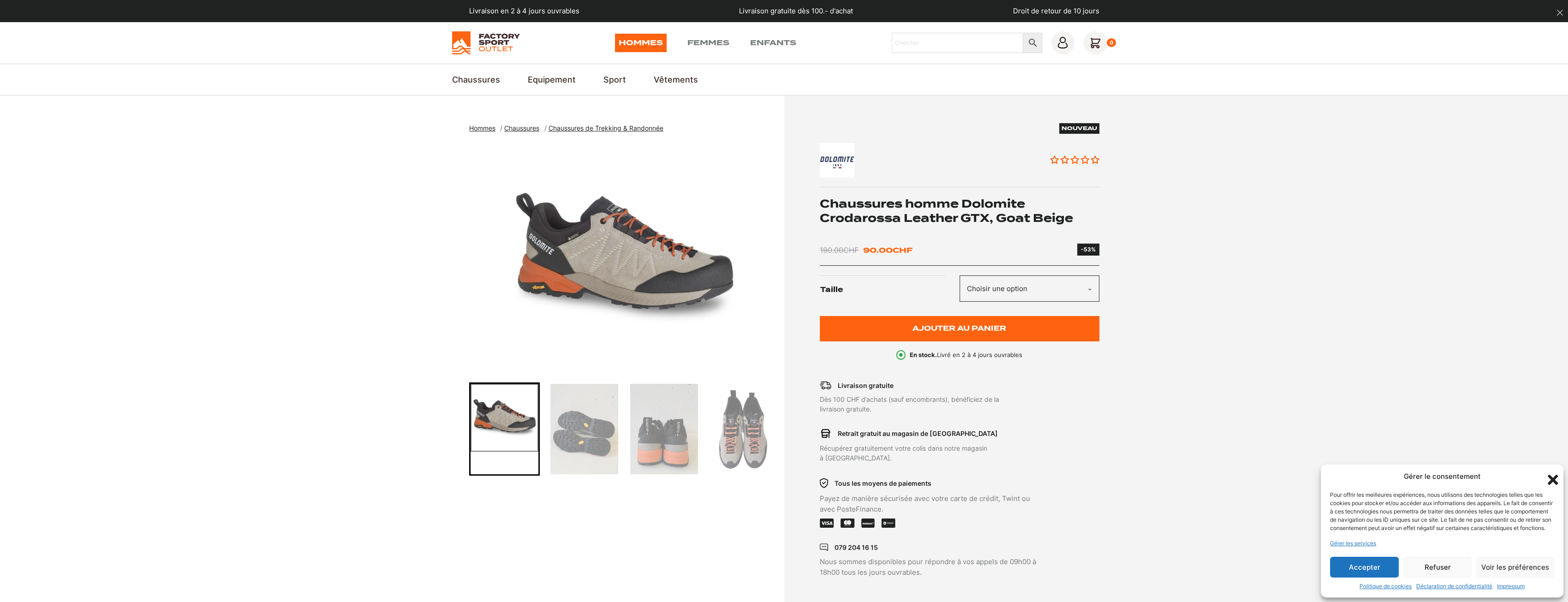
click at [669, 427] on img "Go to slide 3" at bounding box center [663, 429] width 68 height 91
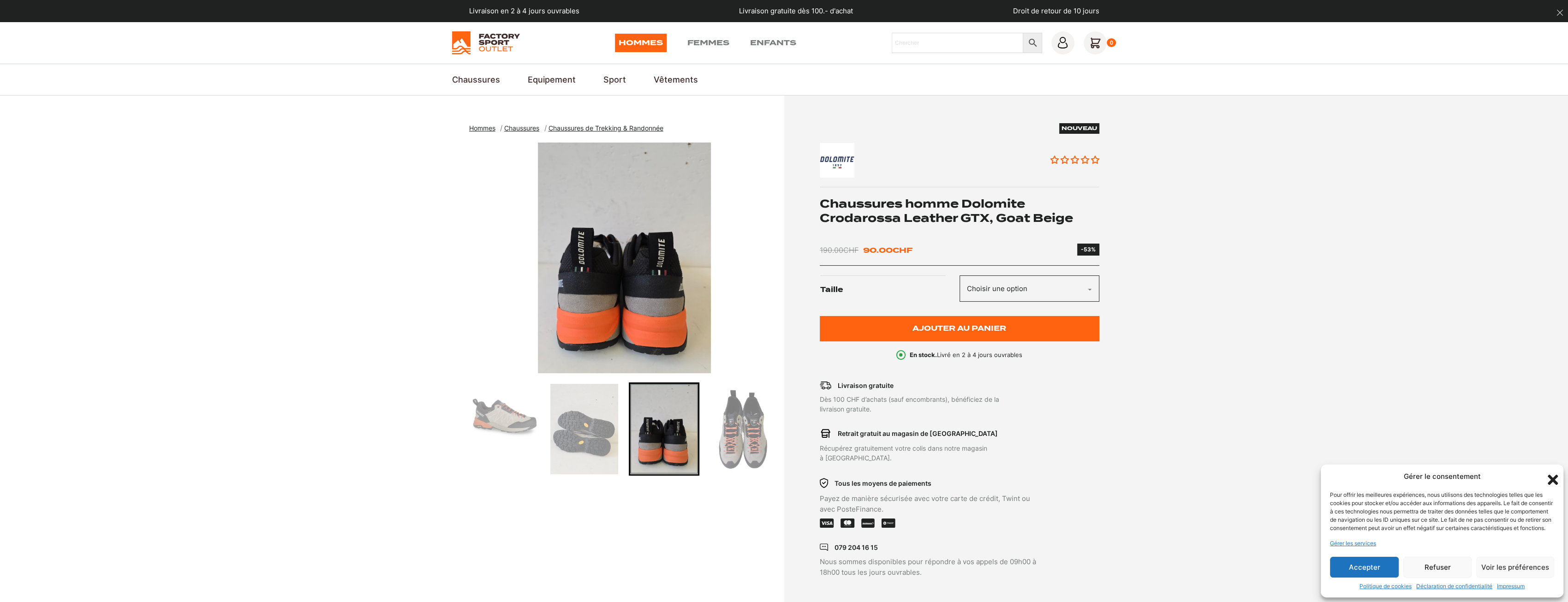
click at [729, 427] on img "Go to slide 4" at bounding box center [743, 429] width 68 height 91
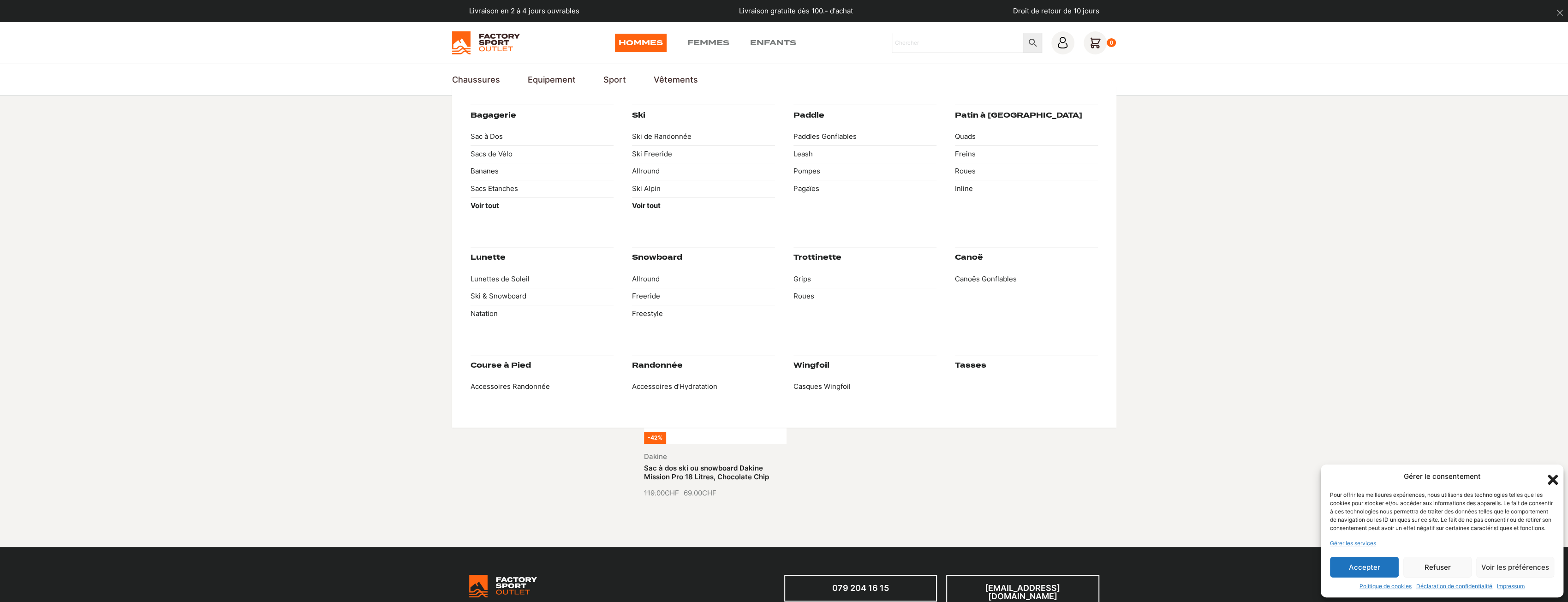
click at [486, 170] on link "Bananes" at bounding box center [542, 172] width 143 height 18
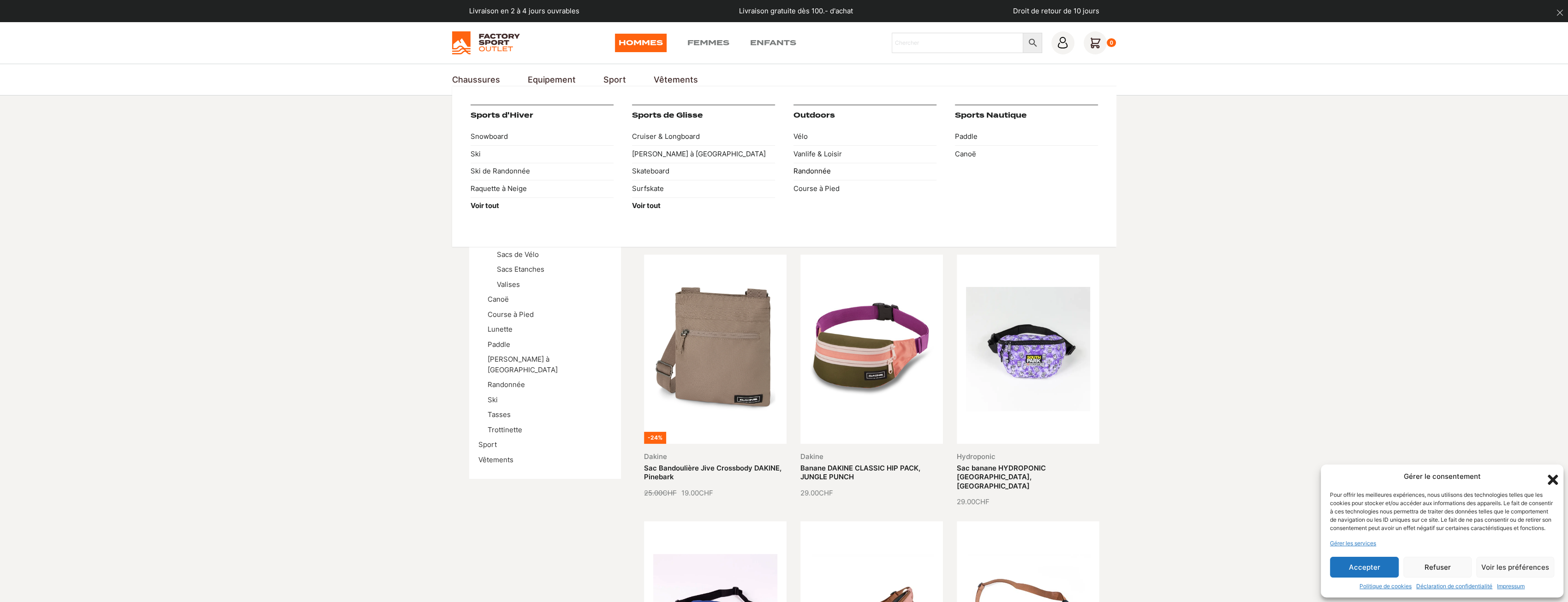
click at [808, 171] on link "Randonnée" at bounding box center [865, 172] width 143 height 18
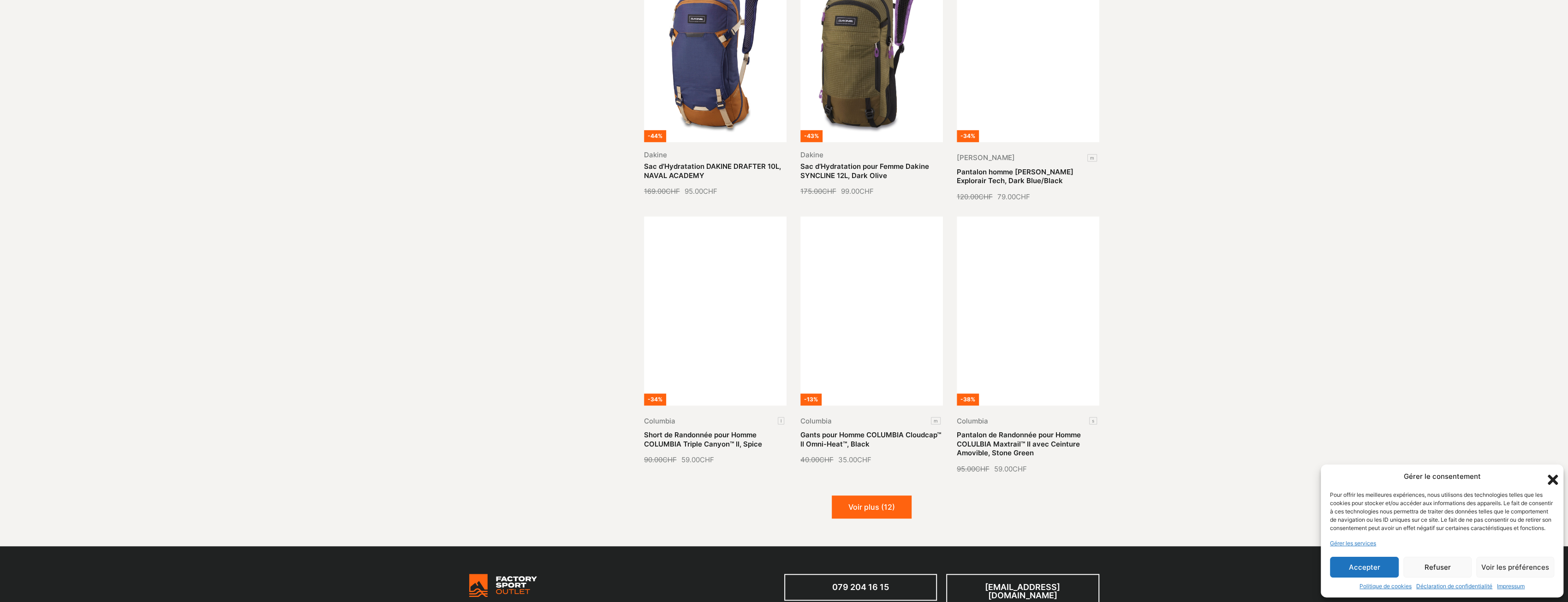
scroll to position [830, 0]
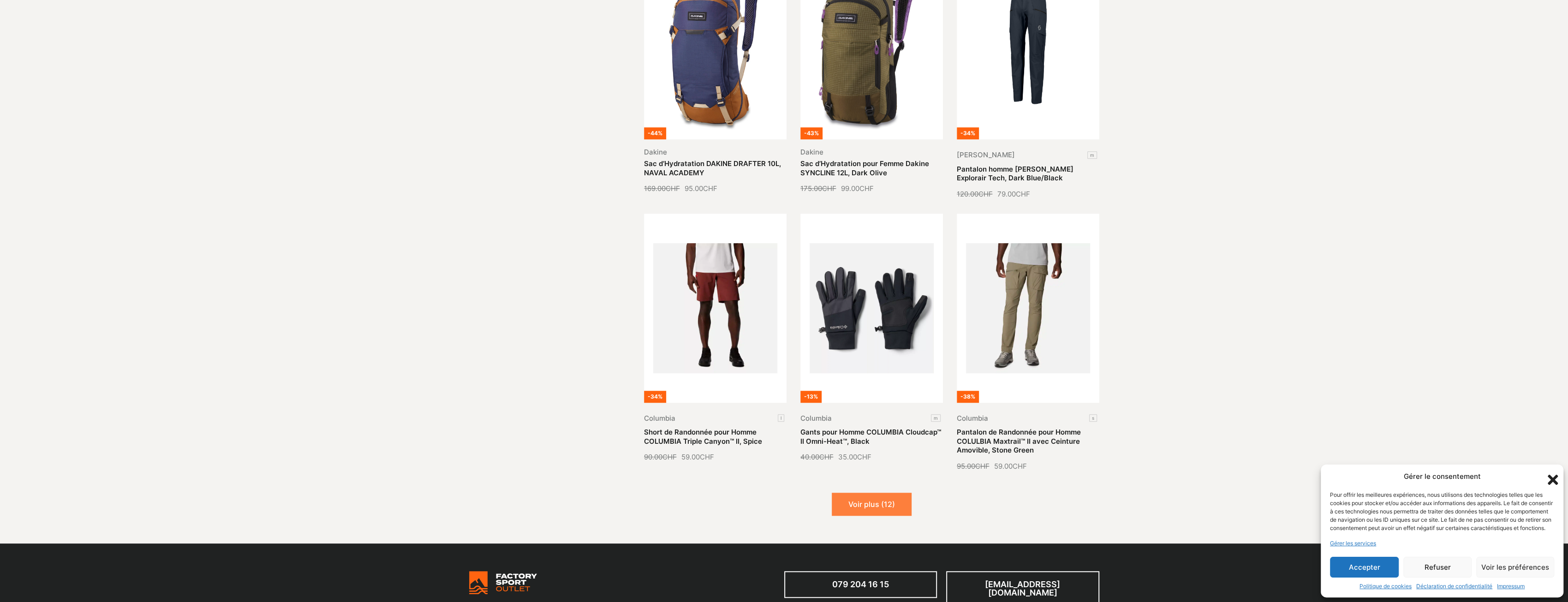
click at [889, 504] on button "Voir plus (12)" at bounding box center [871, 504] width 80 height 23
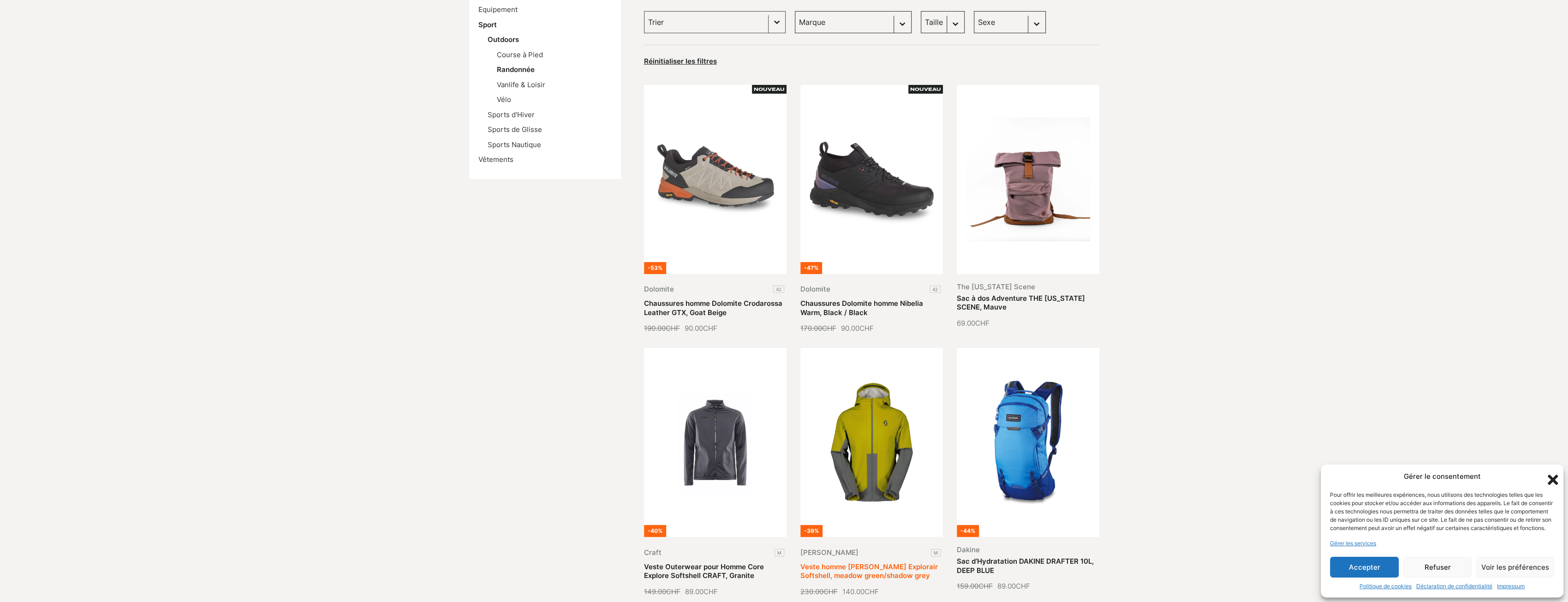
scroll to position [277, 0]
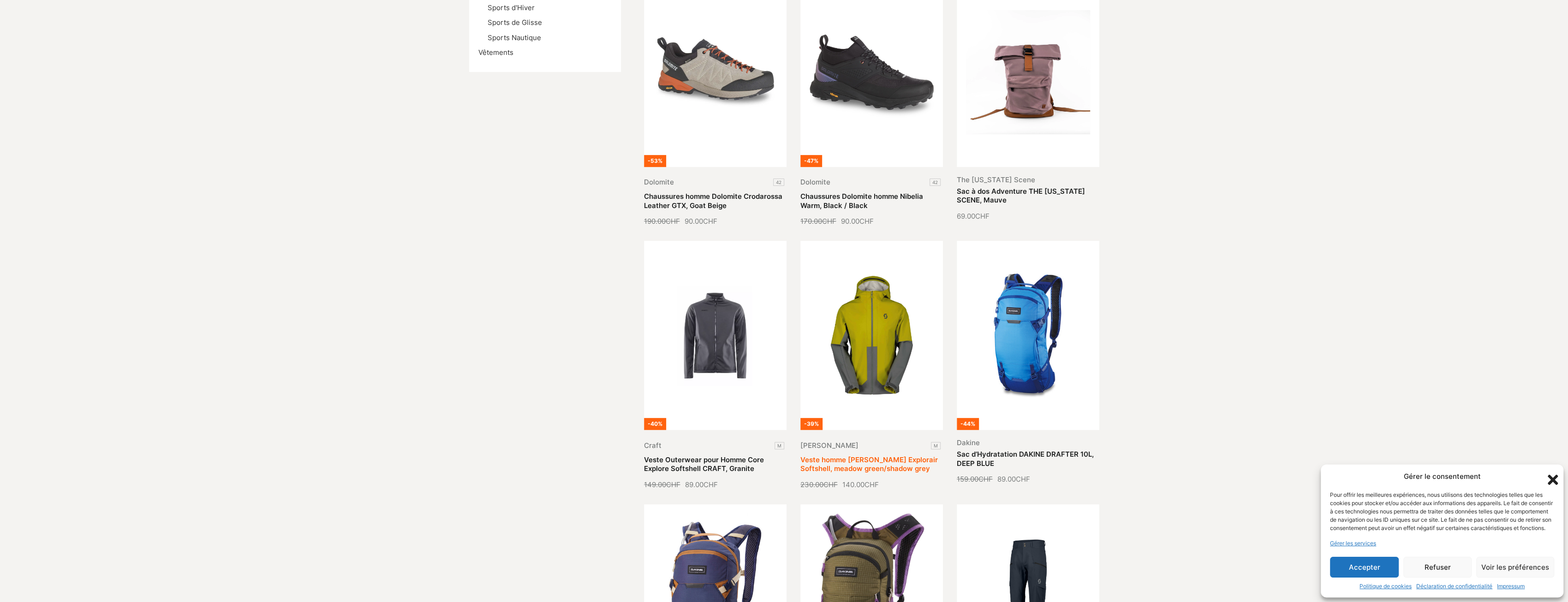
click at [885, 464] on link "Veste homme SCOTT Explorair Softshell, meadow green/shadow grey" at bounding box center [869, 464] width 138 height 18
click at [874, 463] on link "Veste homme SCOTT Explorair Softshell, meadow green/shadow grey" at bounding box center [869, 464] width 138 height 18
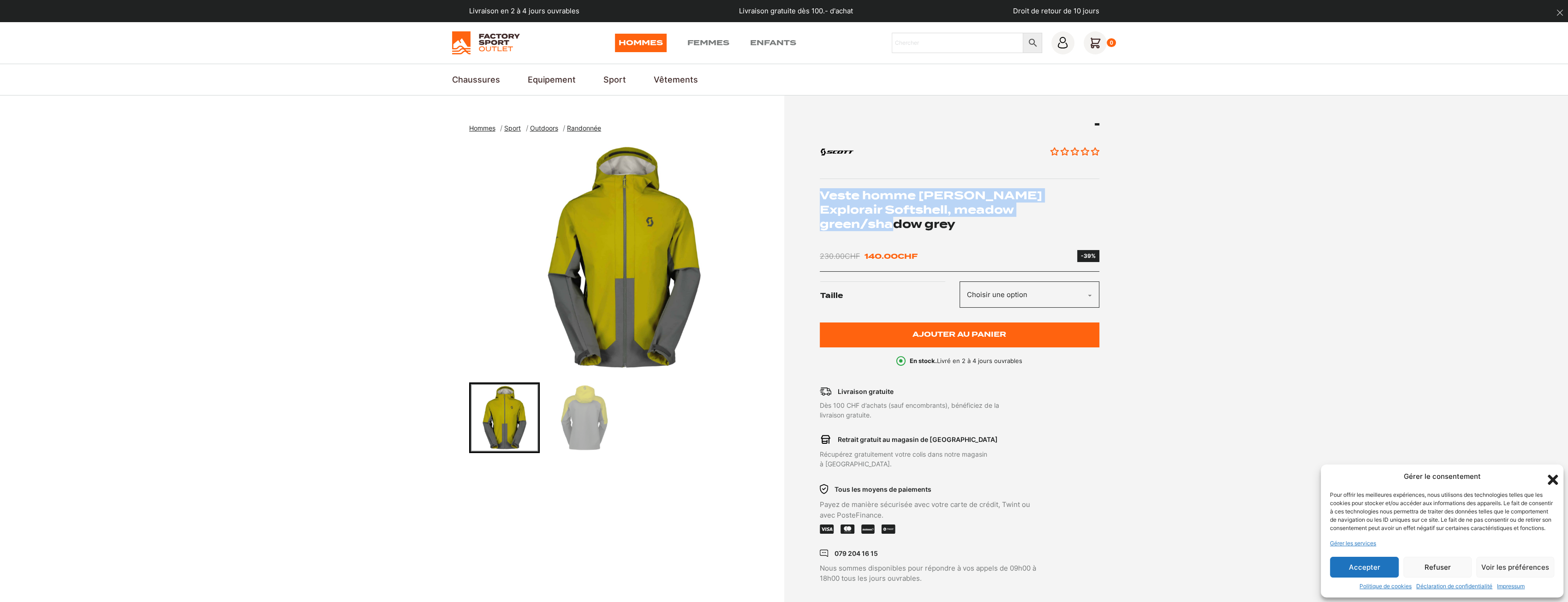
drag, startPoint x: 1098, startPoint y: 210, endPoint x: 814, endPoint y: 192, distance: 284.6
click at [814, 192] on div "Aucun avis Veste homme SCOTT Explorair Softshell, meadow green/shadow grey 230.…" at bounding box center [944, 353] width 310 height 461
copy h1 "Veste homme SCOTT Explorair Softshell, meadow green/shadow grey"
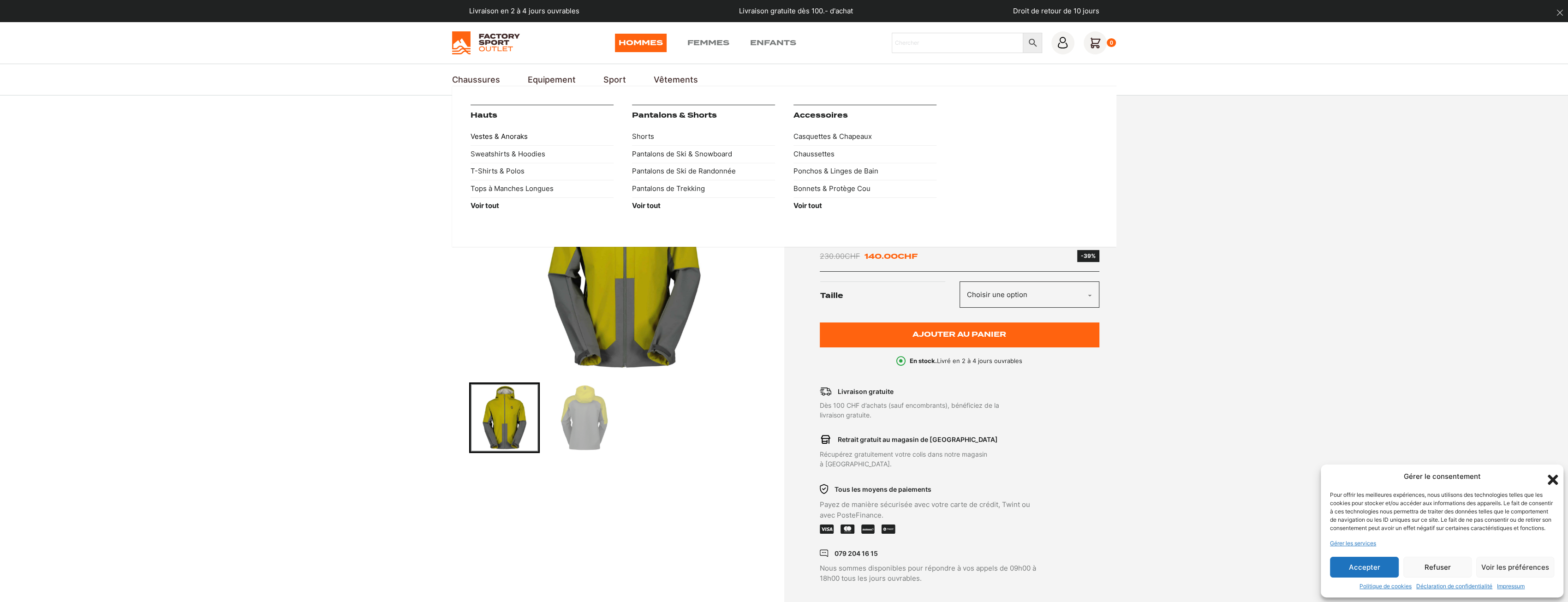
click at [517, 135] on link "Vestes & Anoraks" at bounding box center [542, 137] width 143 height 18
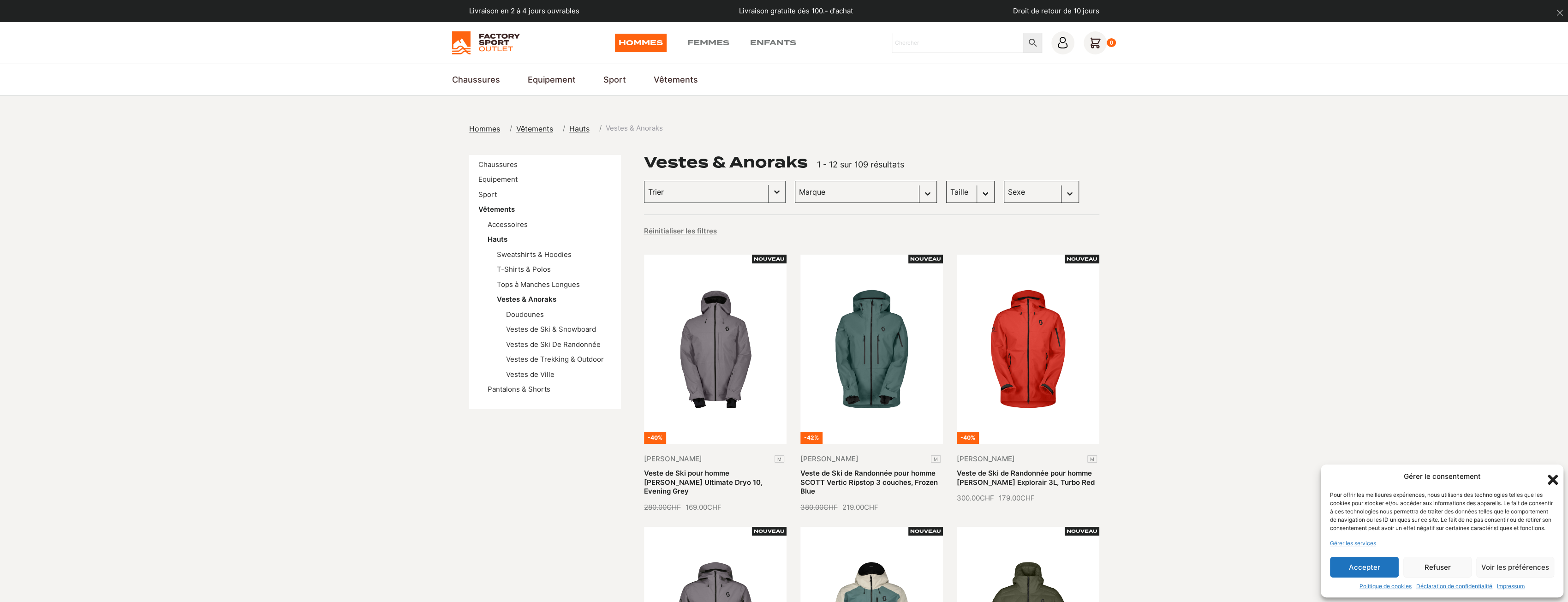
click at [1004, 194] on select "Sexe Hommes (106) Femmes (6)" at bounding box center [1041, 192] width 75 height 22
select select "hommes"
click at [1004, 181] on select "Sexe Hommes (106) Femmes (6)" at bounding box center [1041, 192] width 75 height 22
select select "hommes"
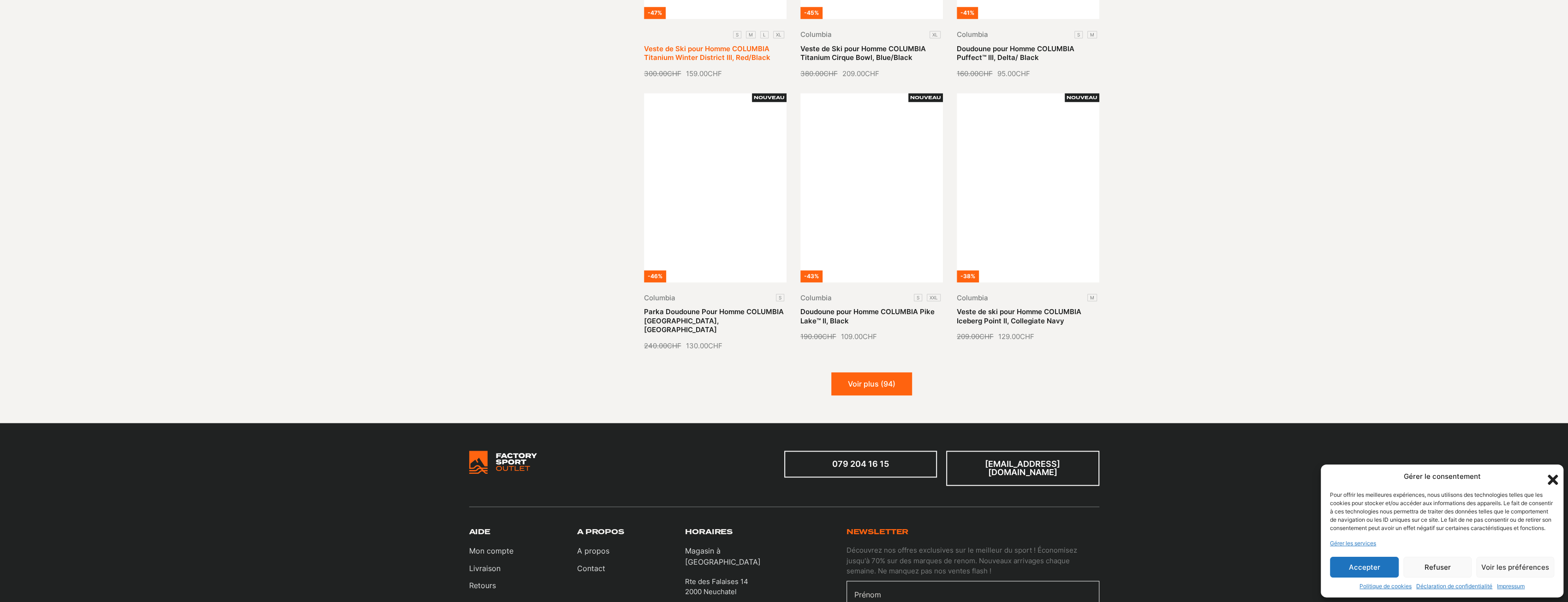
scroll to position [1015, 0]
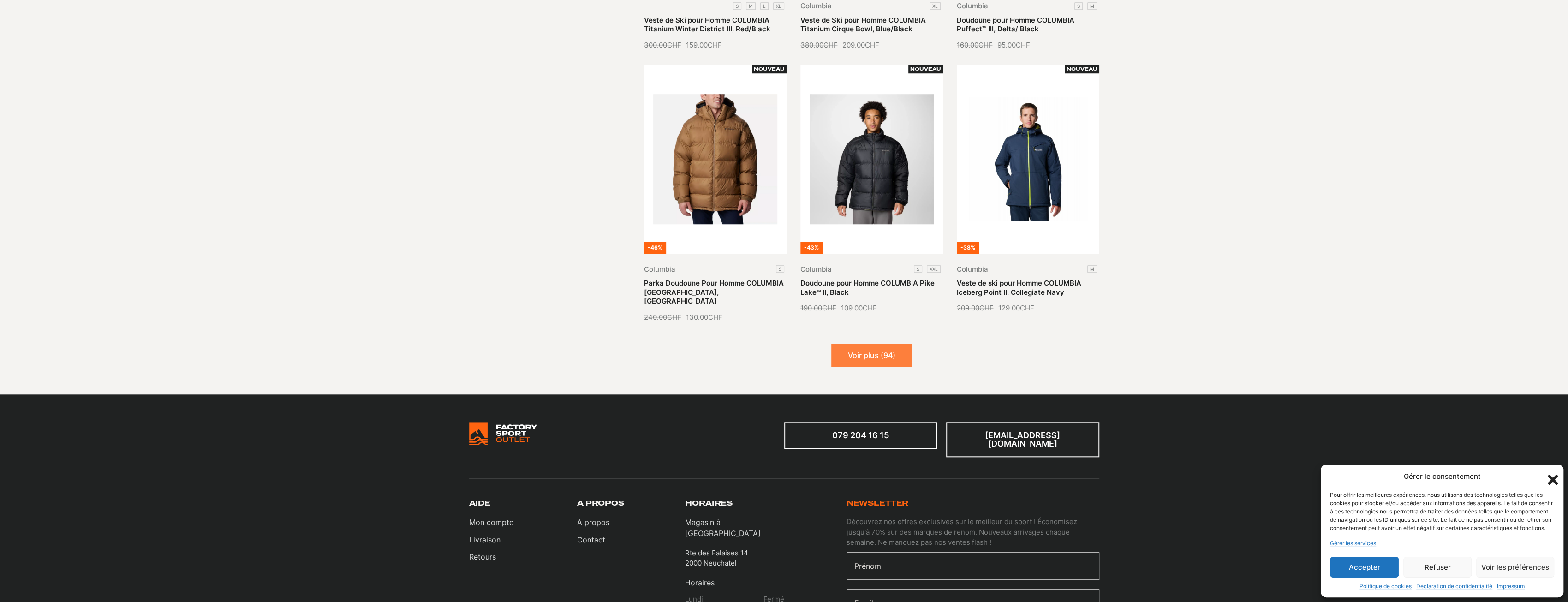
click at [882, 348] on button "Voir plus (94)" at bounding box center [872, 355] width 81 height 23
click at [882, 344] on button "Chargement..." at bounding box center [872, 355] width 84 height 23
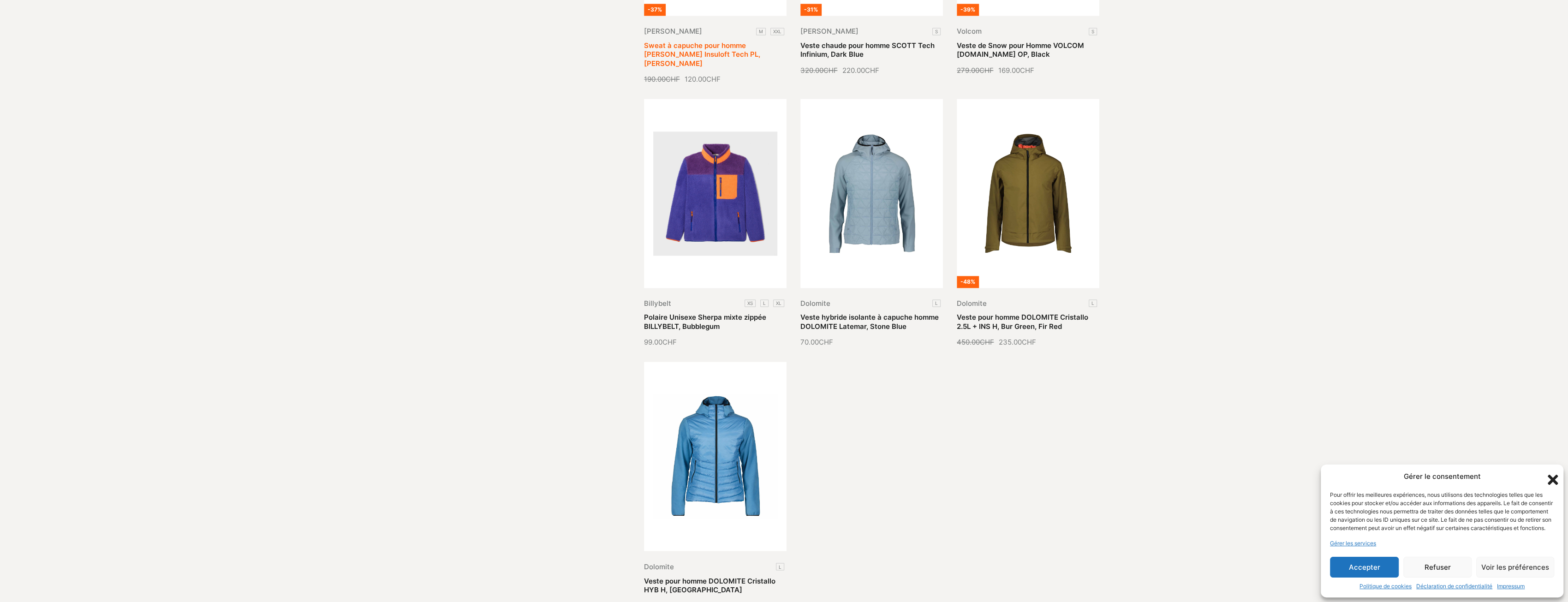
scroll to position [1937, 0]
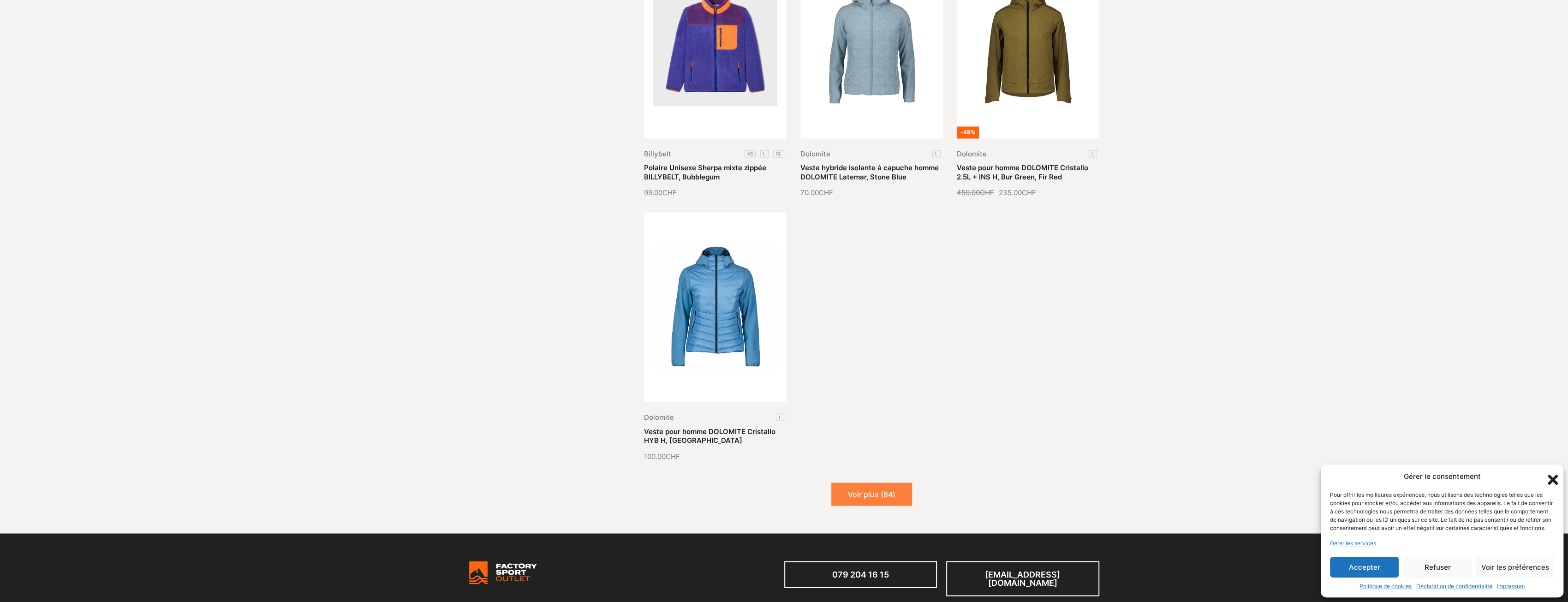
click at [875, 483] on button "Voir plus (84)" at bounding box center [872, 494] width 81 height 23
click at [880, 483] on button "Chargement..." at bounding box center [872, 494] width 84 height 23
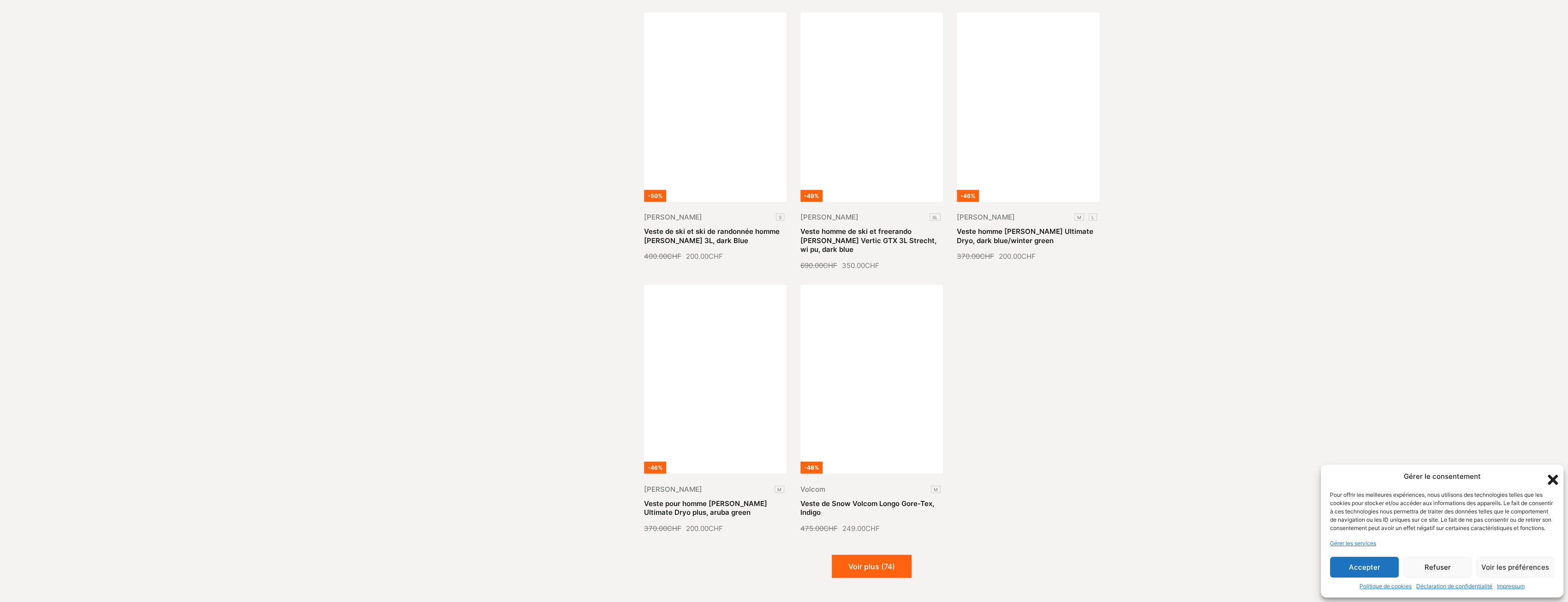
scroll to position [2768, 0]
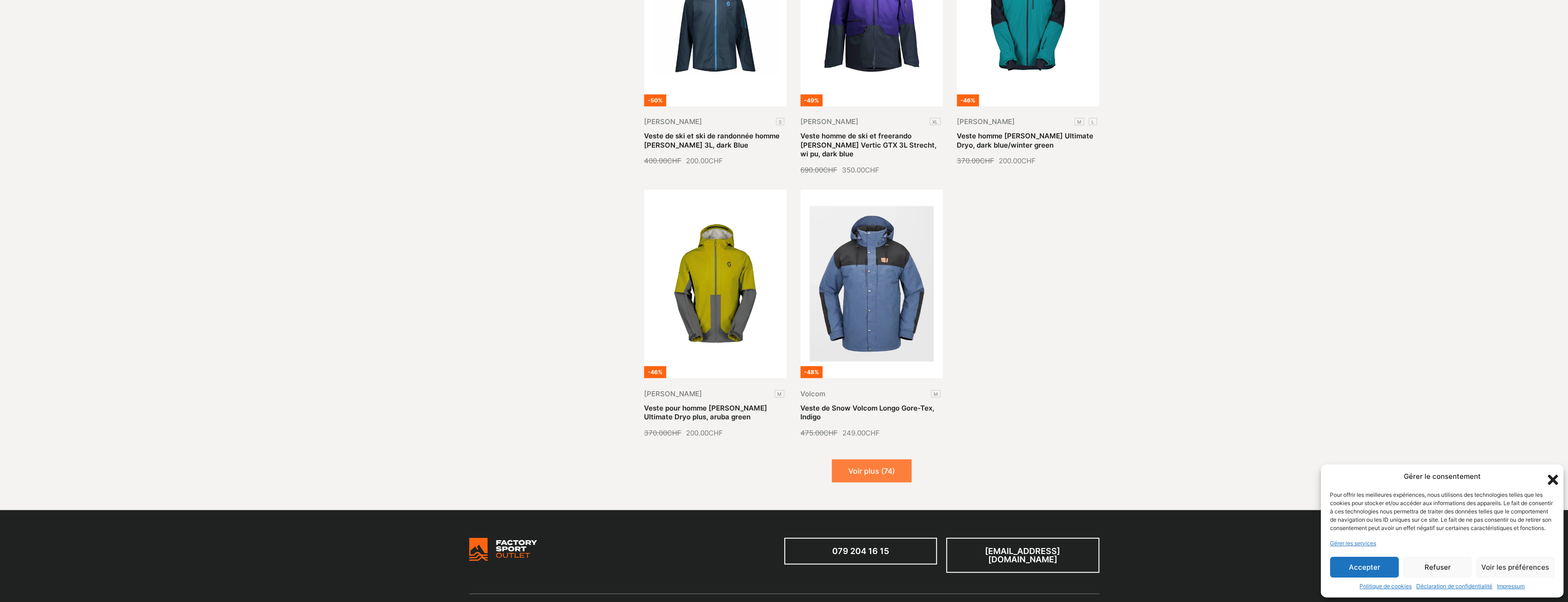
click at [869, 460] on button "Voir plus (74)" at bounding box center [871, 471] width 80 height 23
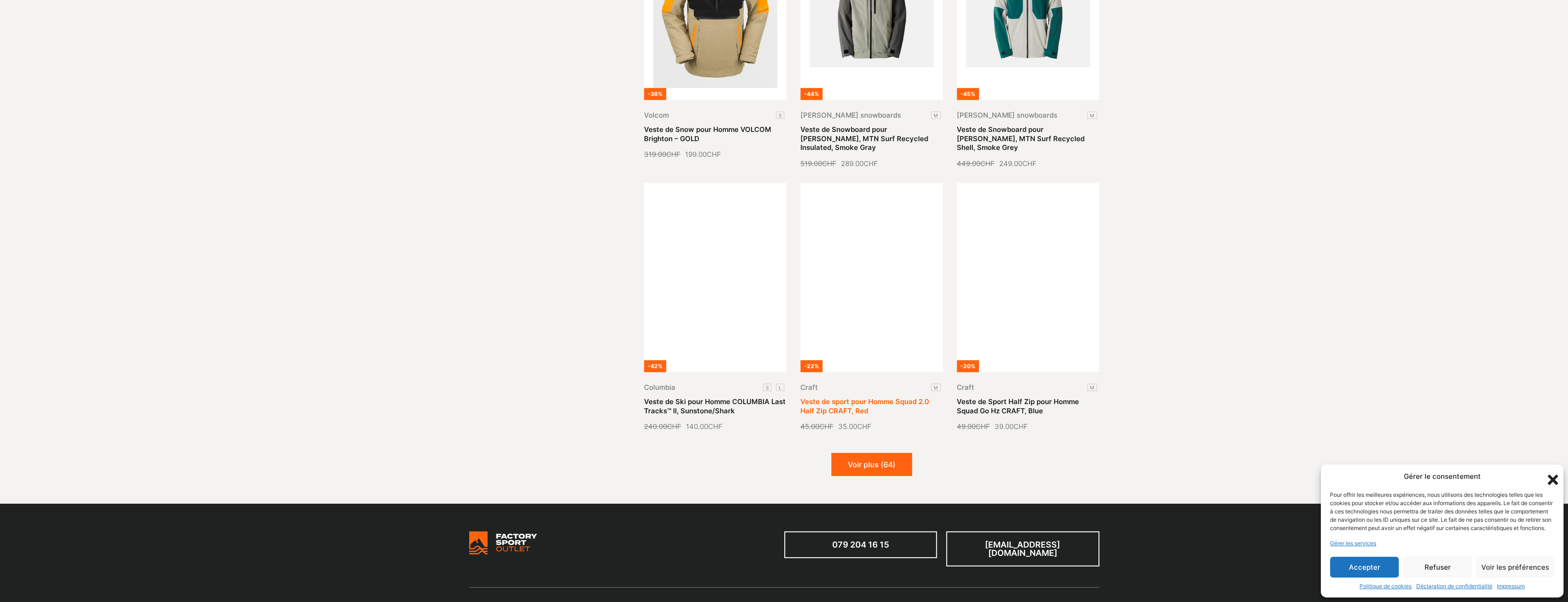
scroll to position [3598, 0]
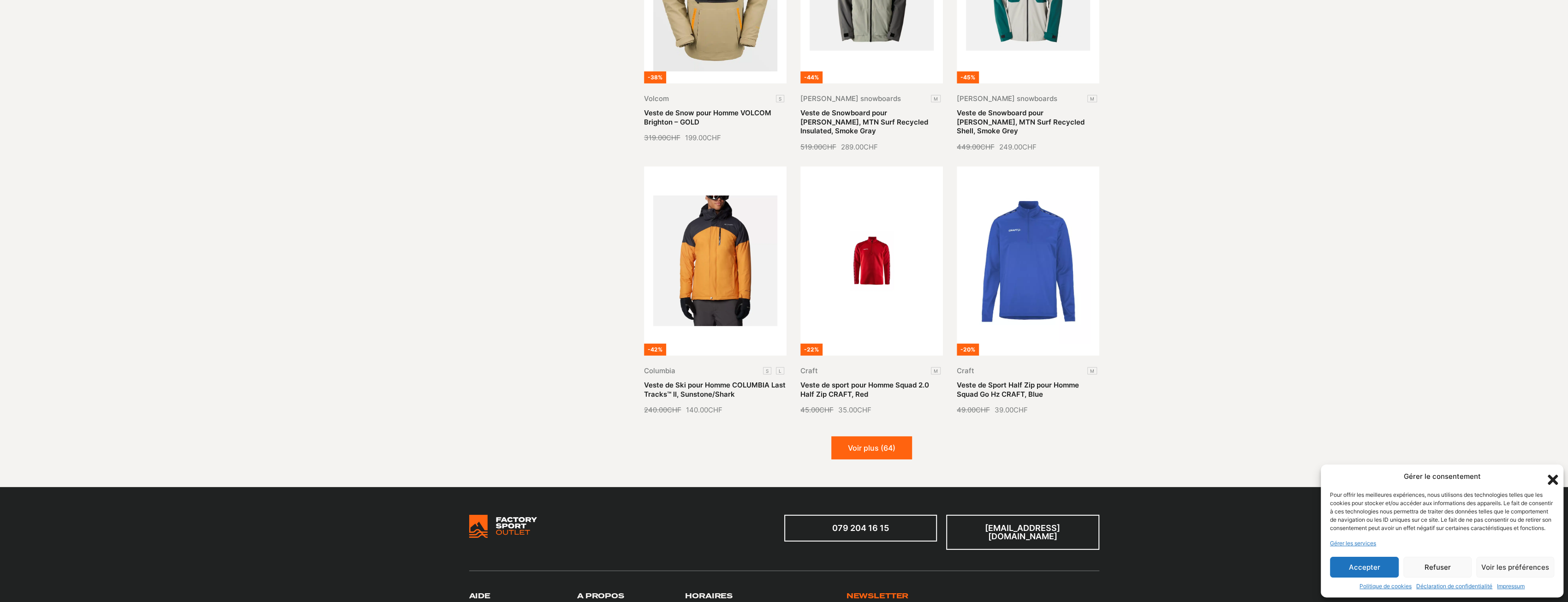
click at [881, 436] on button "Voir plus (64)" at bounding box center [872, 448] width 81 height 23
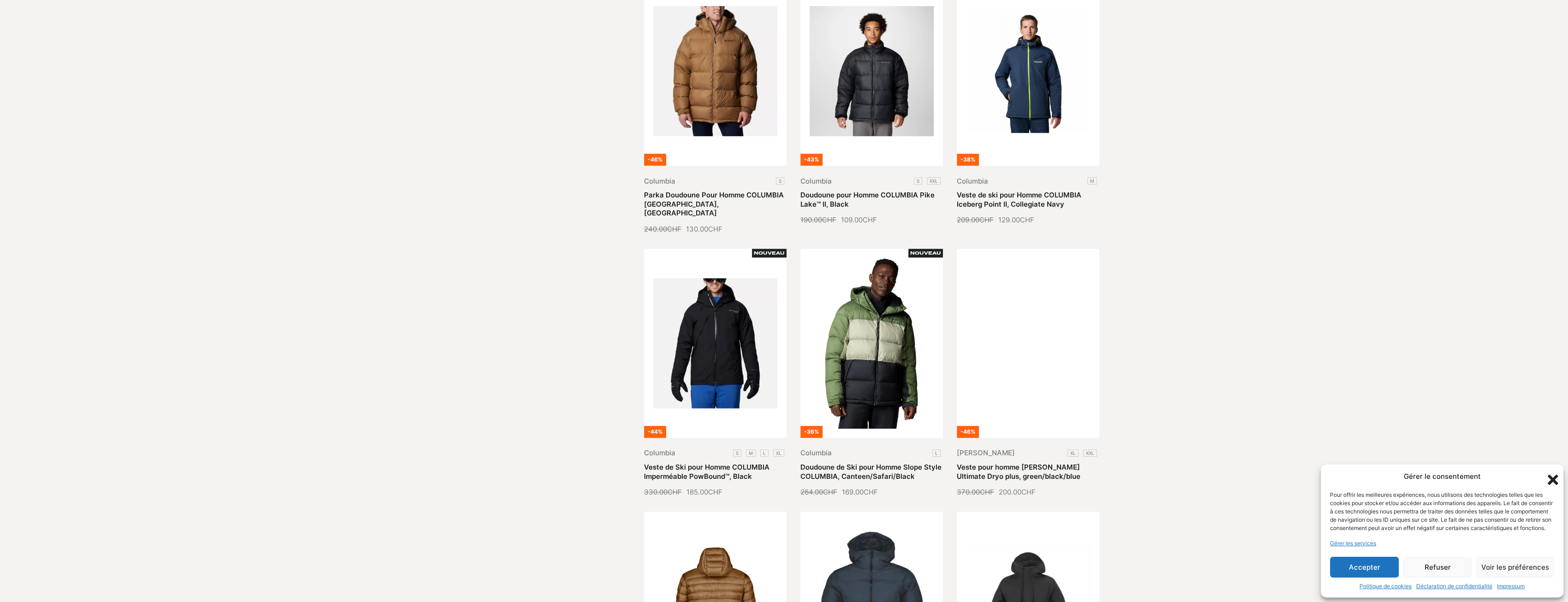
scroll to position [0, 0]
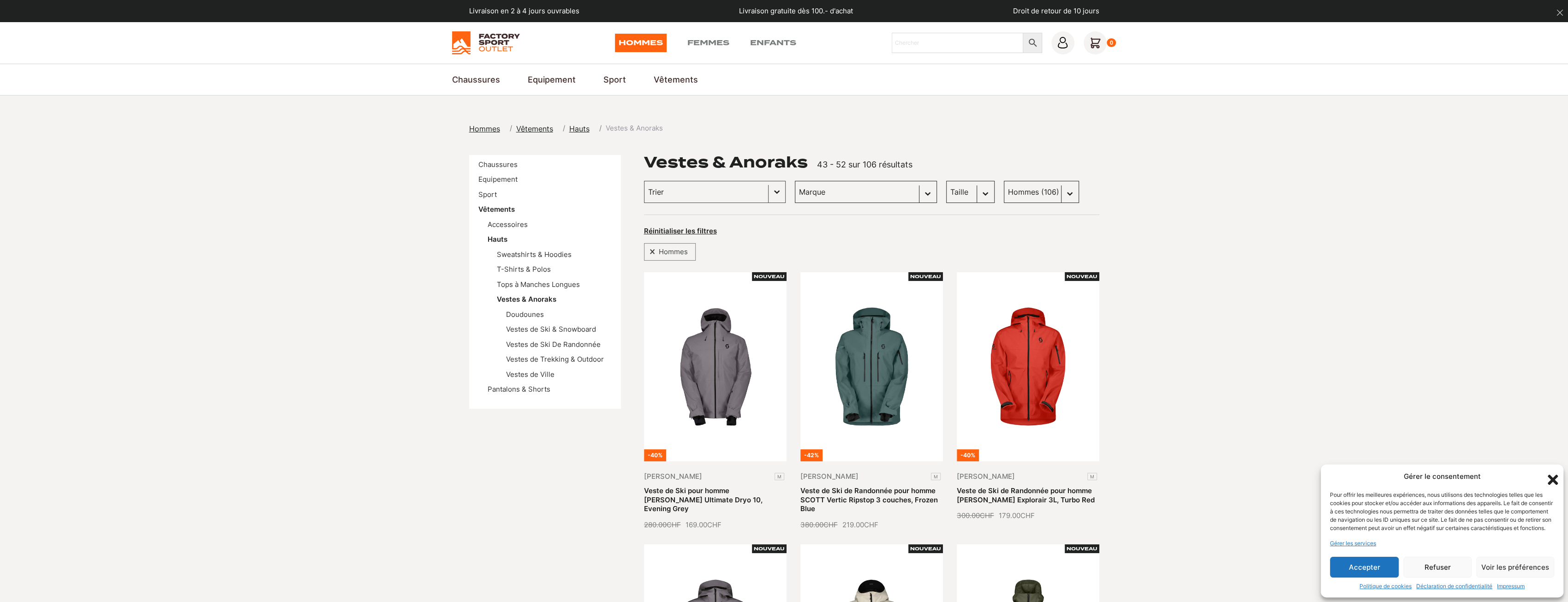
click at [823, 189] on select "Marque Scott (35) Columbia (24) Dolomite (17) Craft (9) Jones snowboards (5) Vo…" at bounding box center [866, 192] width 142 height 22
select select "scott"
click at [795, 181] on select "Marque Scott (35) Columbia (24) Dolomite (17) Craft (9) Jones snowboards (5) Vo…" at bounding box center [866, 192] width 142 height 22
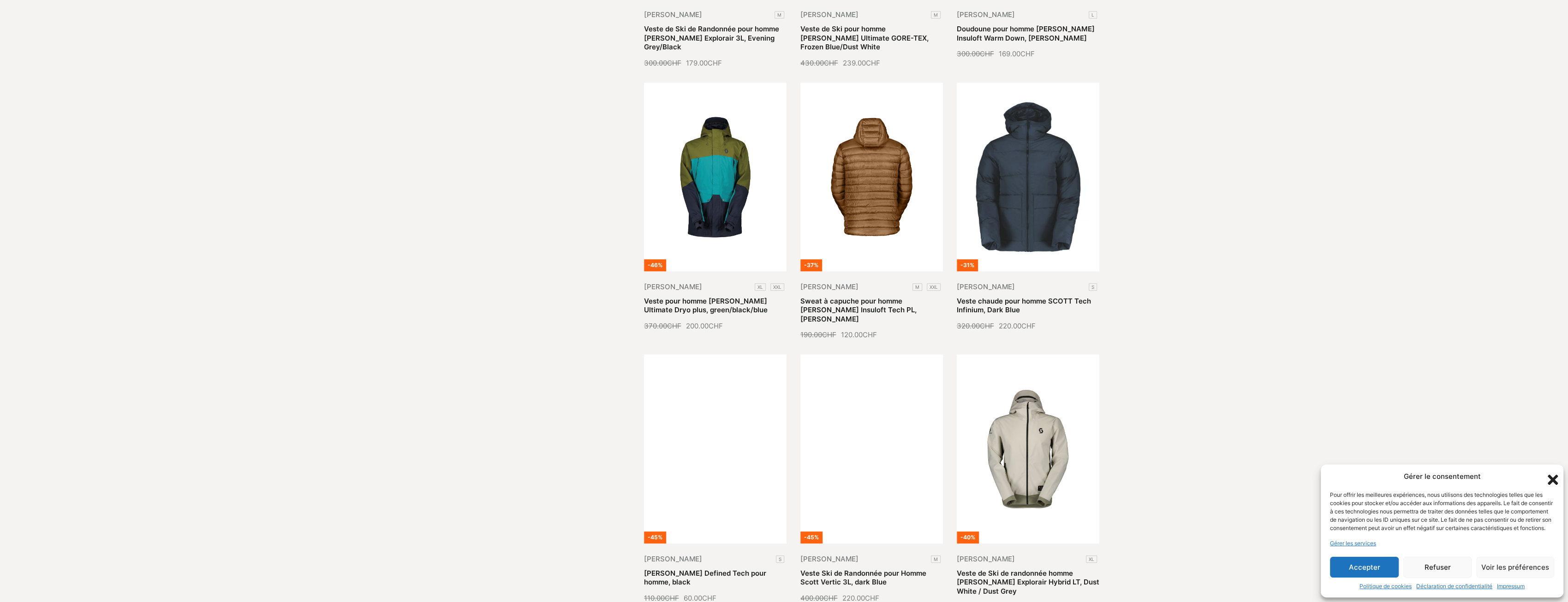
scroll to position [784, 0]
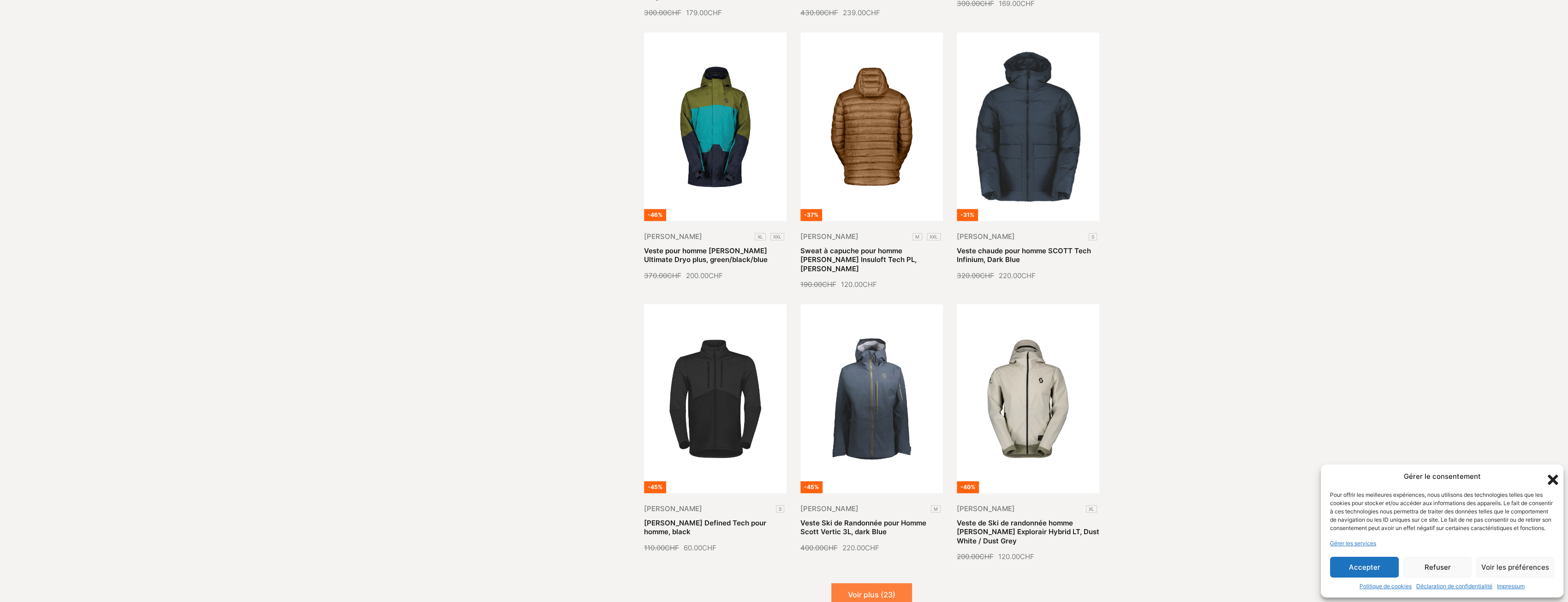
click at [883, 583] on button "Voir plus (23)" at bounding box center [872, 595] width 81 height 23
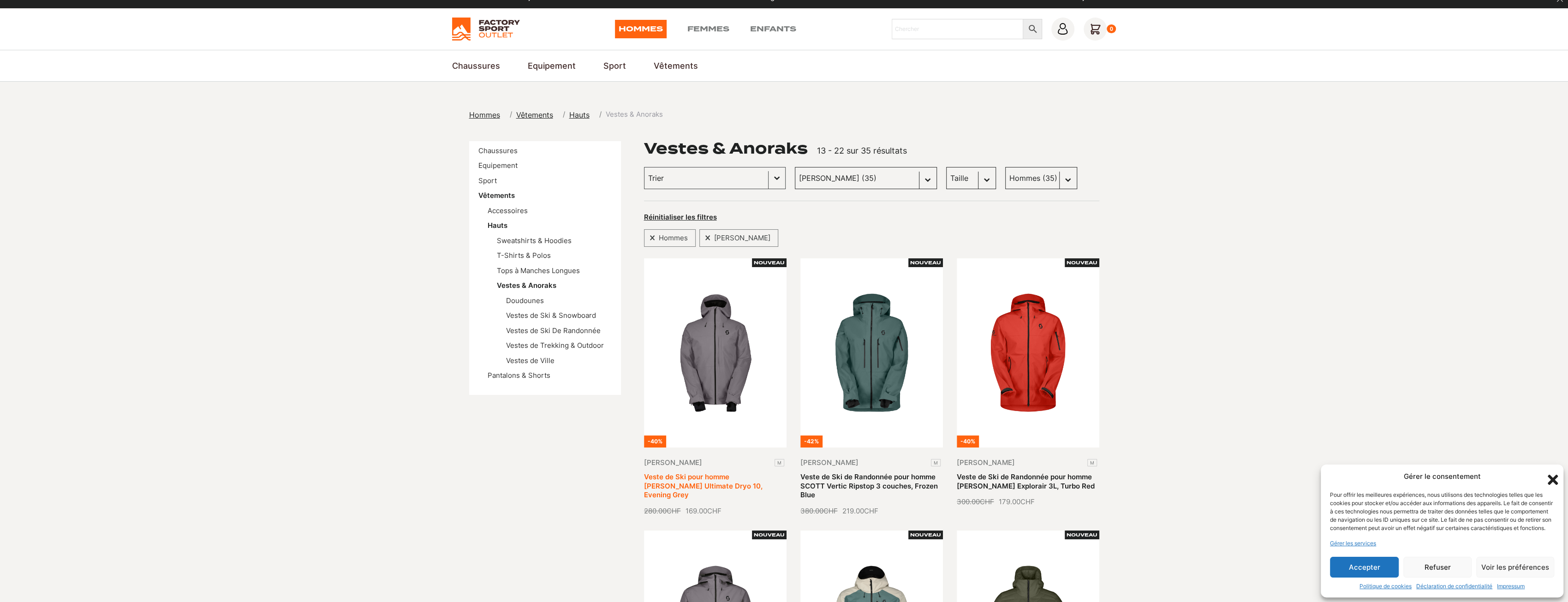
scroll to position [0, 0]
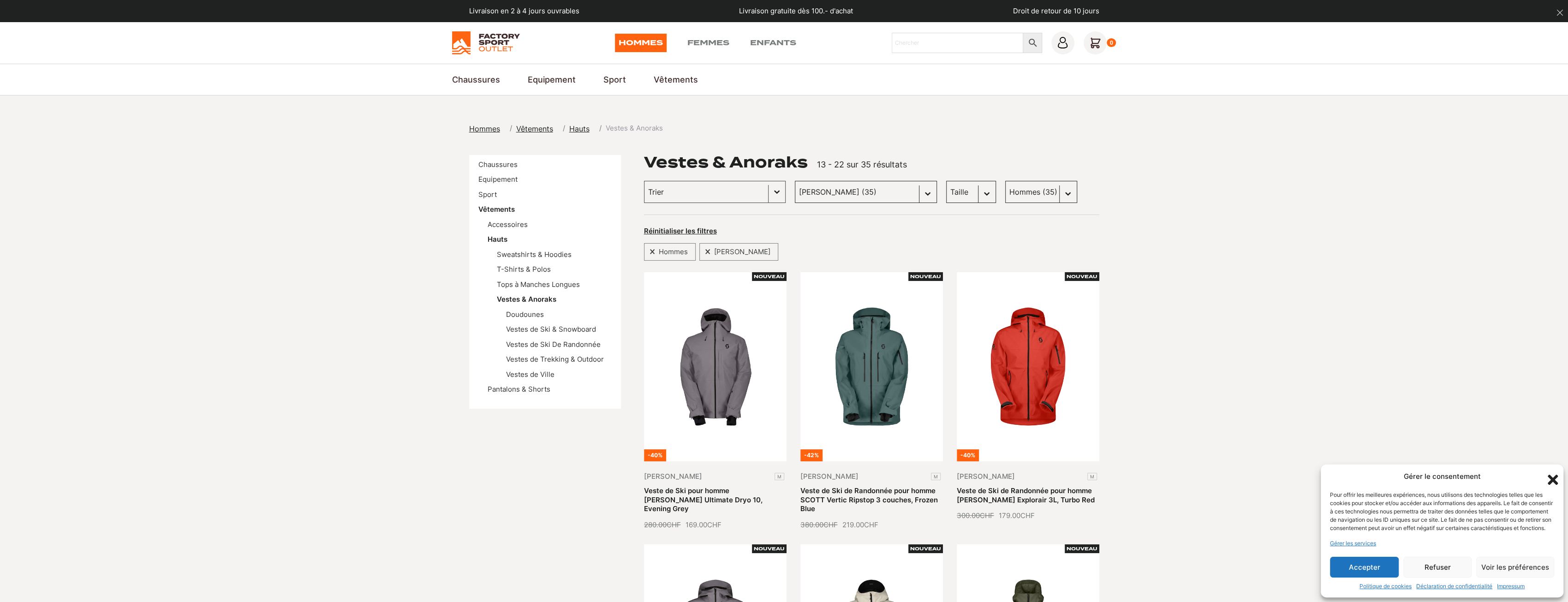
click at [867, 198] on select "Marque Scott (35) Columbia (24) Dolomite (17) Craft (9) Jones snowboards (5) Vo…" at bounding box center [866, 192] width 142 height 22
click at [472, 38] on img at bounding box center [486, 43] width 68 height 23
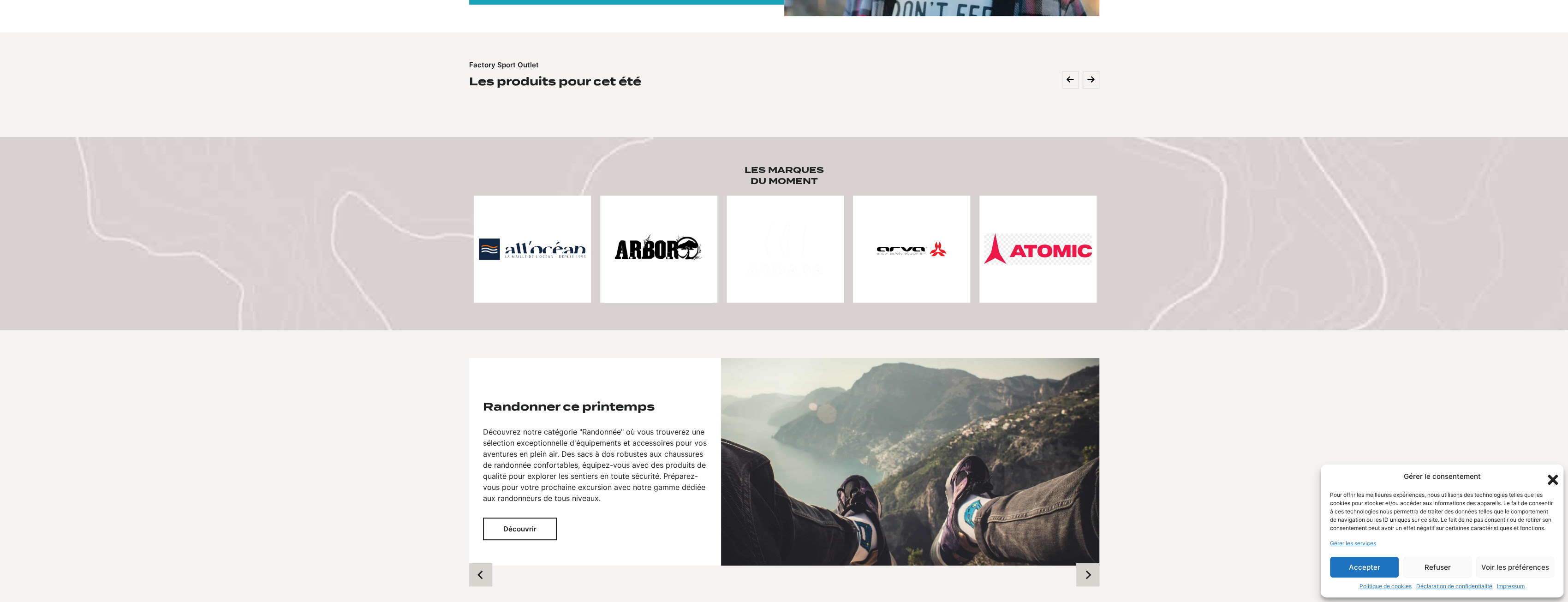
scroll to position [1088, 0]
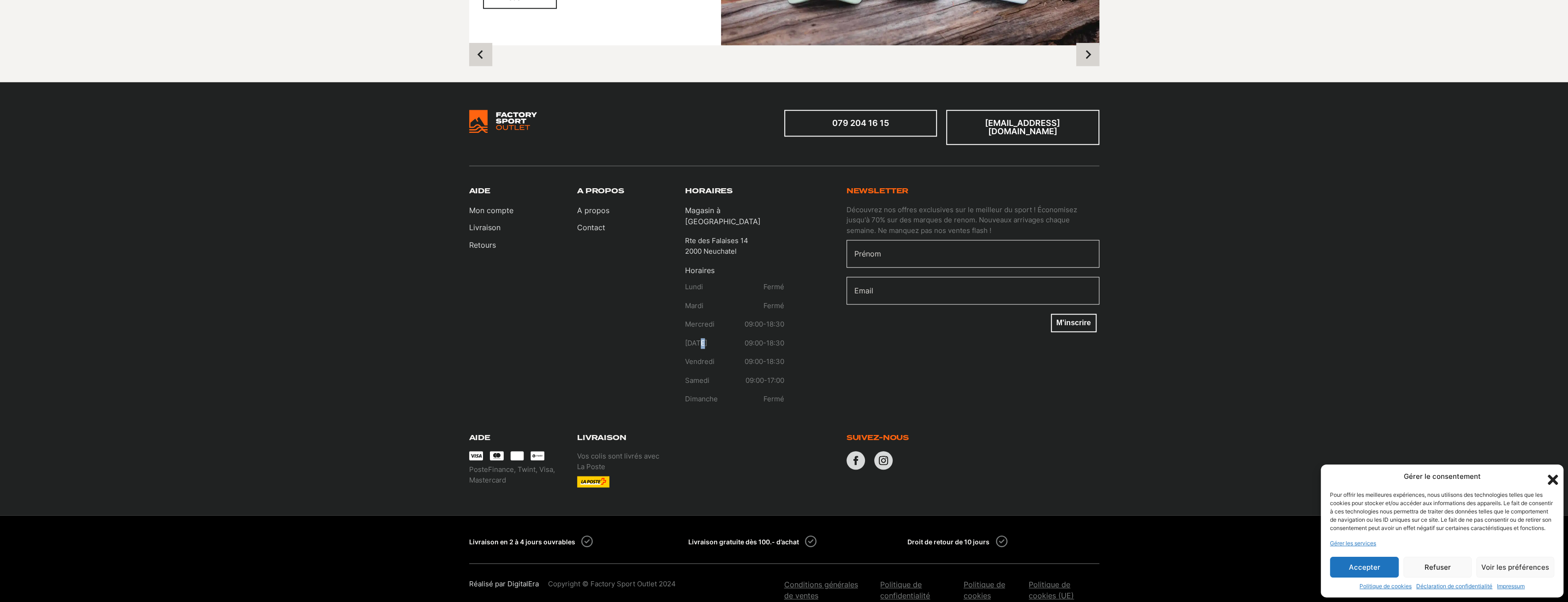
drag, startPoint x: 704, startPoint y: 331, endPoint x: 691, endPoint y: 329, distance: 13.2
click at [694, 338] on li "[DATE] 09:00-18:30" at bounding box center [734, 348] width 99 height 19
click at [683, 314] on div "[PERSON_NAME] compte Livraison Retours A propos A propos Contact Horaires Magas…" at bounding box center [627, 299] width 315 height 226
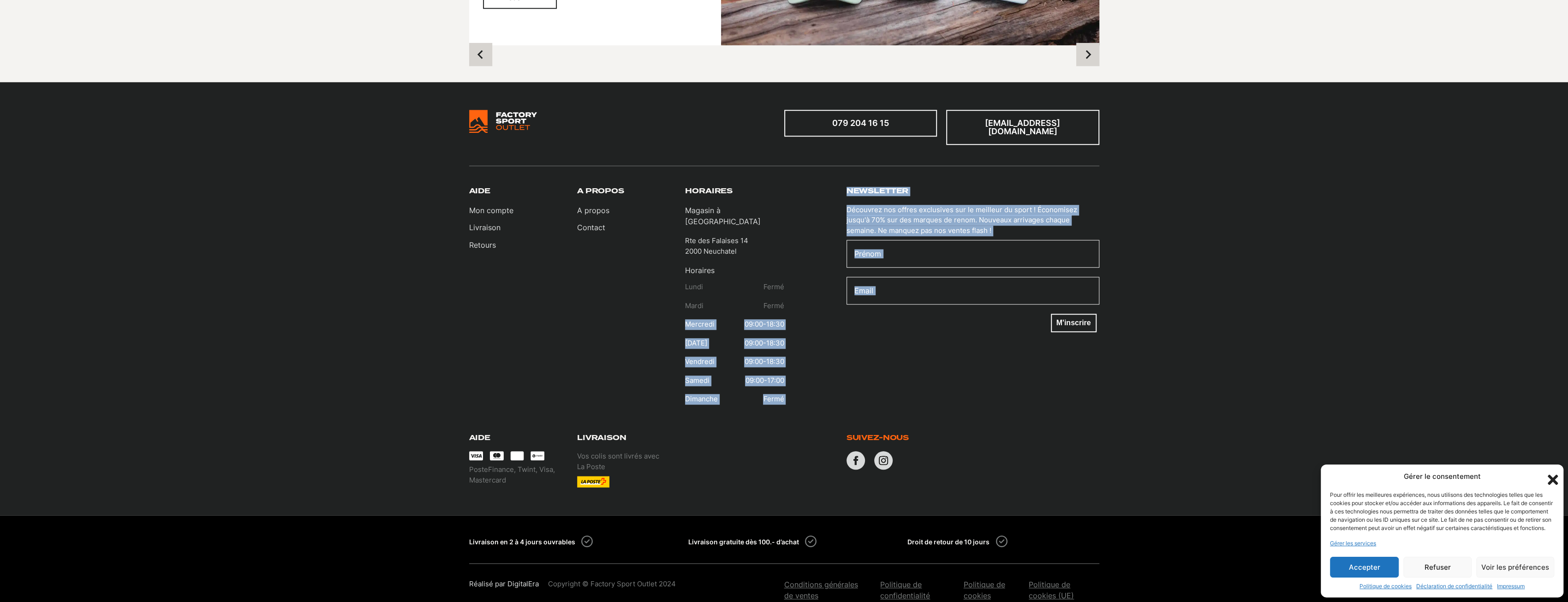
drag, startPoint x: 685, startPoint y: 304, endPoint x: 789, endPoint y: 309, distance: 104.1
click at [789, 309] on div "Aide Mon compte Livraison Retours A propos A propos Contact Horaires Magasin à …" at bounding box center [784, 299] width 630 height 226
click at [799, 318] on div "Newsletter Découvrez nos offres exclusives sur le meilleur du sport ! Économise…" at bounding box center [942, 299] width 315 height 226
